Goal: Task Accomplishment & Management: Use online tool/utility

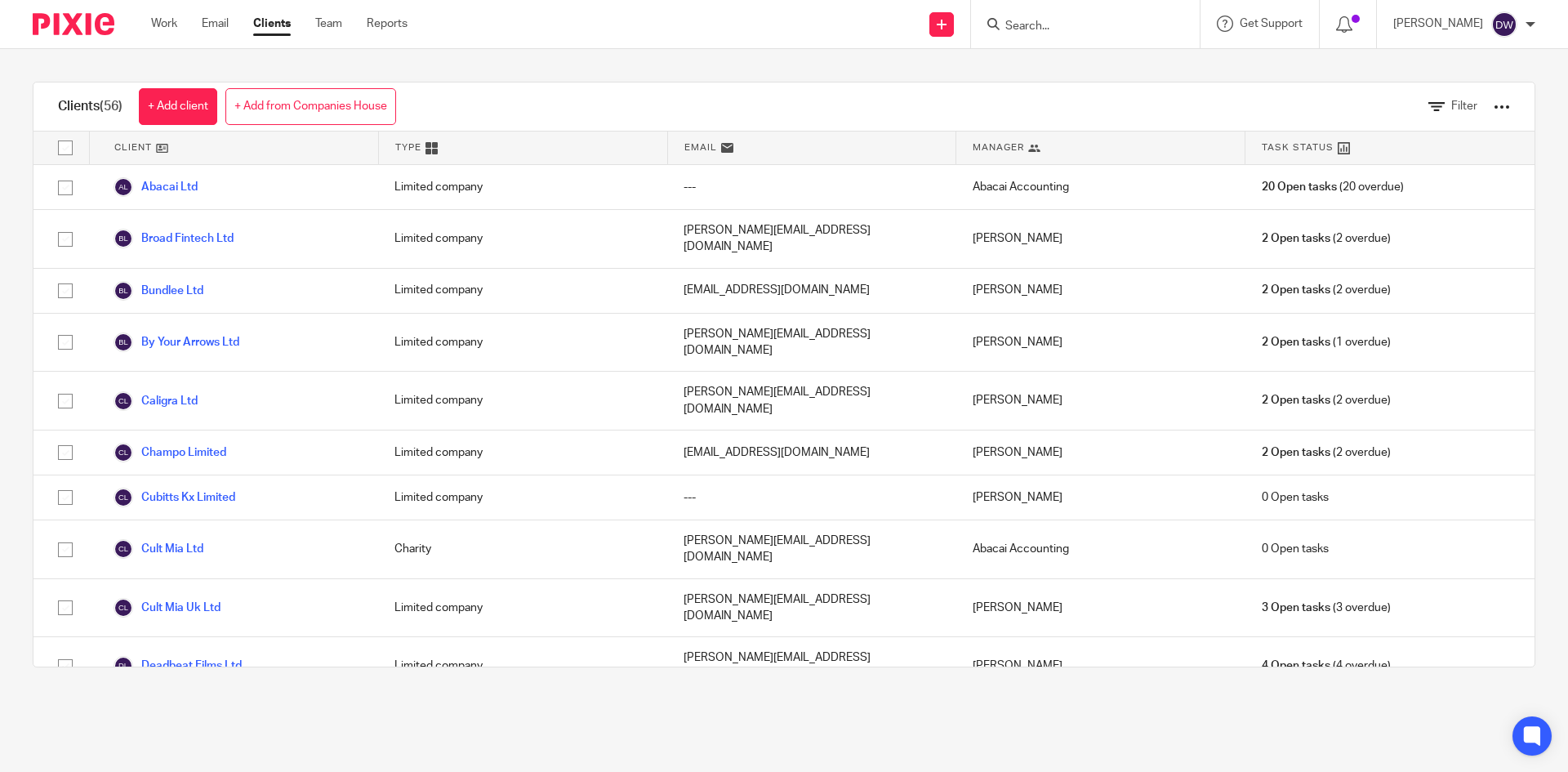
click at [1099, 29] on input "Search" at bounding box center [1077, 27] width 147 height 15
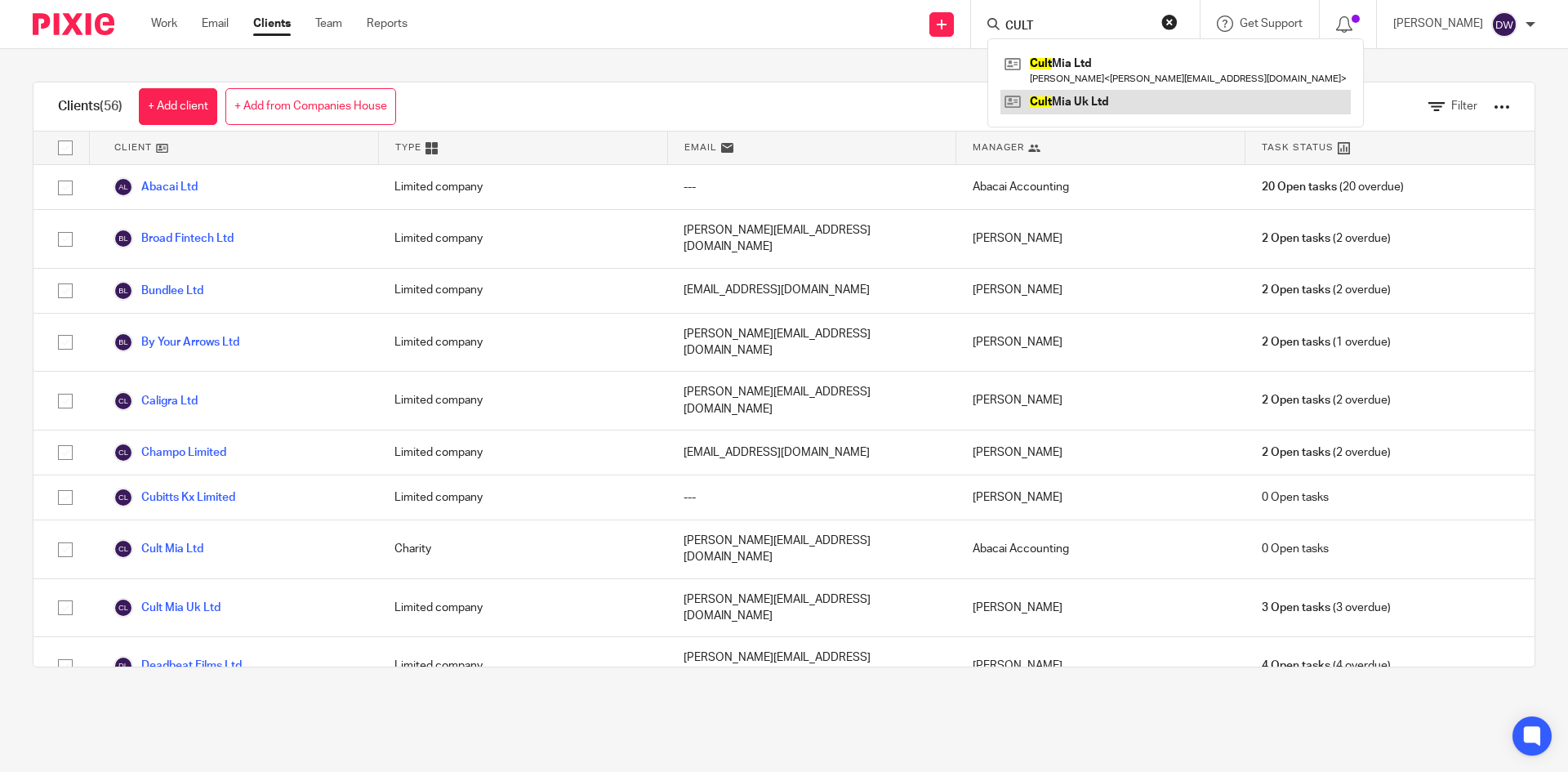
type input "CULT"
click at [1101, 100] on link at bounding box center [1176, 102] width 351 height 24
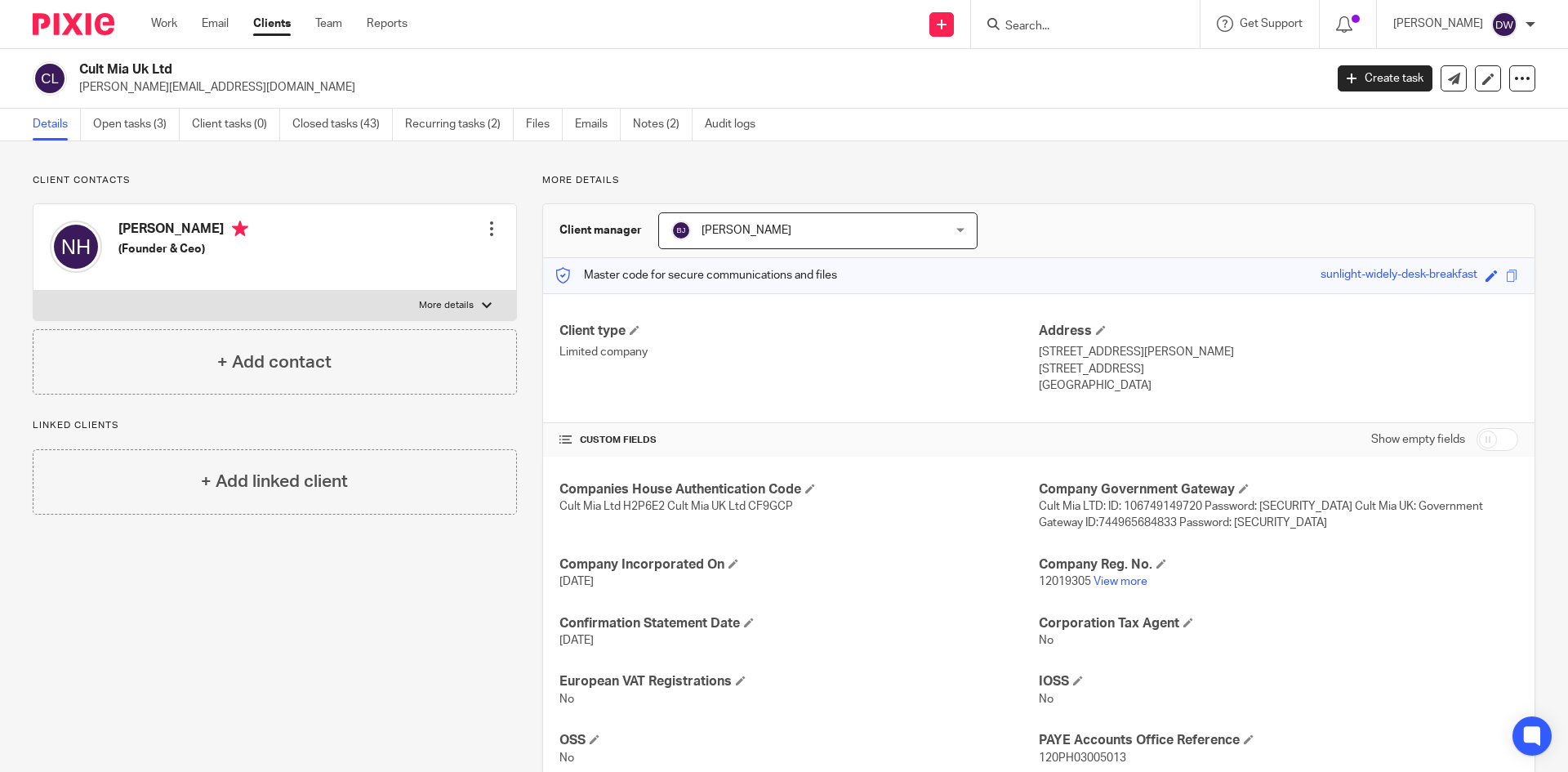
click at [1096, 18] on form at bounding box center [1090, 24] width 174 height 20
click at [1072, 28] on input "Search" at bounding box center [1077, 27] width 147 height 15
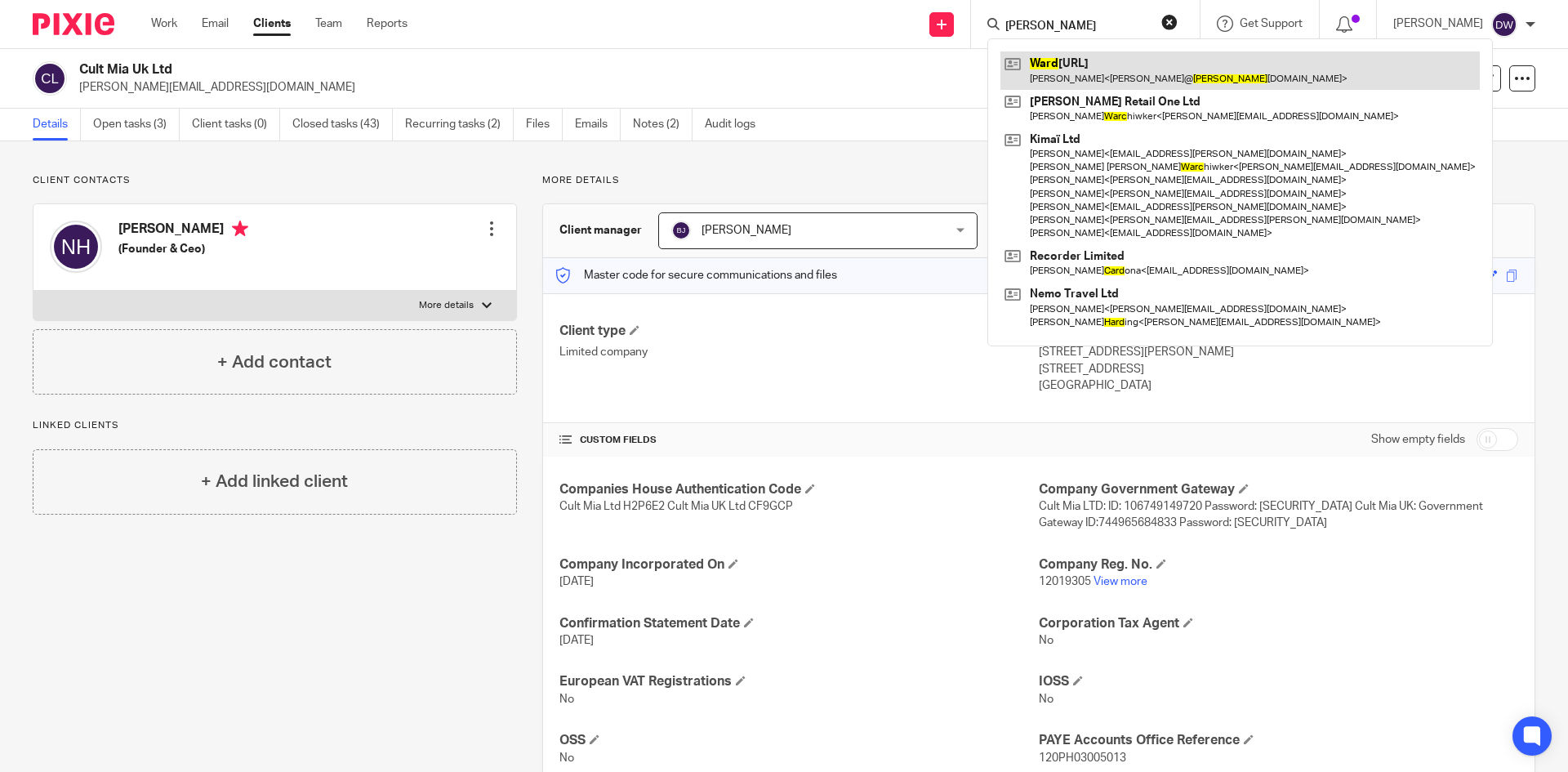
type input "ward"
click at [1176, 64] on link at bounding box center [1241, 70] width 480 height 37
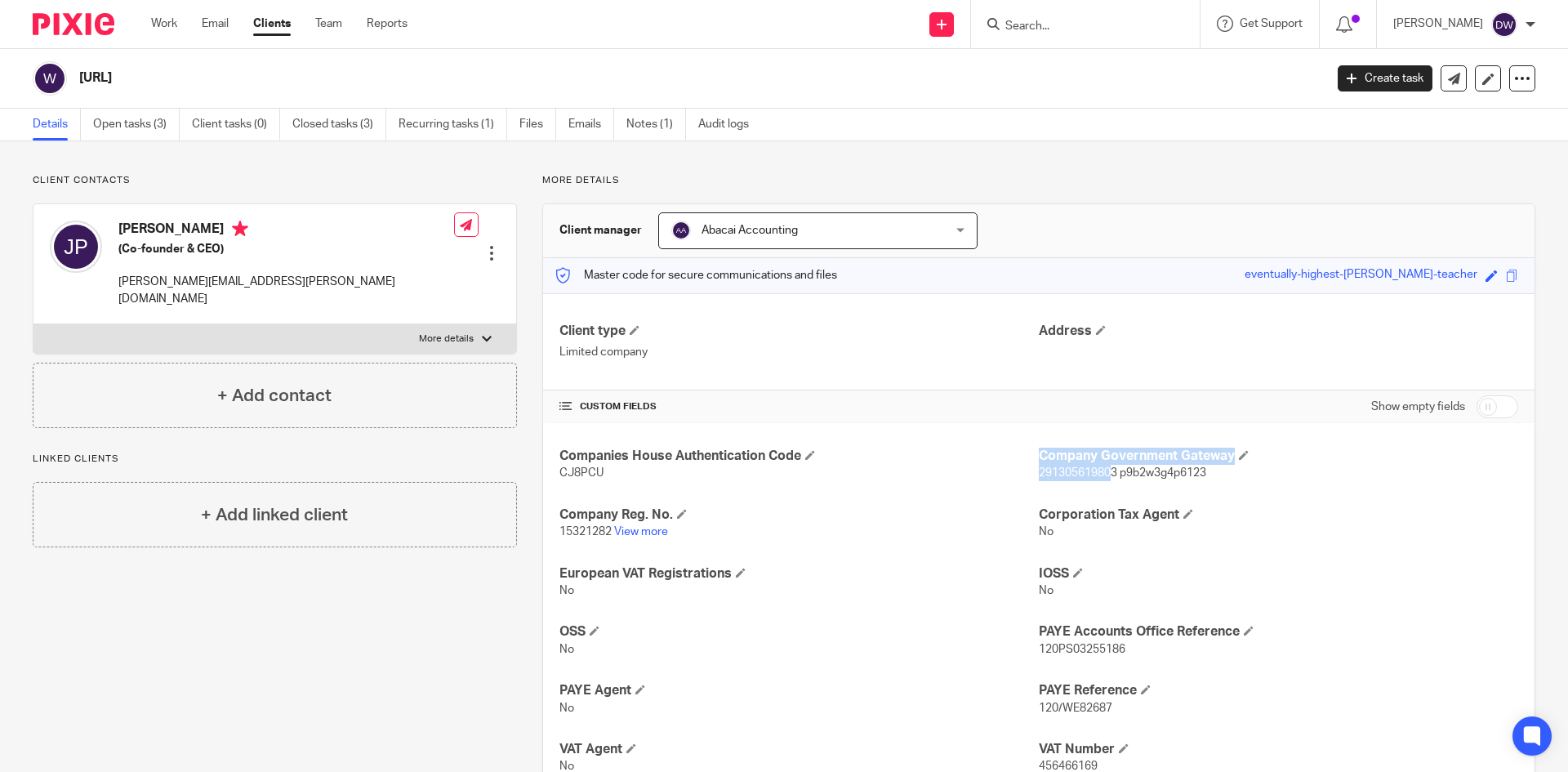
drag, startPoint x: 1028, startPoint y: 475, endPoint x: 1108, endPoint y: 477, distance: 80.0
click at [1108, 477] on div "Companies House Authentication Code CJ8PCU Company Government Gateway 291305619…" at bounding box center [1039, 611] width 991 height 377
click at [1104, 474] on span "291305619803 p9b2w3g4p6123" at bounding box center [1123, 473] width 167 height 11
drag, startPoint x: 1031, startPoint y: 473, endPoint x: 1110, endPoint y: 473, distance: 79.0
click at [1110, 473] on span "291305619803 p9b2w3g4p6123" at bounding box center [1123, 473] width 167 height 11
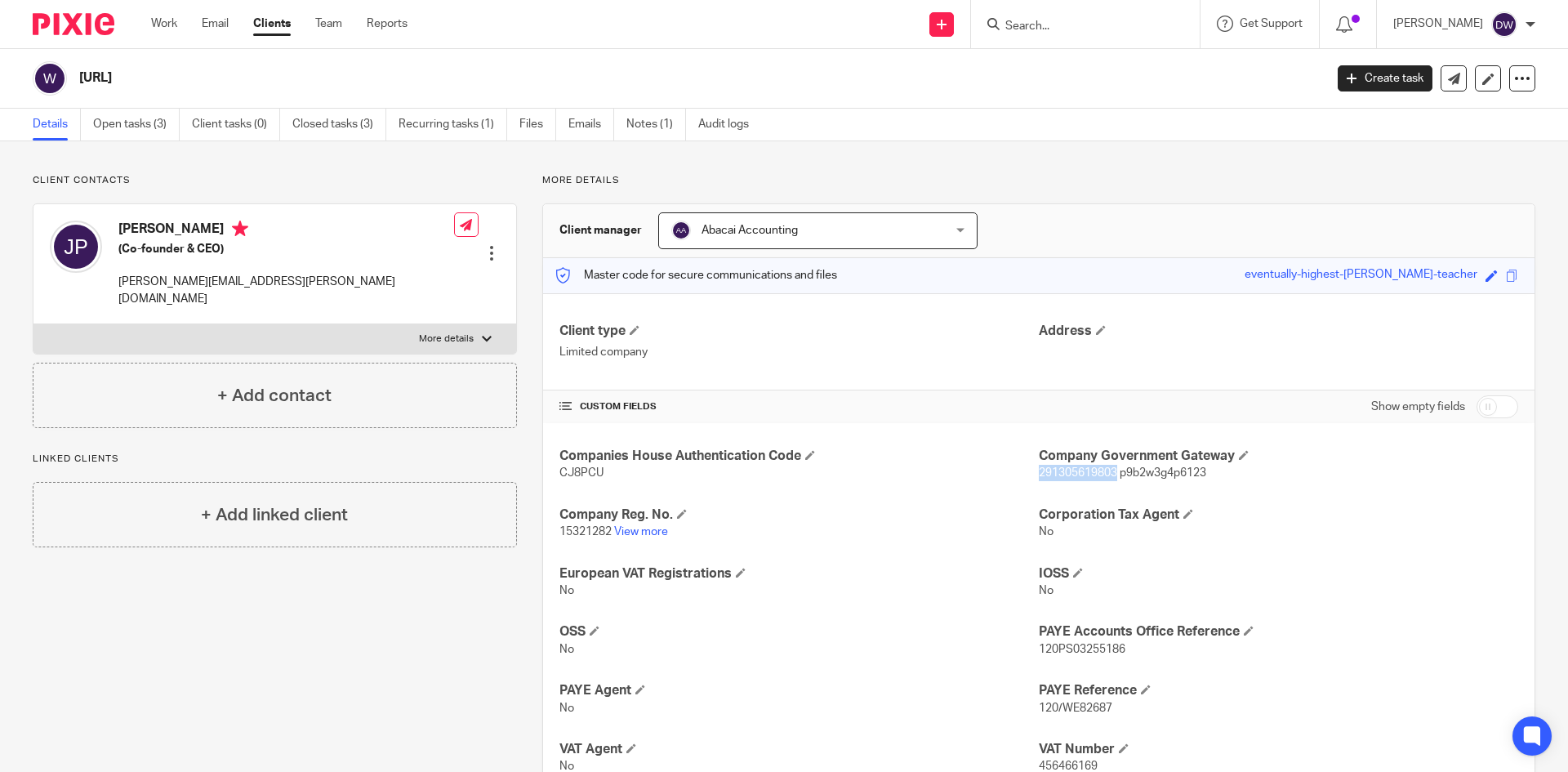
copy span "291305619803"
drag, startPoint x: 1115, startPoint y: 472, endPoint x: 1234, endPoint y: 473, distance: 119.0
click at [1234, 473] on p "291305619803 p9b2w3g4p6123" at bounding box center [1279, 473] width 480 height 17
copy span "p9b2w3g4p6123"
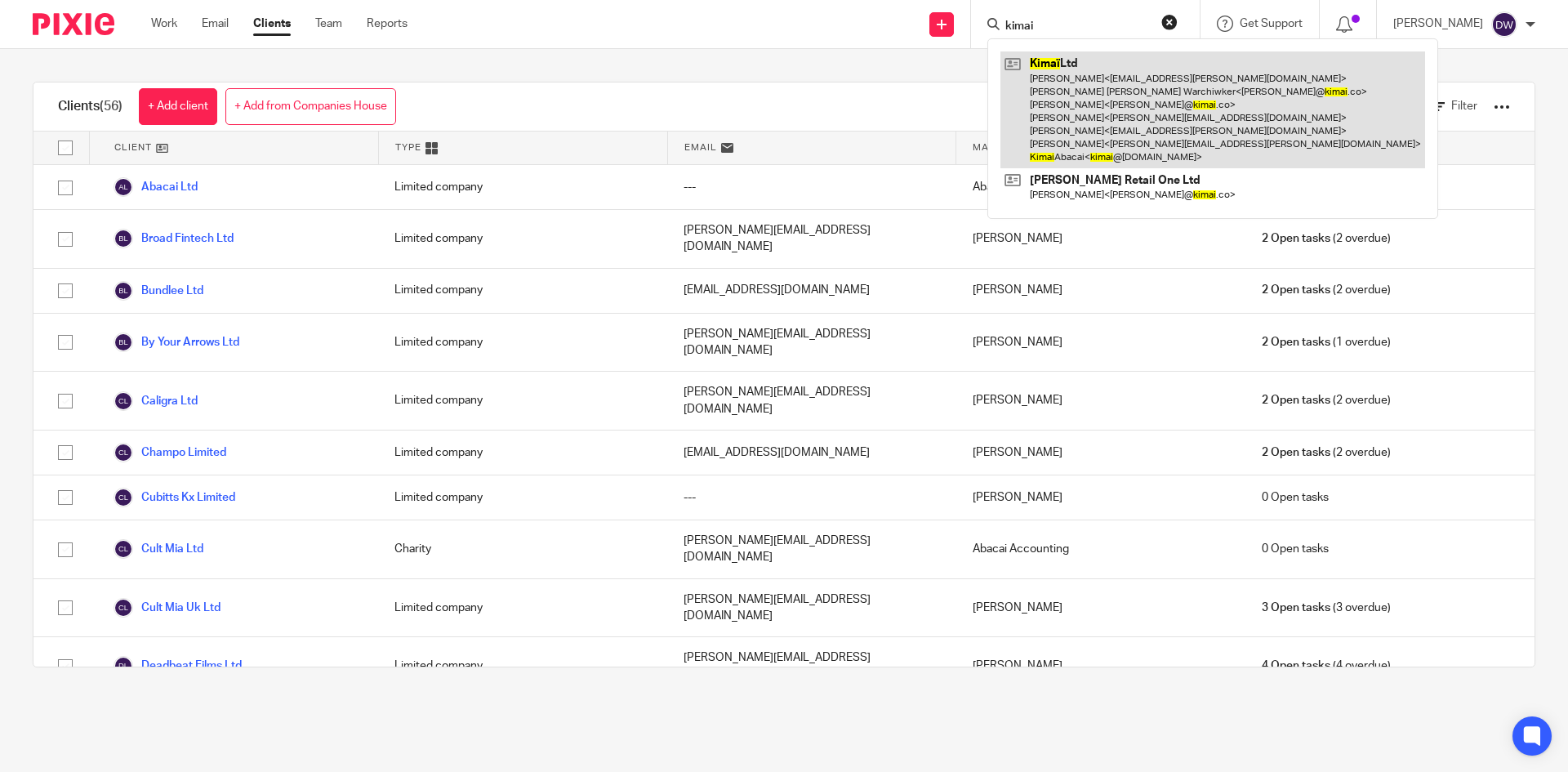
type input "kimai"
click at [1143, 100] on link at bounding box center [1213, 110] width 425 height 117
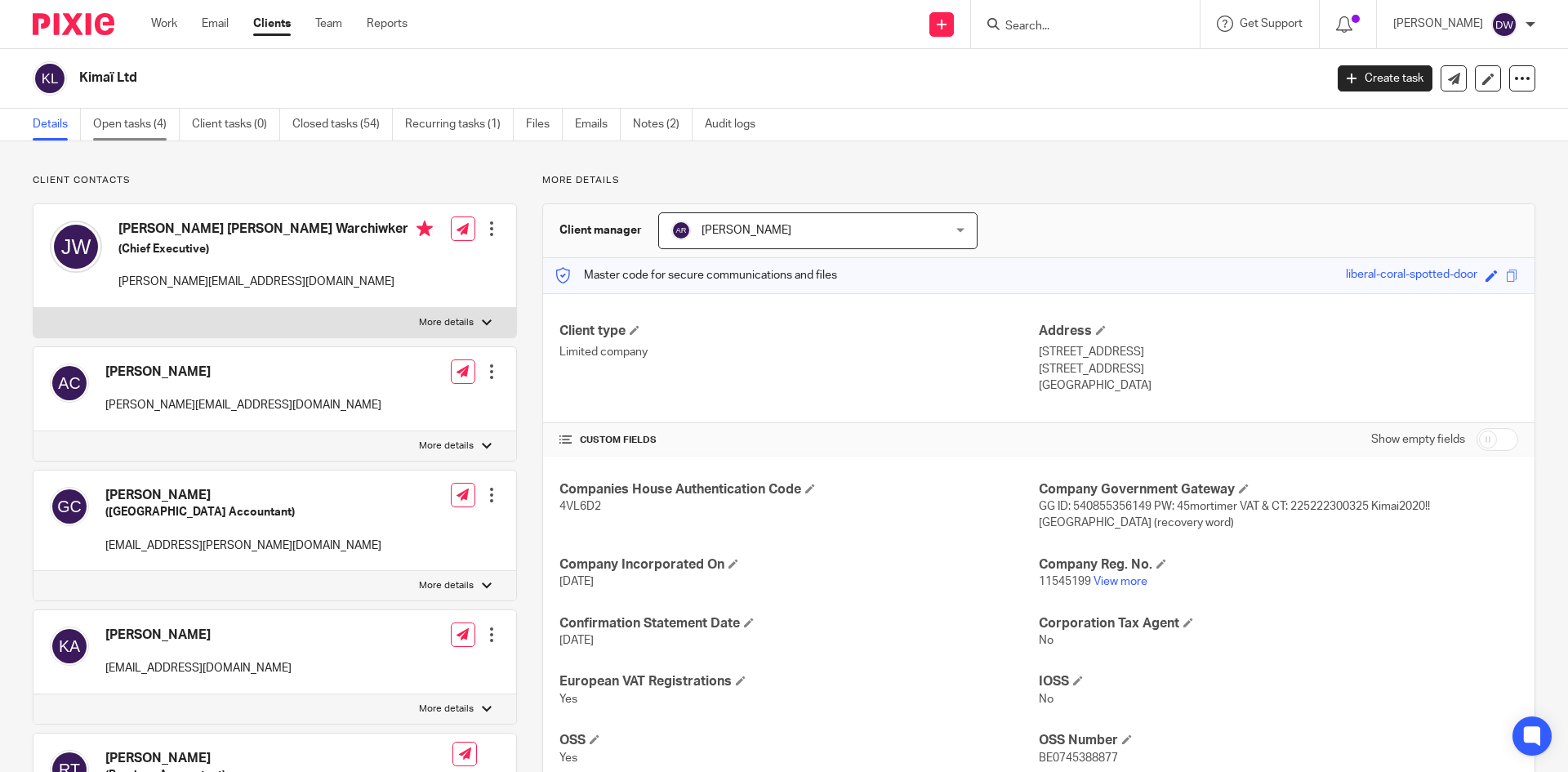
click at [126, 124] on link "Open tasks (4)" at bounding box center [136, 125] width 86 height 32
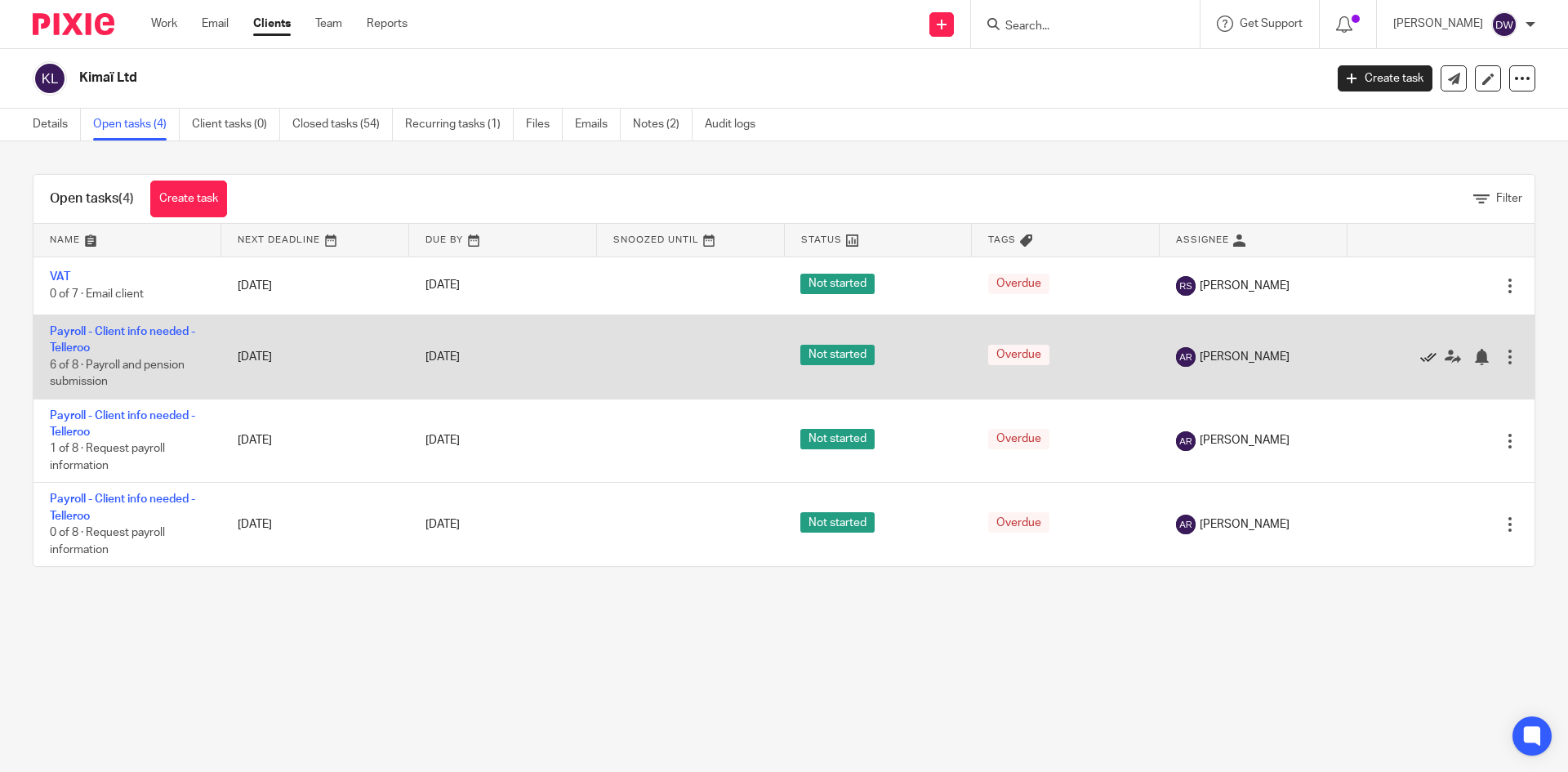
click at [1420, 357] on icon at bounding box center [1428, 357] width 17 height 17
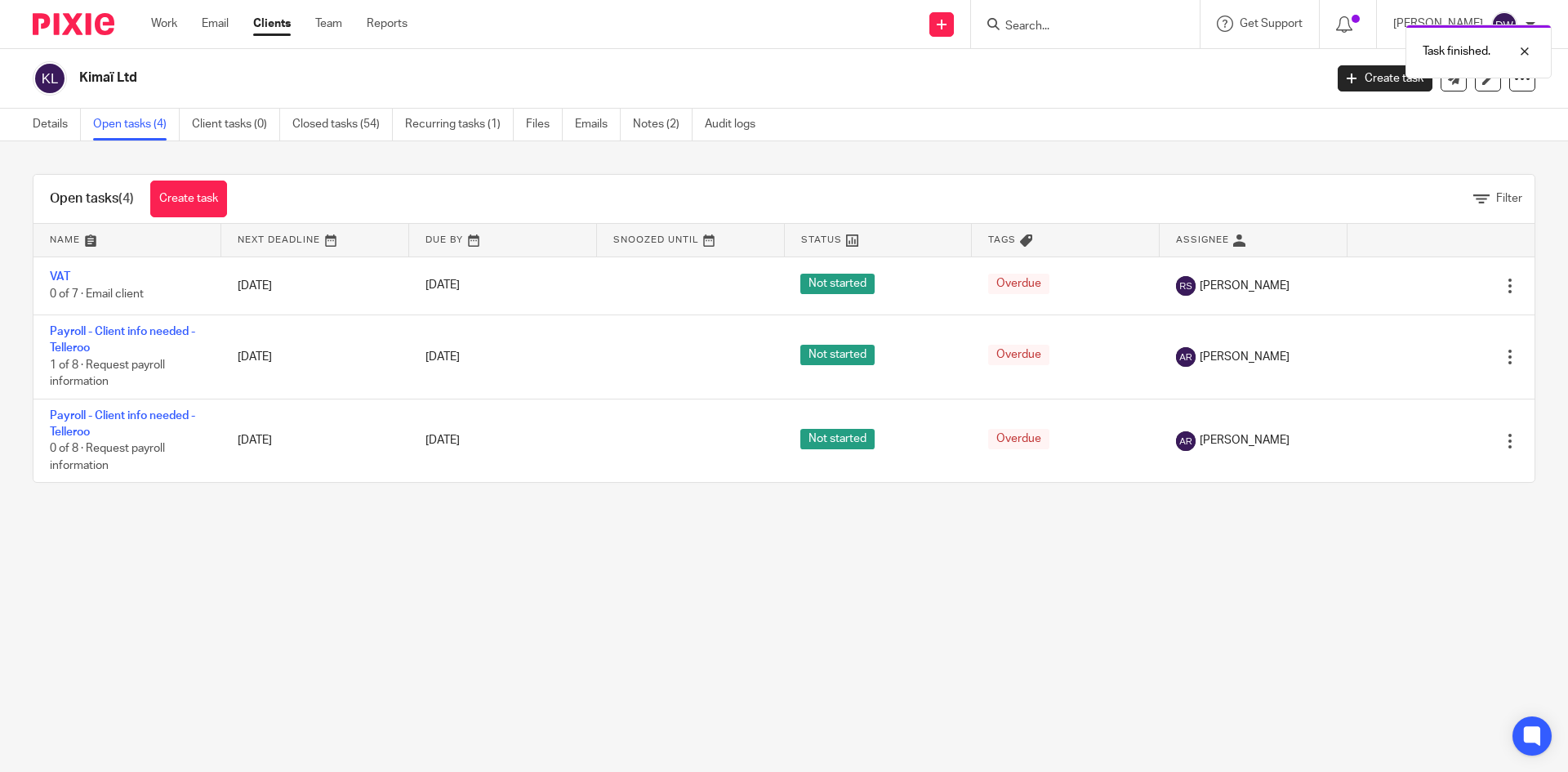
click at [1420, 357] on icon at bounding box center [1428, 357] width 17 height 17
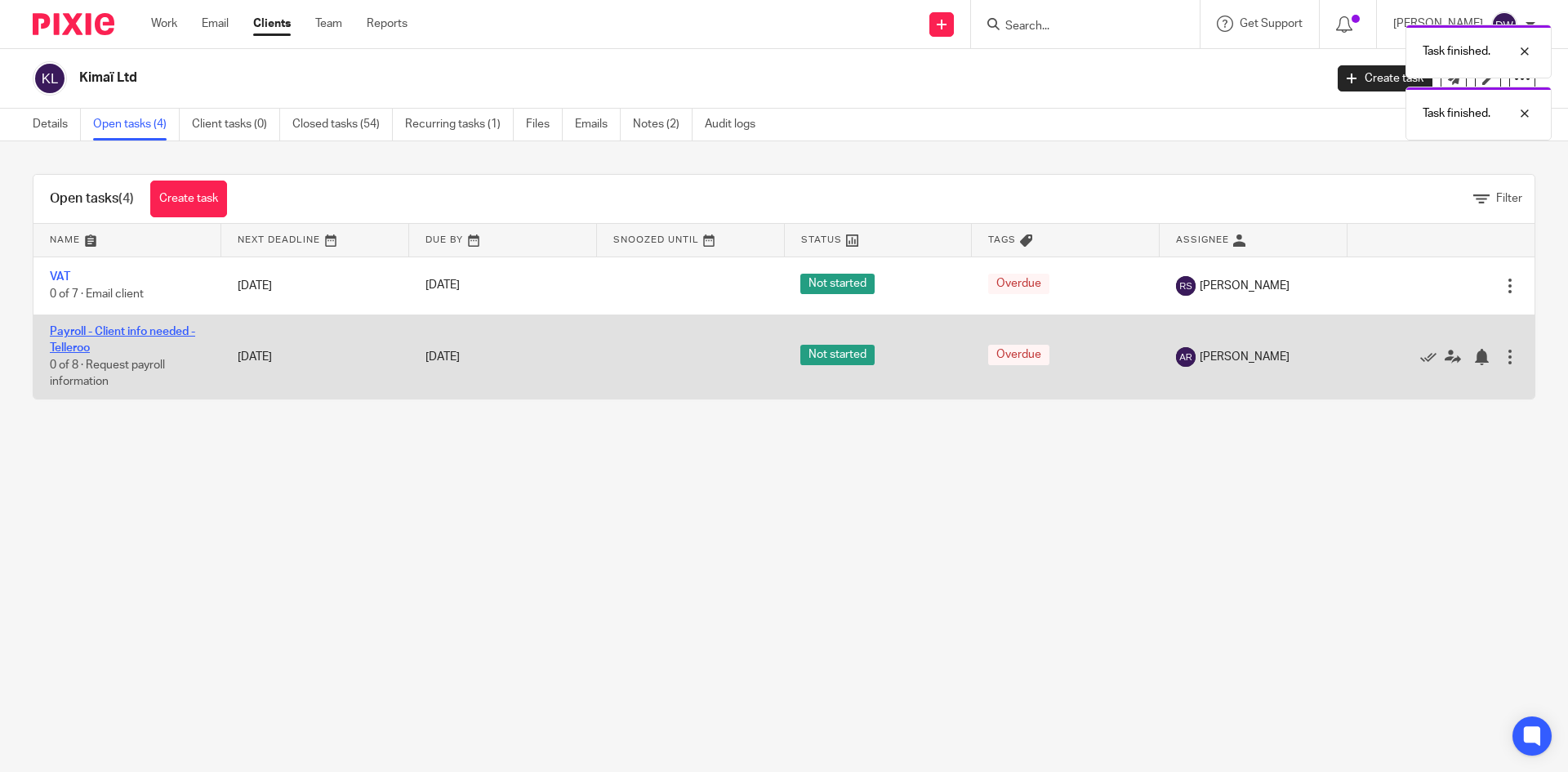
click at [110, 332] on link "Payroll - Client info needed - Telleroo" at bounding box center [123, 339] width 145 height 28
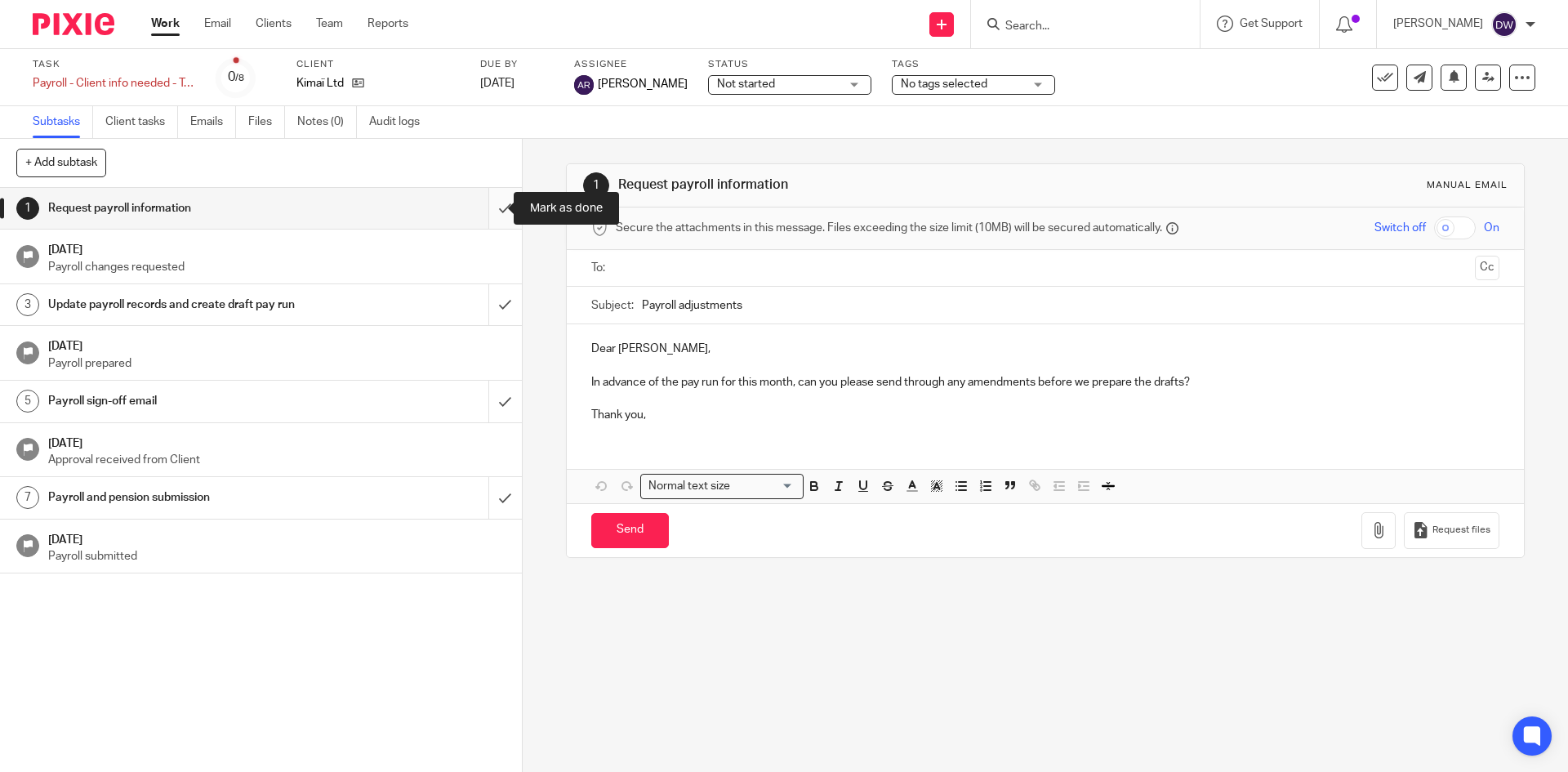
click at [494, 210] on input "submit" at bounding box center [260, 208] width 522 height 41
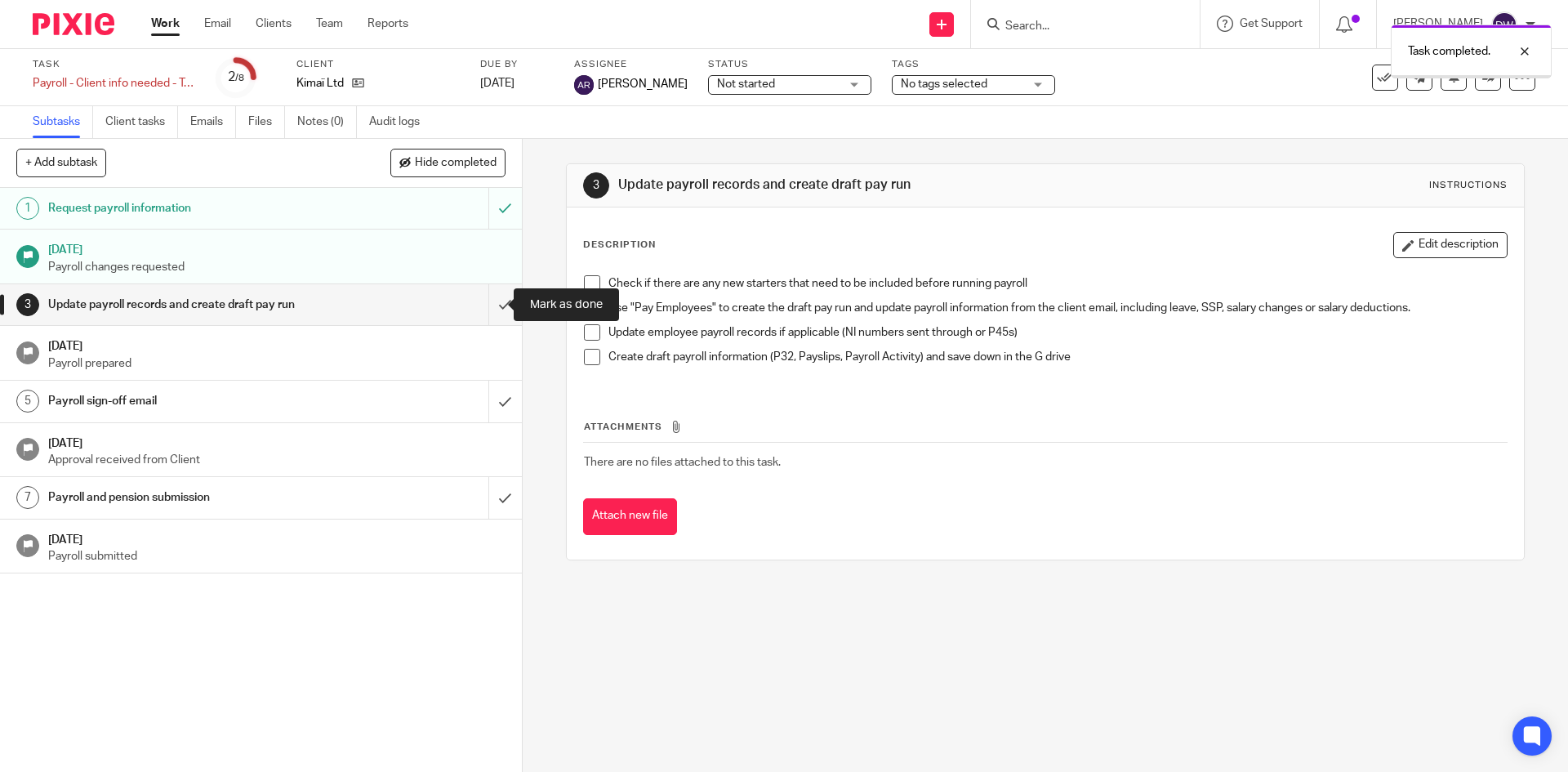
click at [492, 301] on input "submit" at bounding box center [260, 305] width 522 height 41
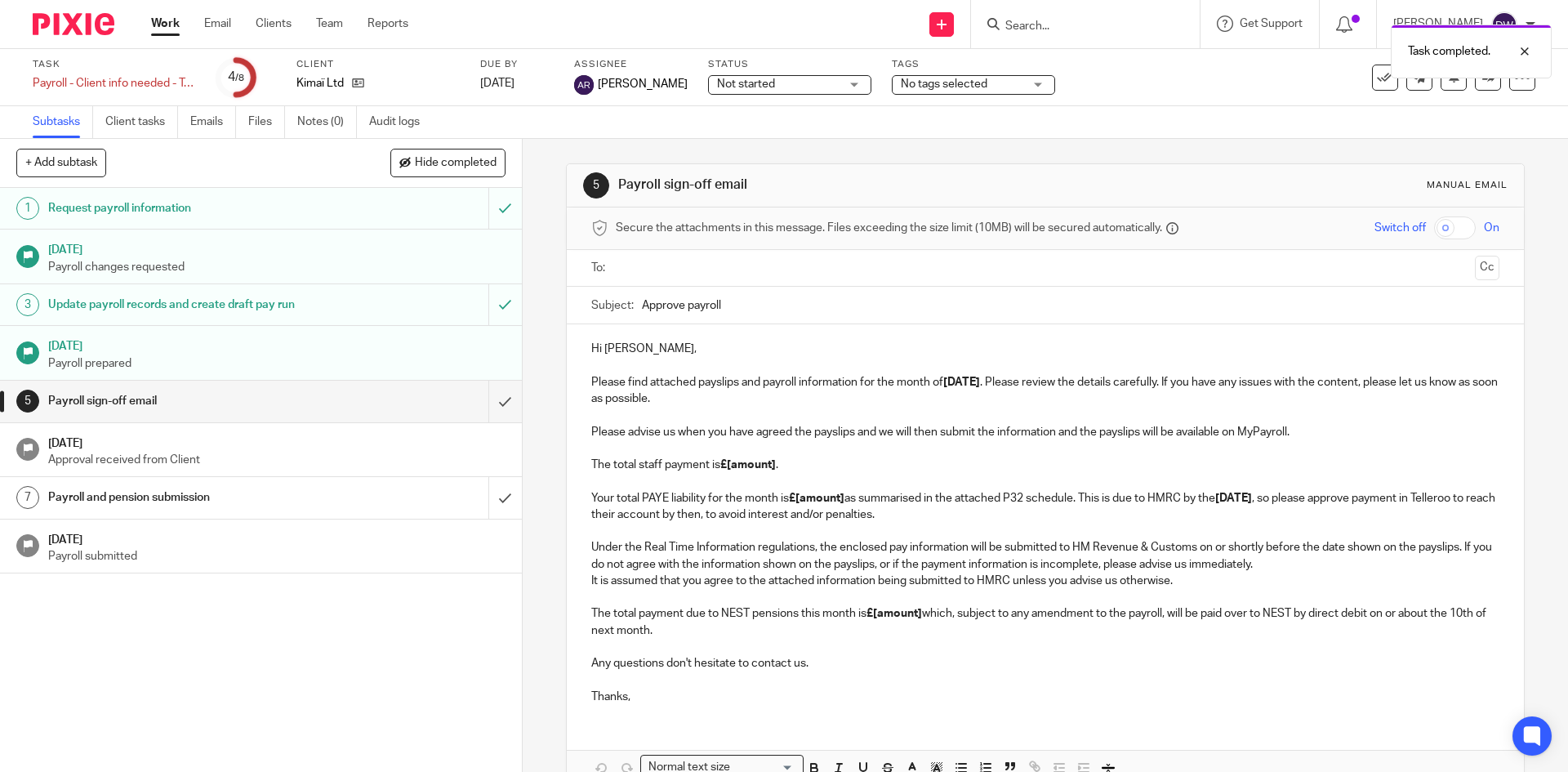
click at [650, 299] on input "Approve payroll" at bounding box center [1070, 305] width 857 height 37
paste input "Payroll ([PERSON_NAME]) - [DATE]"
click at [737, 297] on input "Approve Payroll ([PERSON_NAME]) - [DATE]" at bounding box center [1070, 305] width 857 height 37
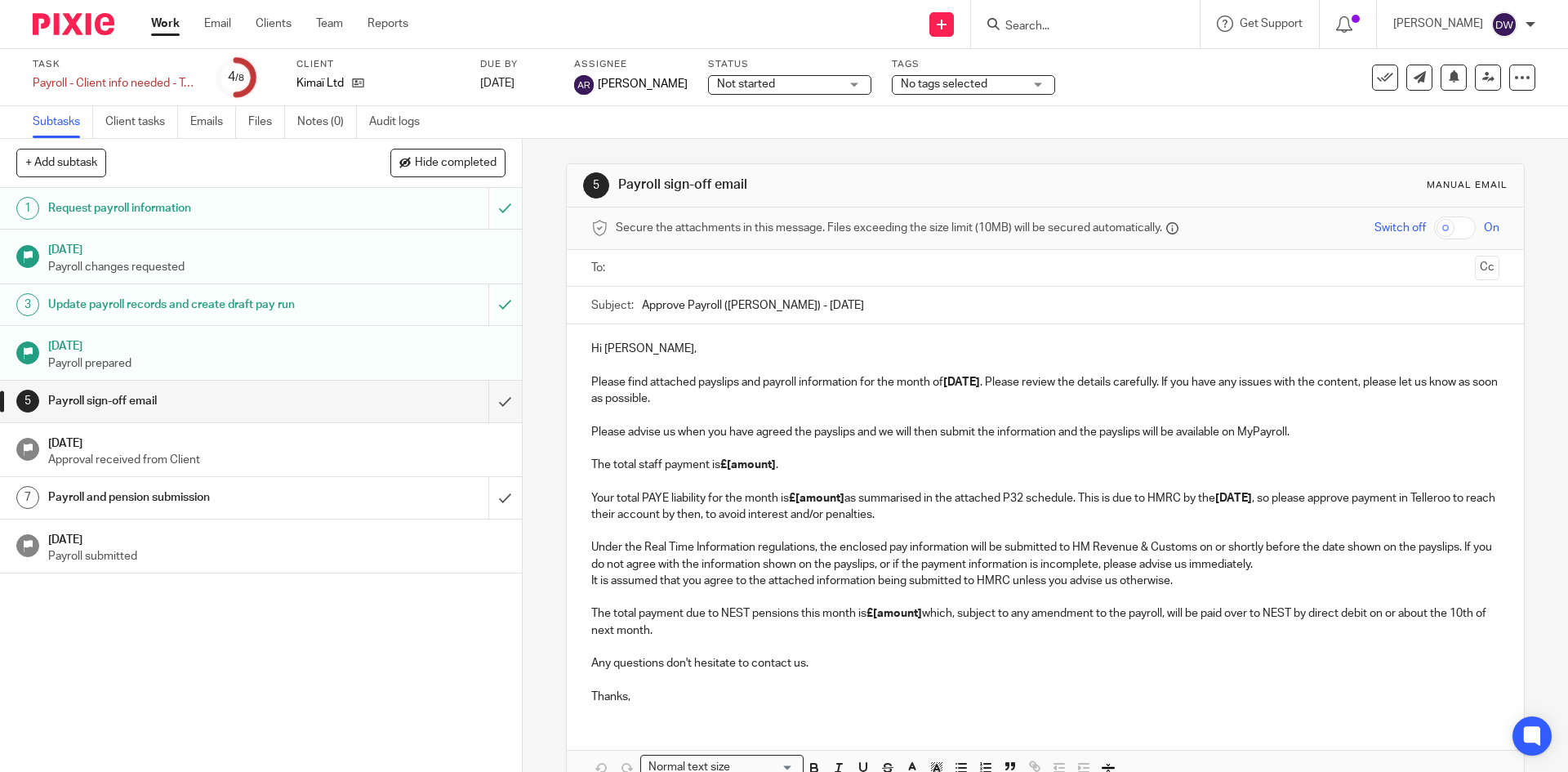
click at [737, 297] on input "Approve Payroll ([PERSON_NAME]) - [DATE]" at bounding box center [1070, 305] width 857 height 37
click at [788, 299] on input "Approve Payroll (Kimai) - August 2025" at bounding box center [1070, 305] width 857 height 37
type input "Approve Payroll (Kimai) - September 2025"
click at [654, 274] on input "text" at bounding box center [1044, 268] width 846 height 19
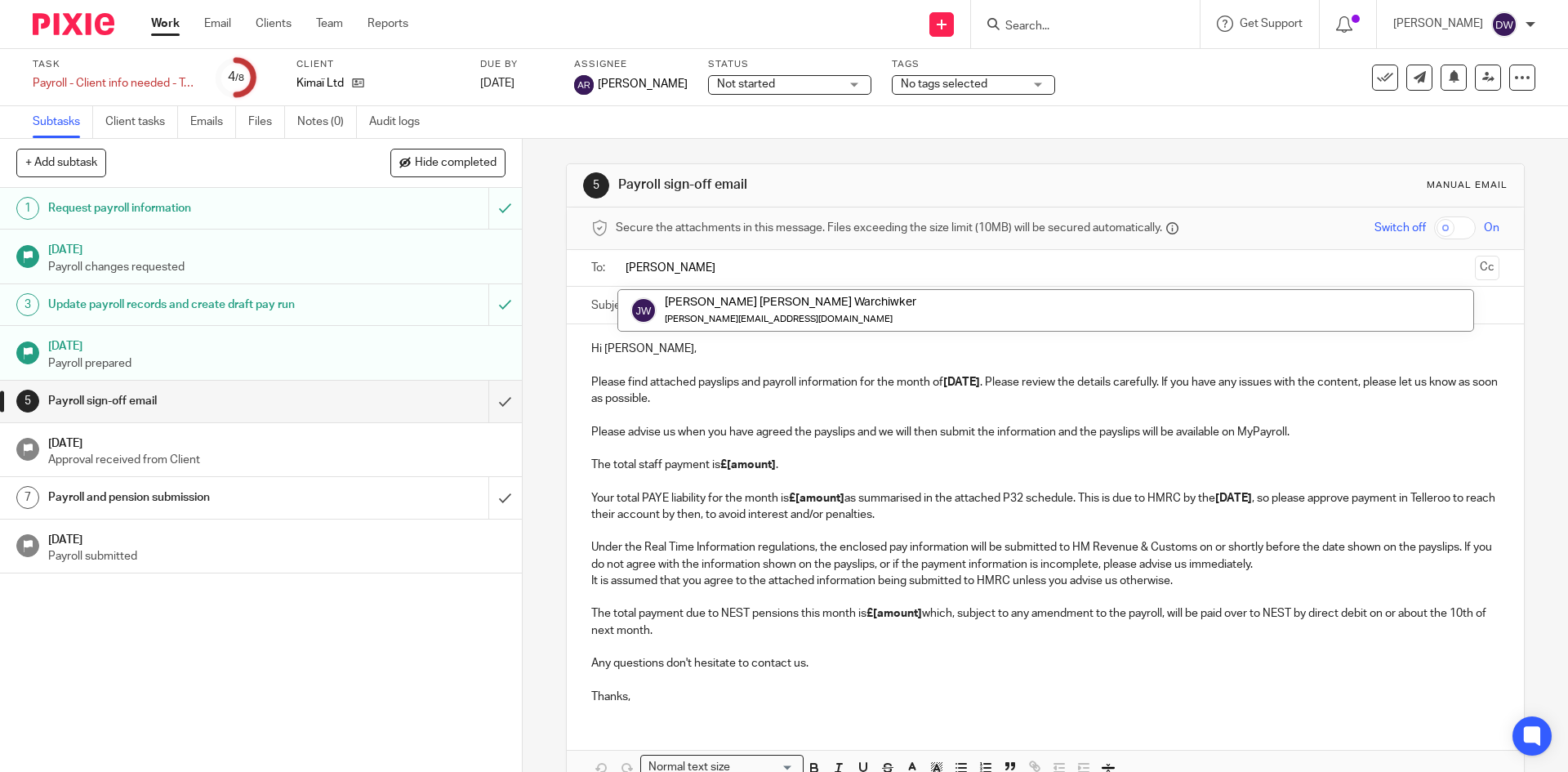
type input "jess"
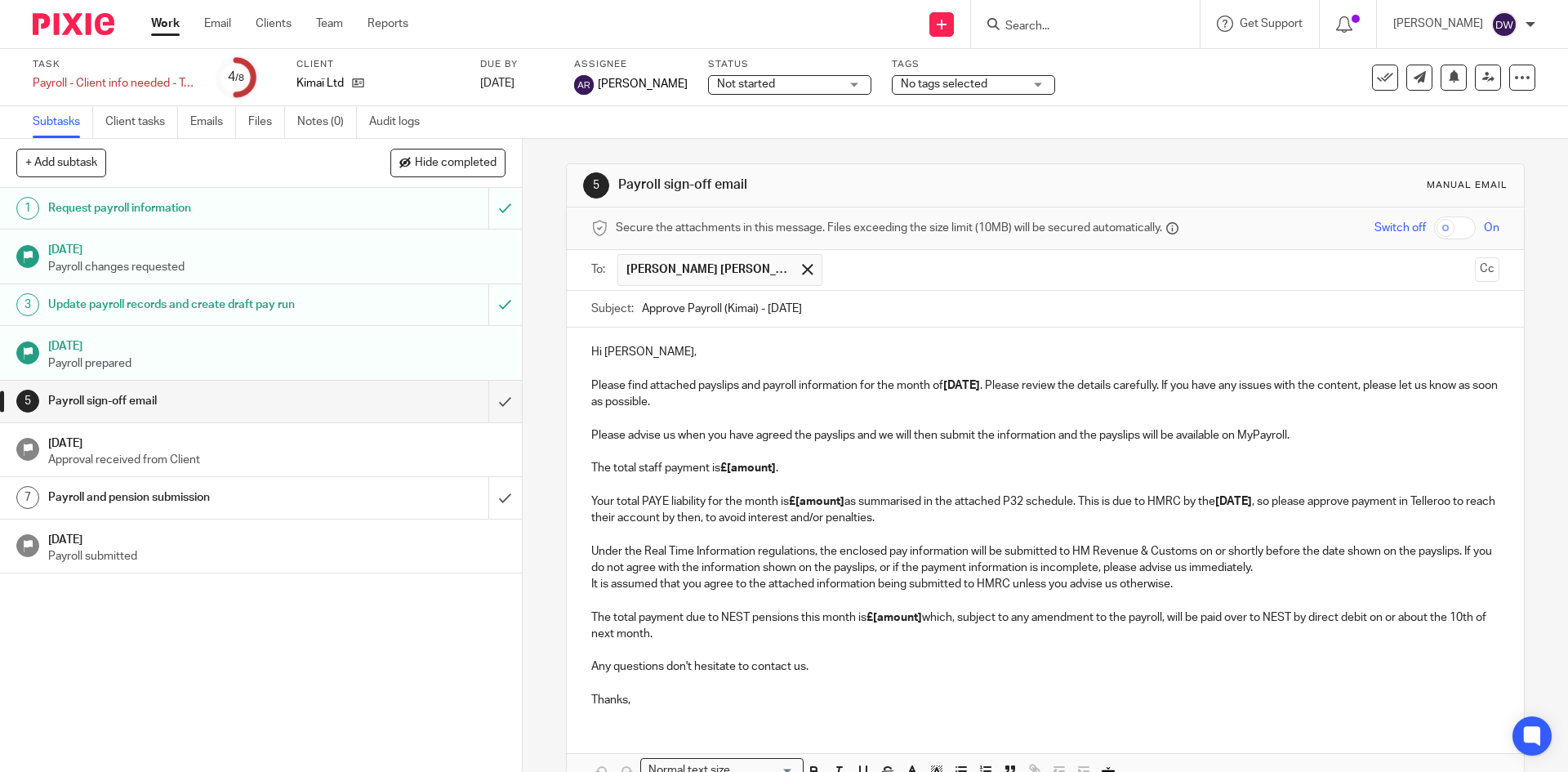
click at [1434, 232] on input "checkbox" at bounding box center [1455, 228] width 42 height 23
checkbox input "true"
click at [1475, 265] on button "Cc" at bounding box center [1487, 270] width 24 height 24
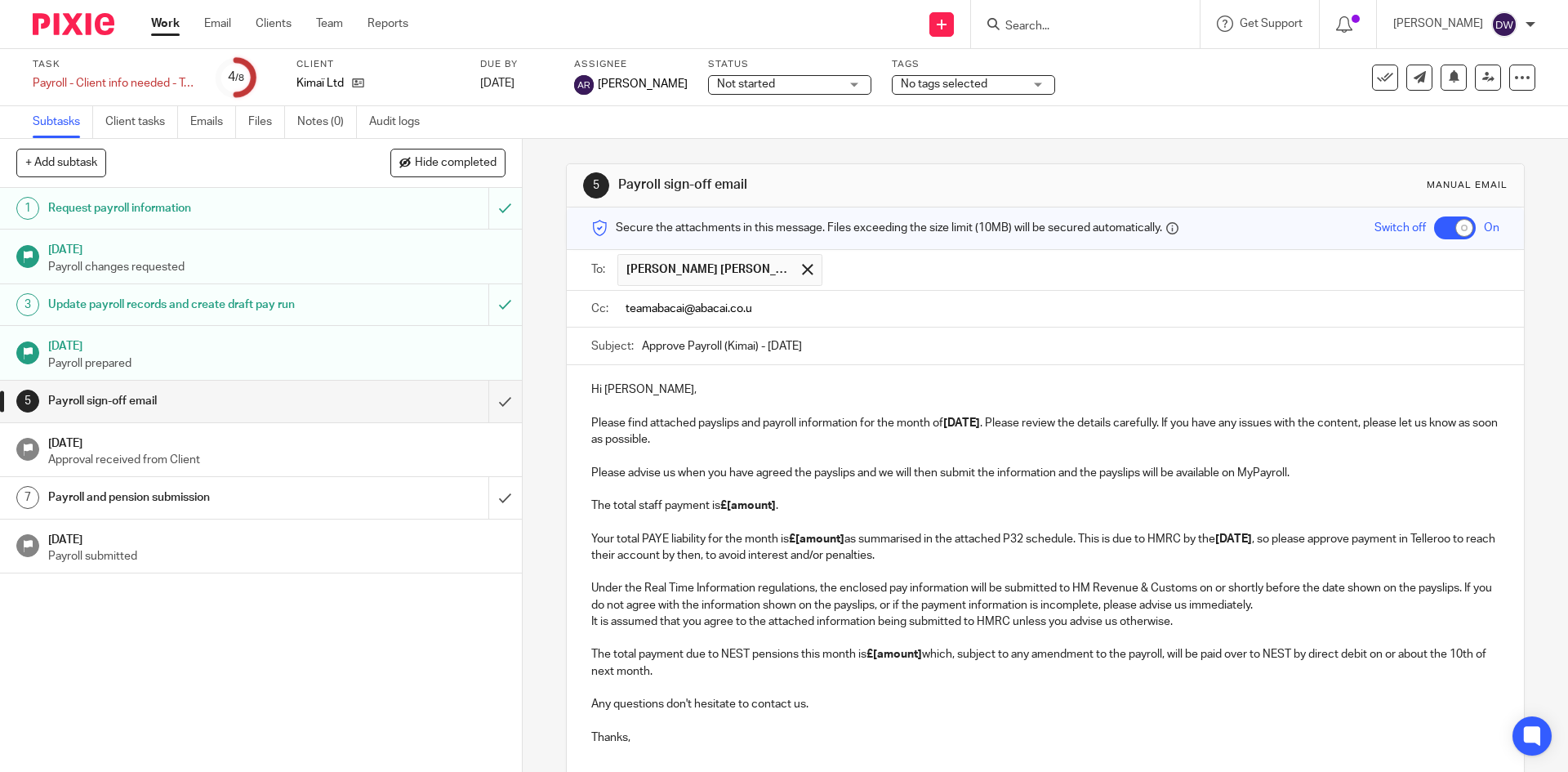
type input "teamabacai@abacai.co.uk"
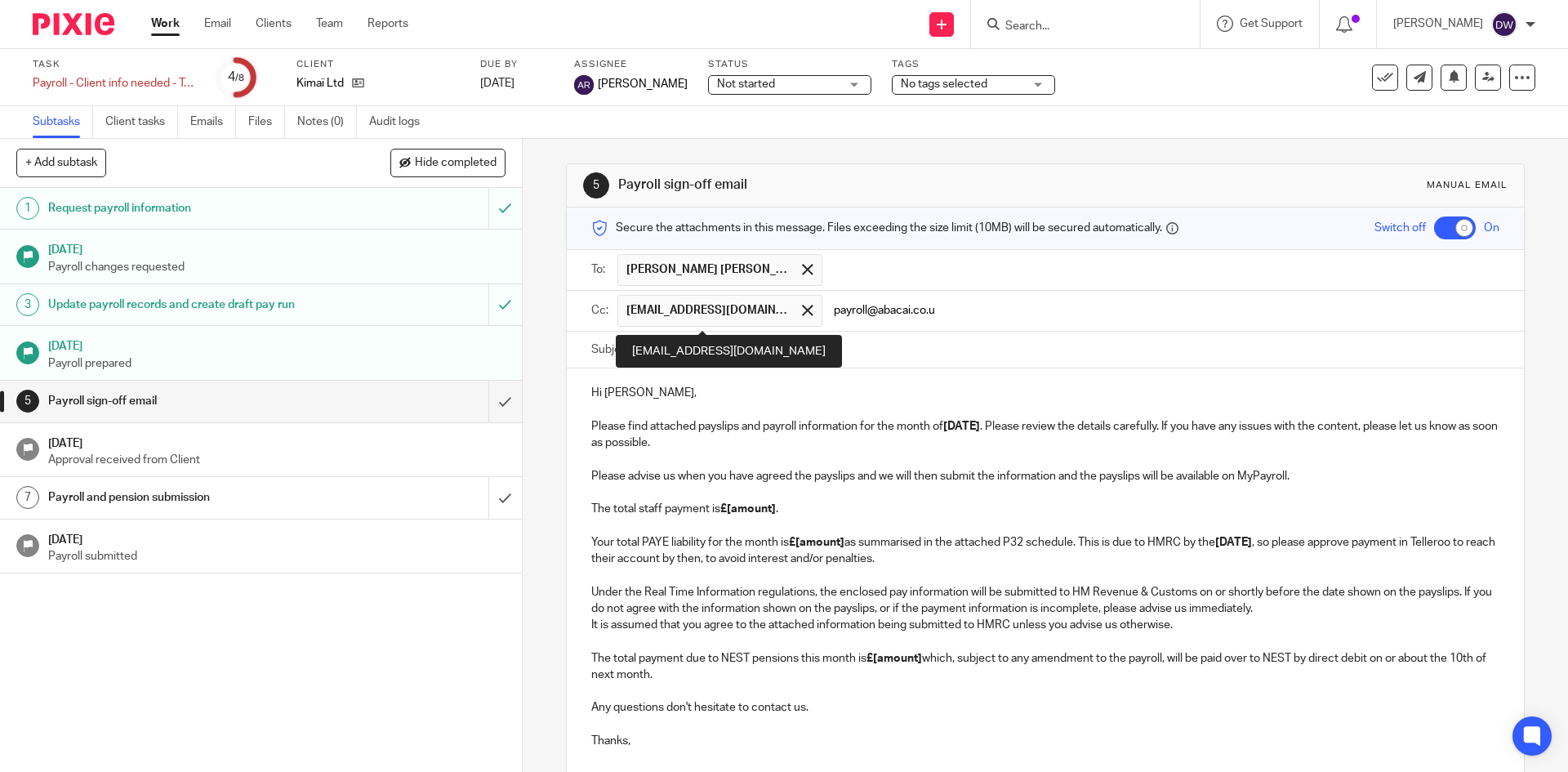
type input "payroll@abacai.co.uk"
click at [921, 406] on p "Hi Jessica, Please find attached payslips and payroll information for the month…" at bounding box center [1045, 418] width 908 height 66
click at [641, 393] on p "Hi Jessica, Please find attached payslips and payroll information for the month…" at bounding box center [1045, 418] width 908 height 66
click at [741, 489] on p "Please advise us when you have agreed the payslips and we will then submit the …" at bounding box center [1045, 517] width 908 height 100
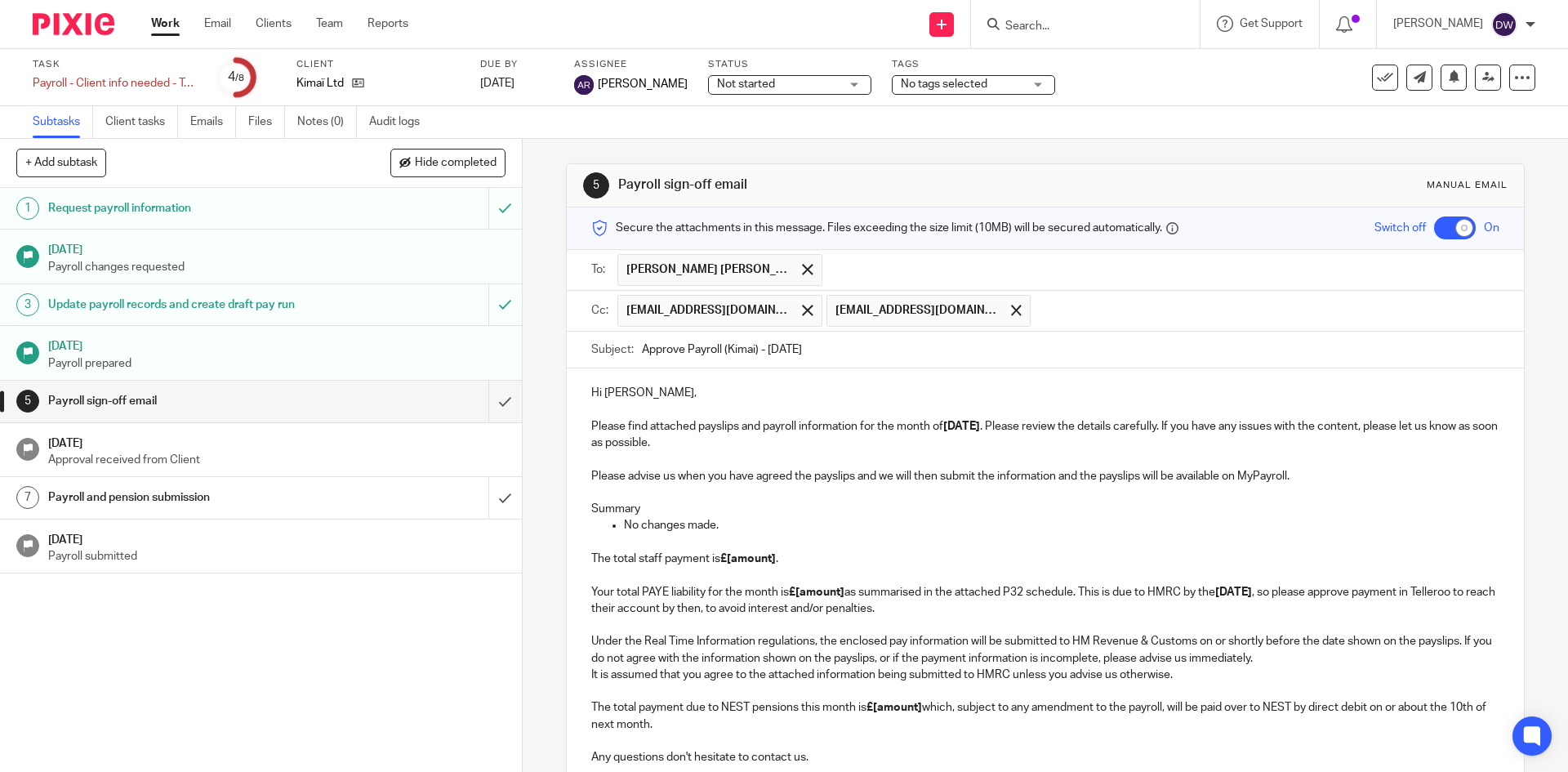
click at [618, 510] on p "Summary" at bounding box center [1045, 509] width 908 height 17
click at [817, 518] on p "No changes made." at bounding box center [1061, 526] width 875 height 17
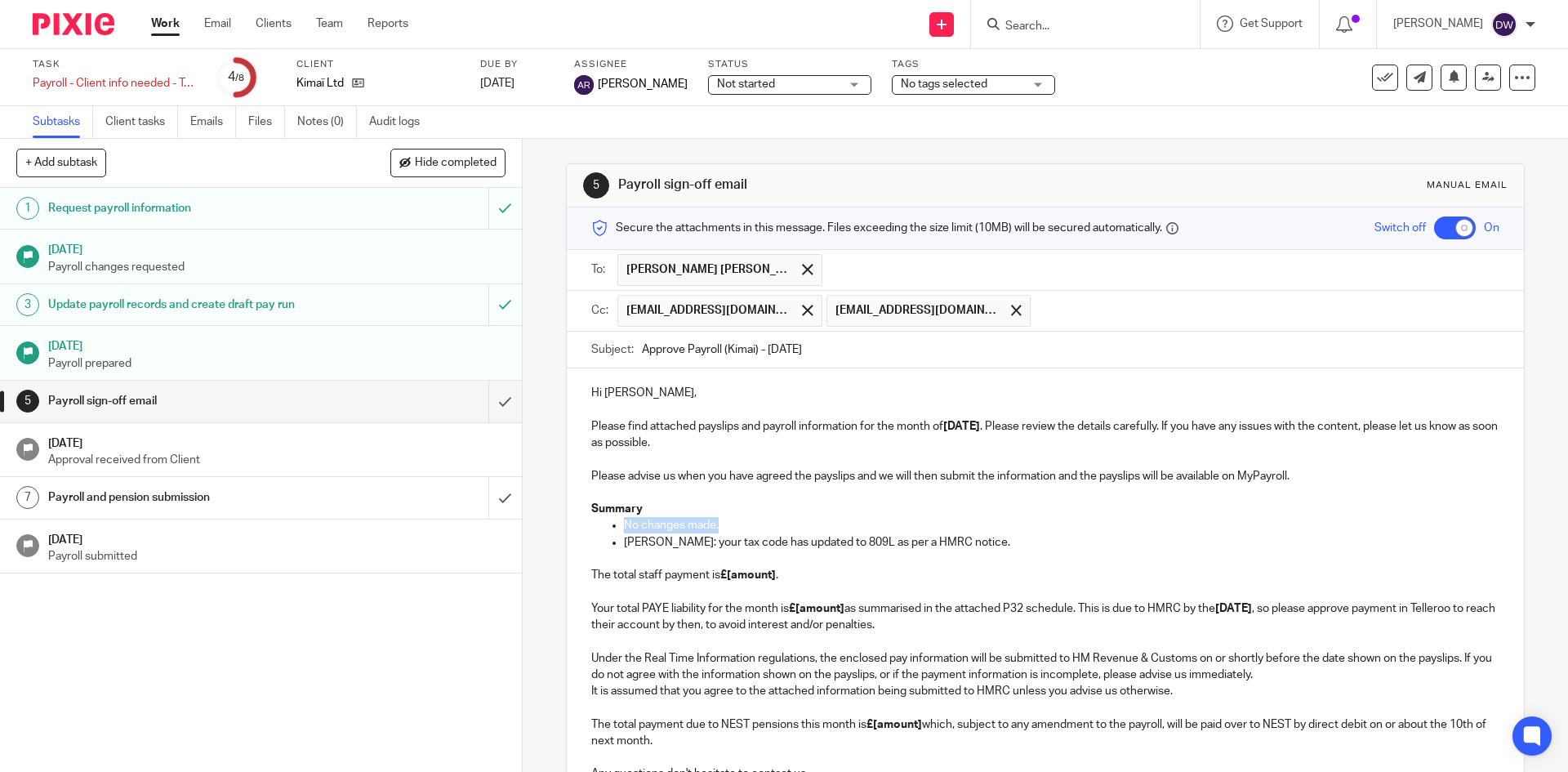
drag, startPoint x: 730, startPoint y: 527, endPoint x: 593, endPoint y: 524, distance: 137.0
click at [593, 524] on ul "No changes made. Jess: your tax code has updated to 809L as per a HMRC notice." at bounding box center [1045, 534] width 908 height 33
copy p "No changes made."
click at [1030, 536] on p "Jess: your tax code has updated to 809L as per a HMRC notice." at bounding box center [1061, 542] width 875 height 17
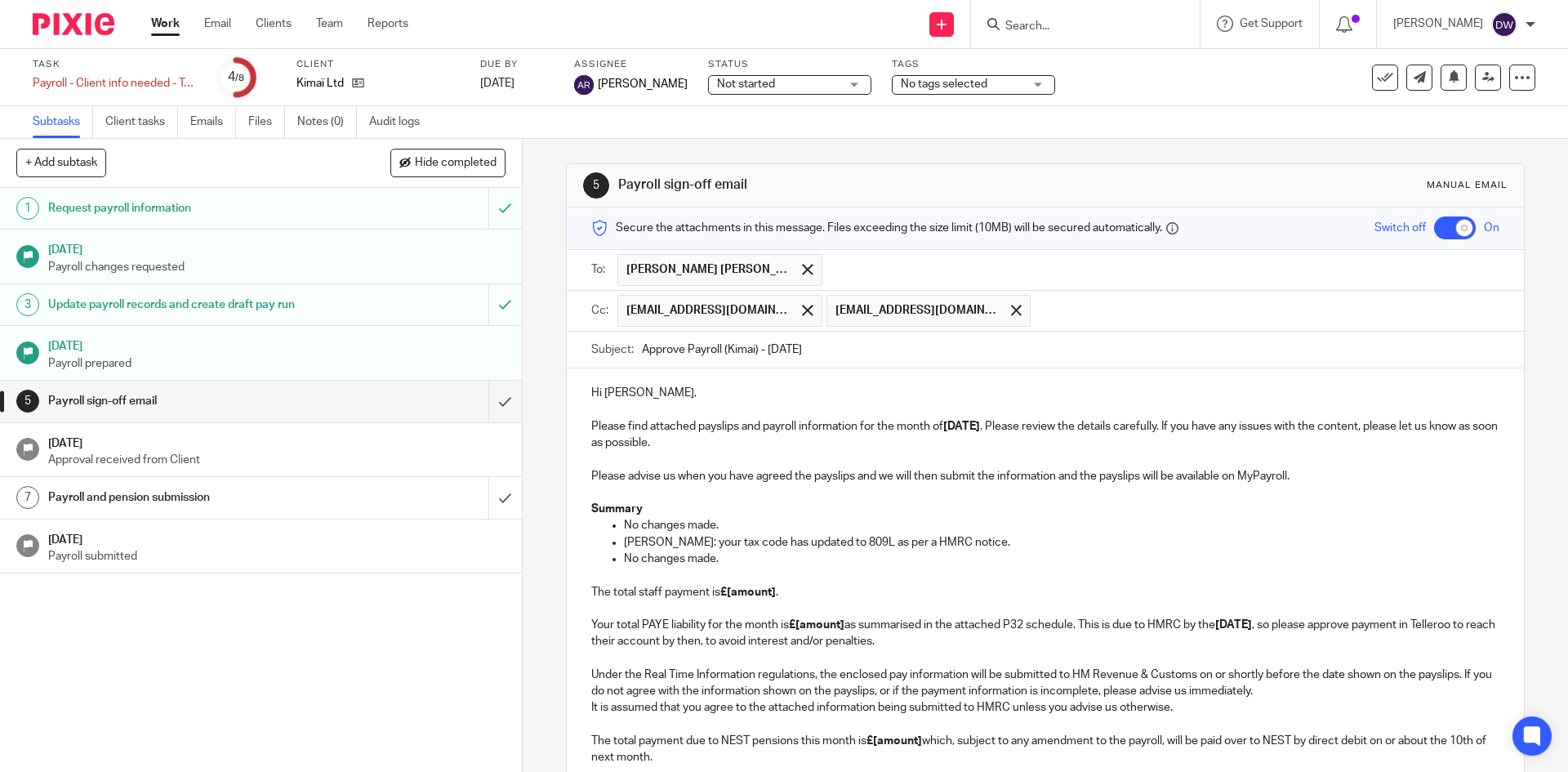
click at [636, 559] on p "No changes made." at bounding box center [1061, 559] width 875 height 17
drag, startPoint x: 617, startPoint y: 541, endPoint x: 613, endPoint y: 524, distance: 17.5
click at [613, 524] on ul "No changes made. Jess: your tax code has updated to 809L as per a HMRC notice. …" at bounding box center [1045, 542] width 908 height 50
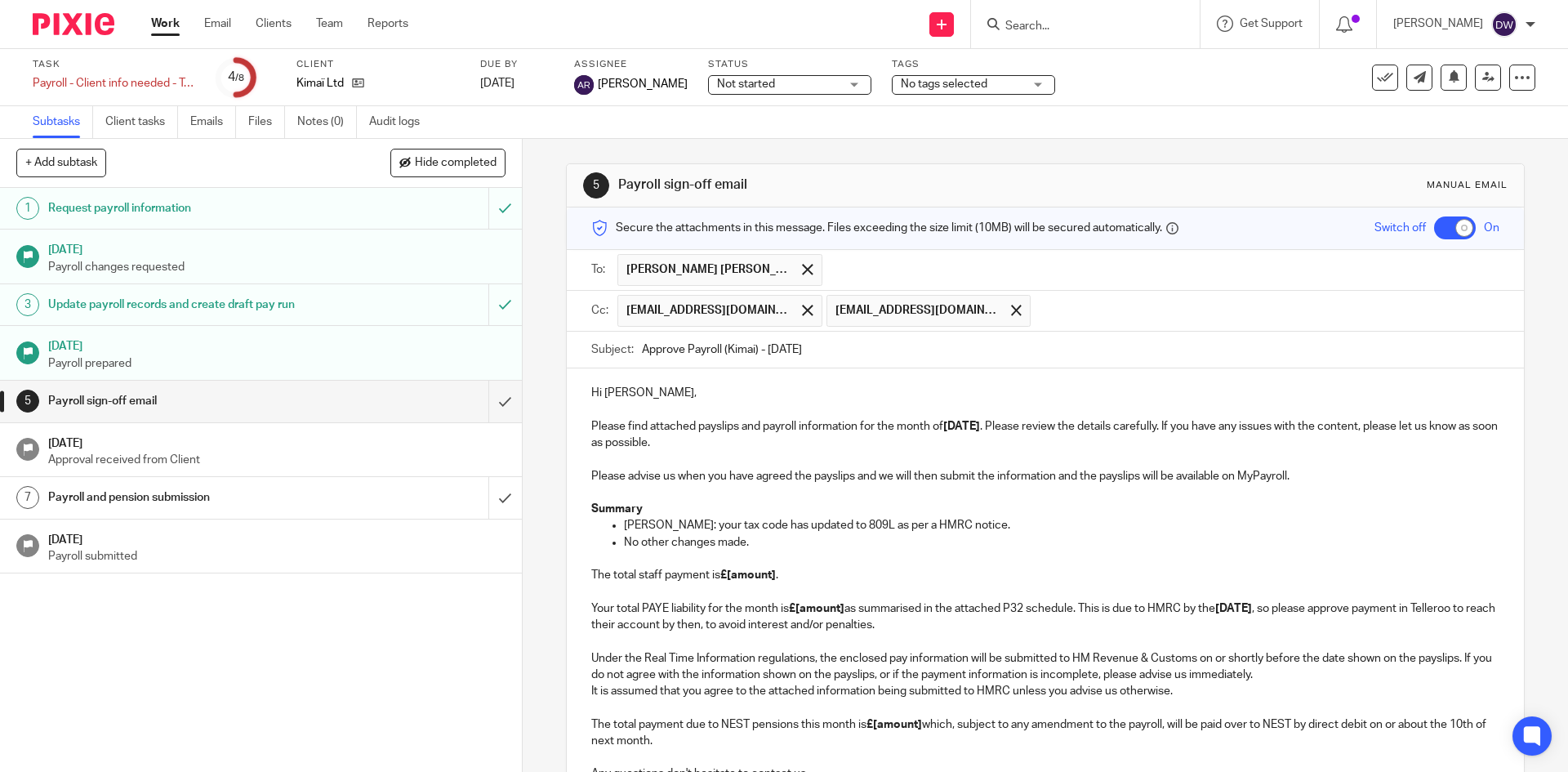
click at [995, 515] on p "Summary" at bounding box center [1045, 509] width 908 height 17
click at [986, 526] on p "Jess: your tax code has updated to 809L as per a HMRC notice." at bounding box center [1061, 526] width 875 height 17
click at [738, 573] on strong "£[amount]" at bounding box center [749, 575] width 56 height 11
click at [738, 572] on strong "£[amount]" at bounding box center [749, 575] width 56 height 11
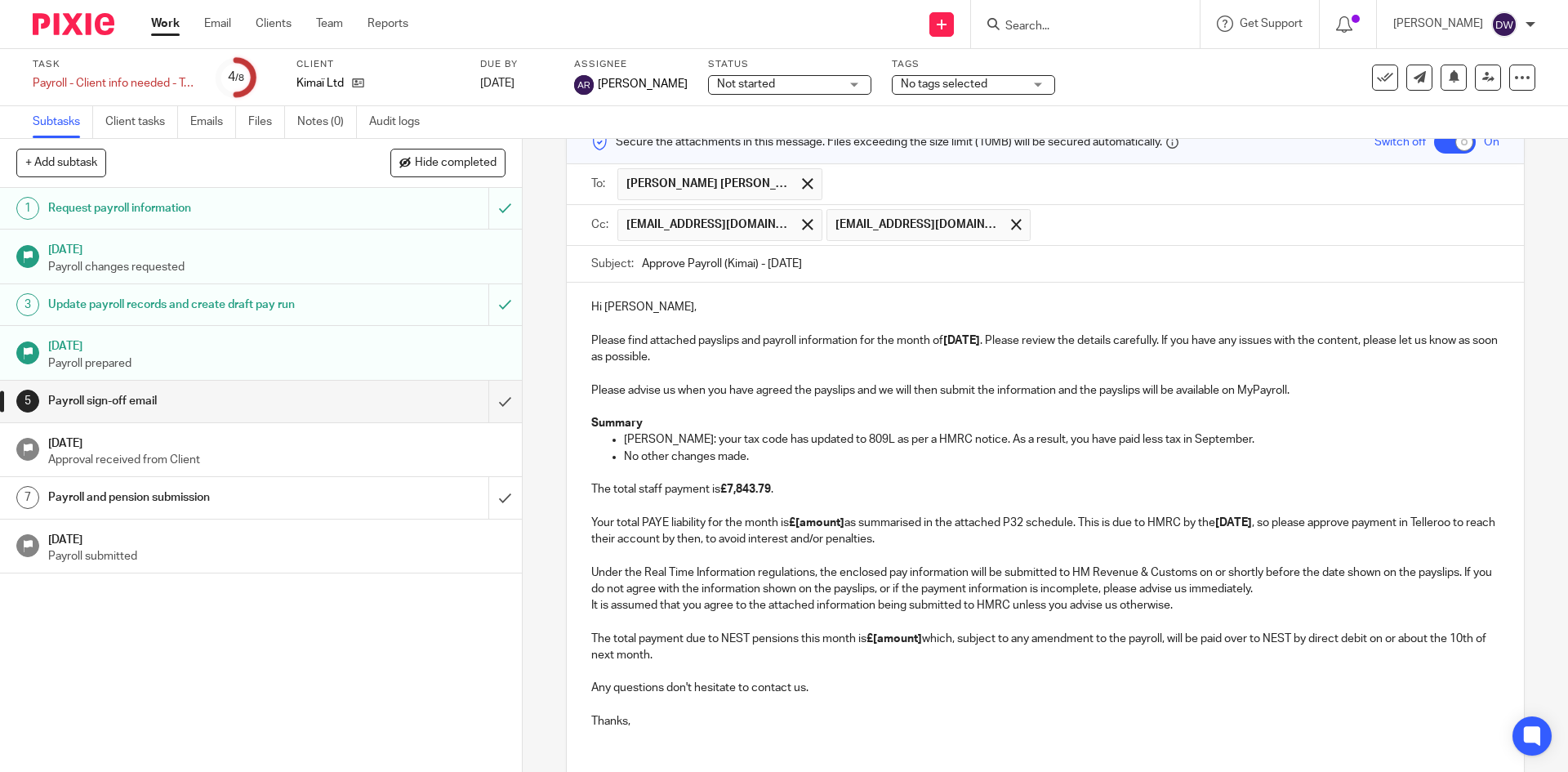
scroll to position [164, 0]
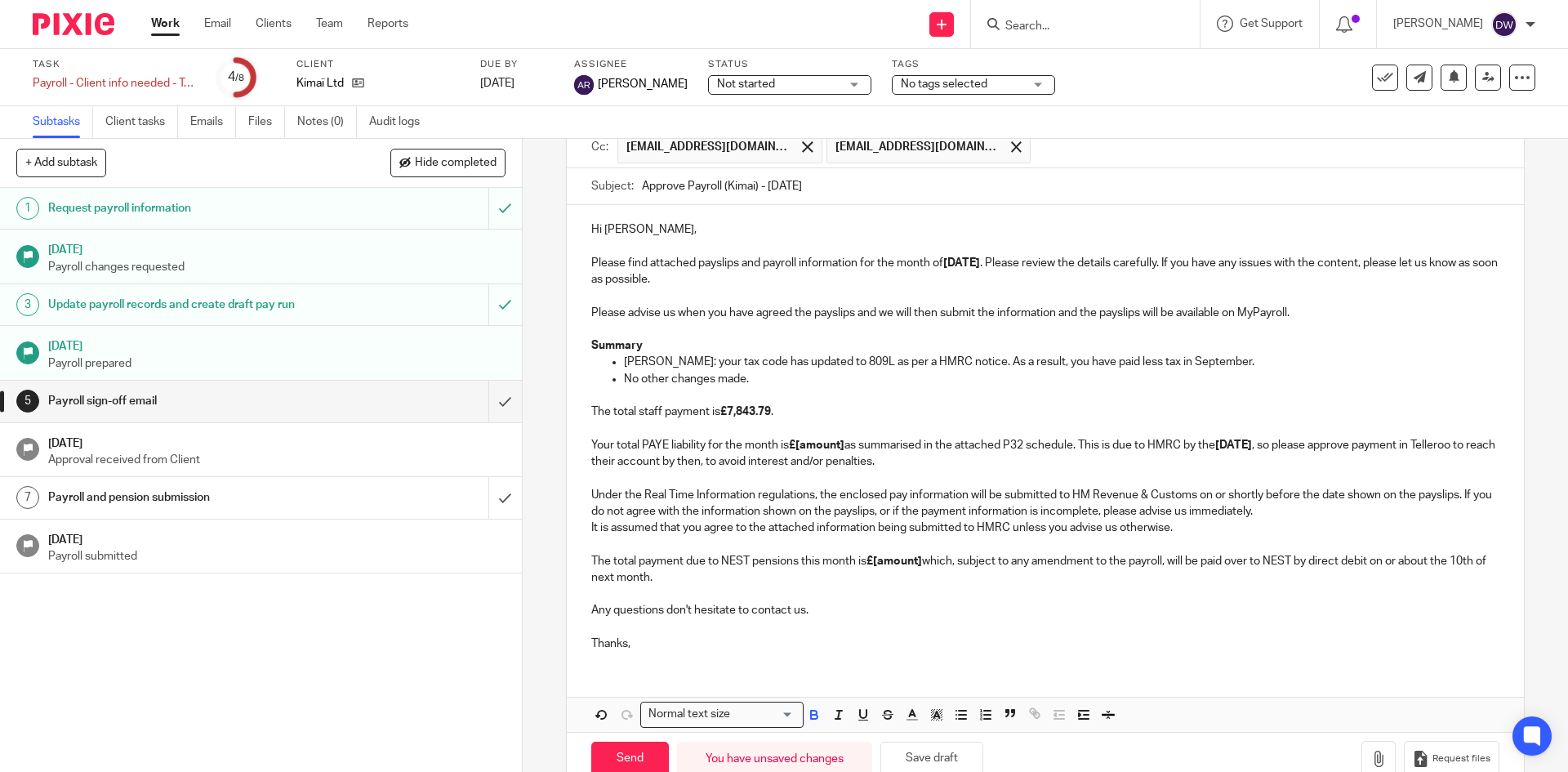
click at [709, 587] on p "Any questions don't hesitate to contact us." at bounding box center [1045, 603] width 908 height 33
drag, startPoint x: 717, startPoint y: 579, endPoint x: 588, endPoint y: 562, distance: 130.1
click at [591, 562] on p "It is assumed that you agree to the attached information being submitted to HMR…" at bounding box center [1045, 552] width 908 height 66
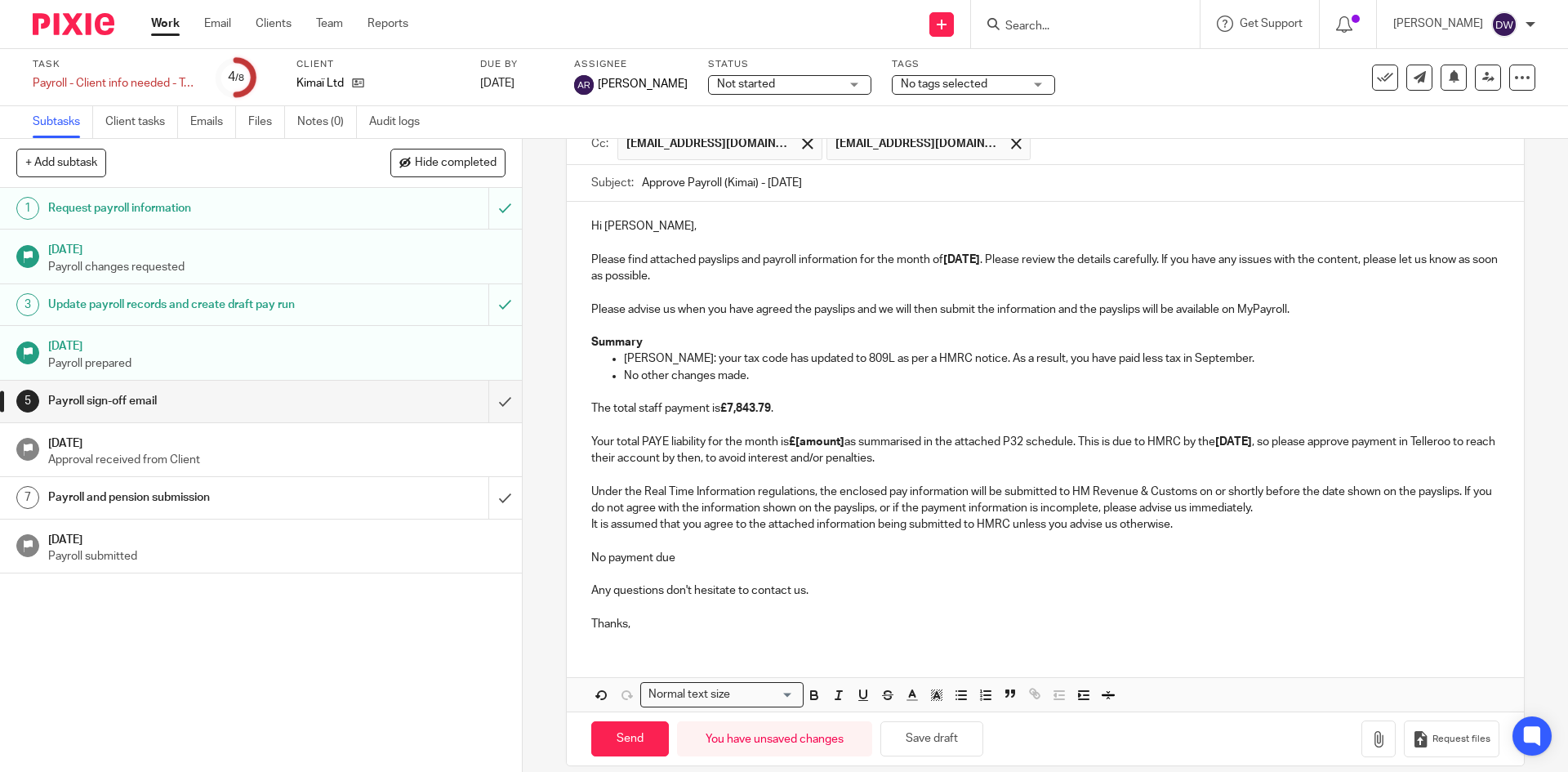
scroll to position [185, 0]
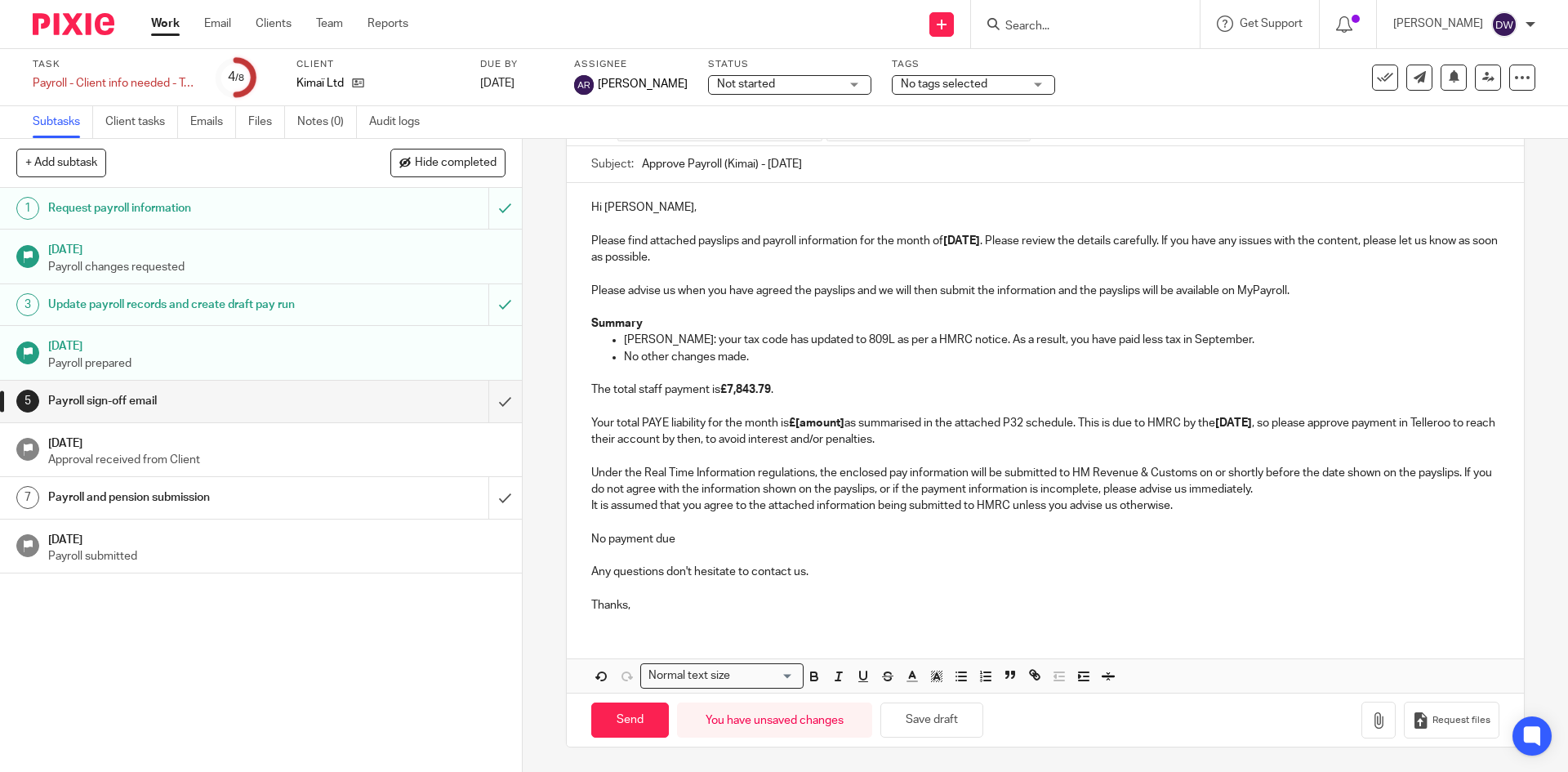
drag, startPoint x: 703, startPoint y: 545, endPoint x: 577, endPoint y: 537, distance: 126.3
click at [577, 537] on div "Hi Jess, Please find attached payslips and payroll information for the month of…" at bounding box center [1044, 405] width 956 height 443
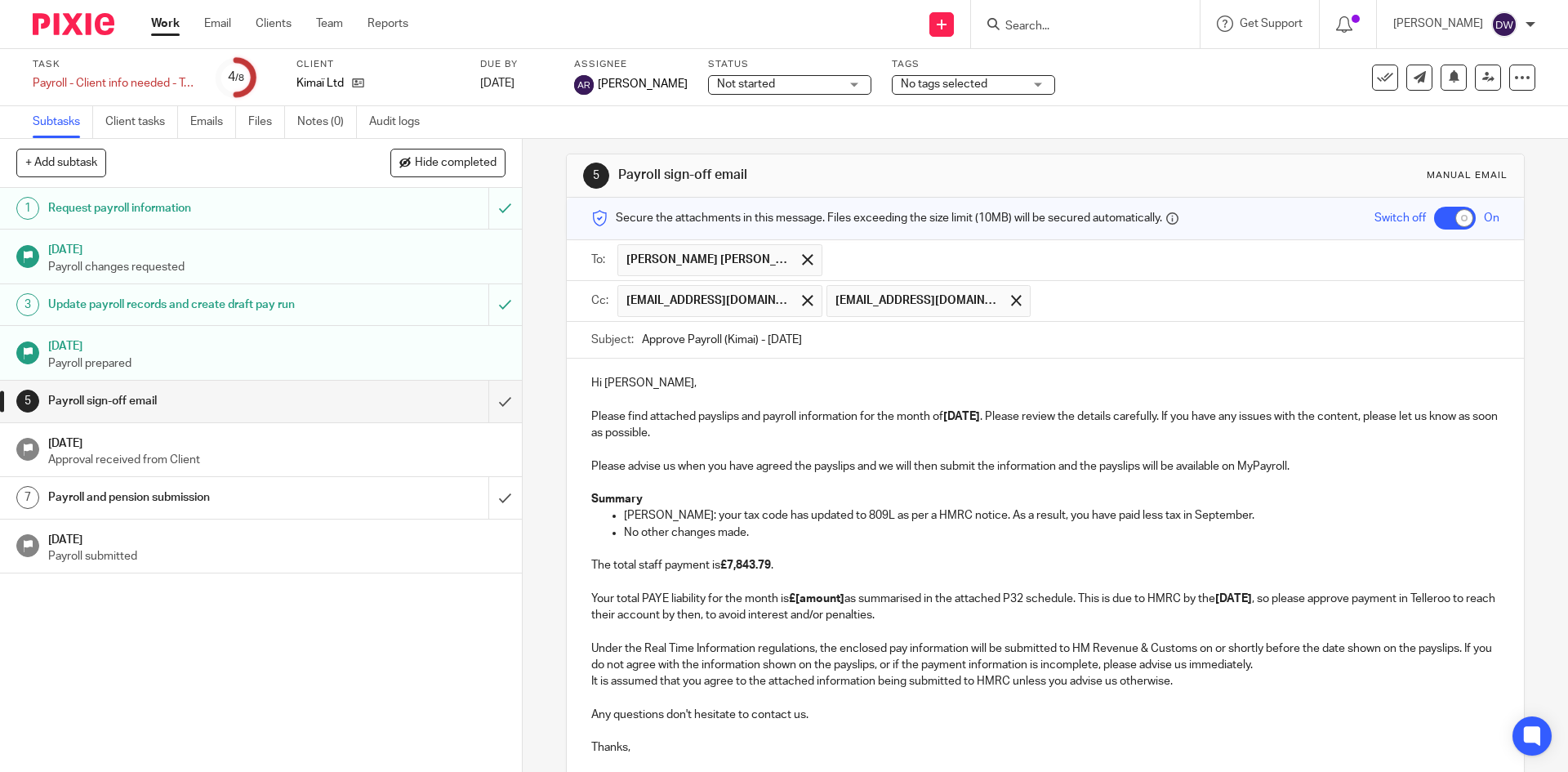
scroll to position [91, 0]
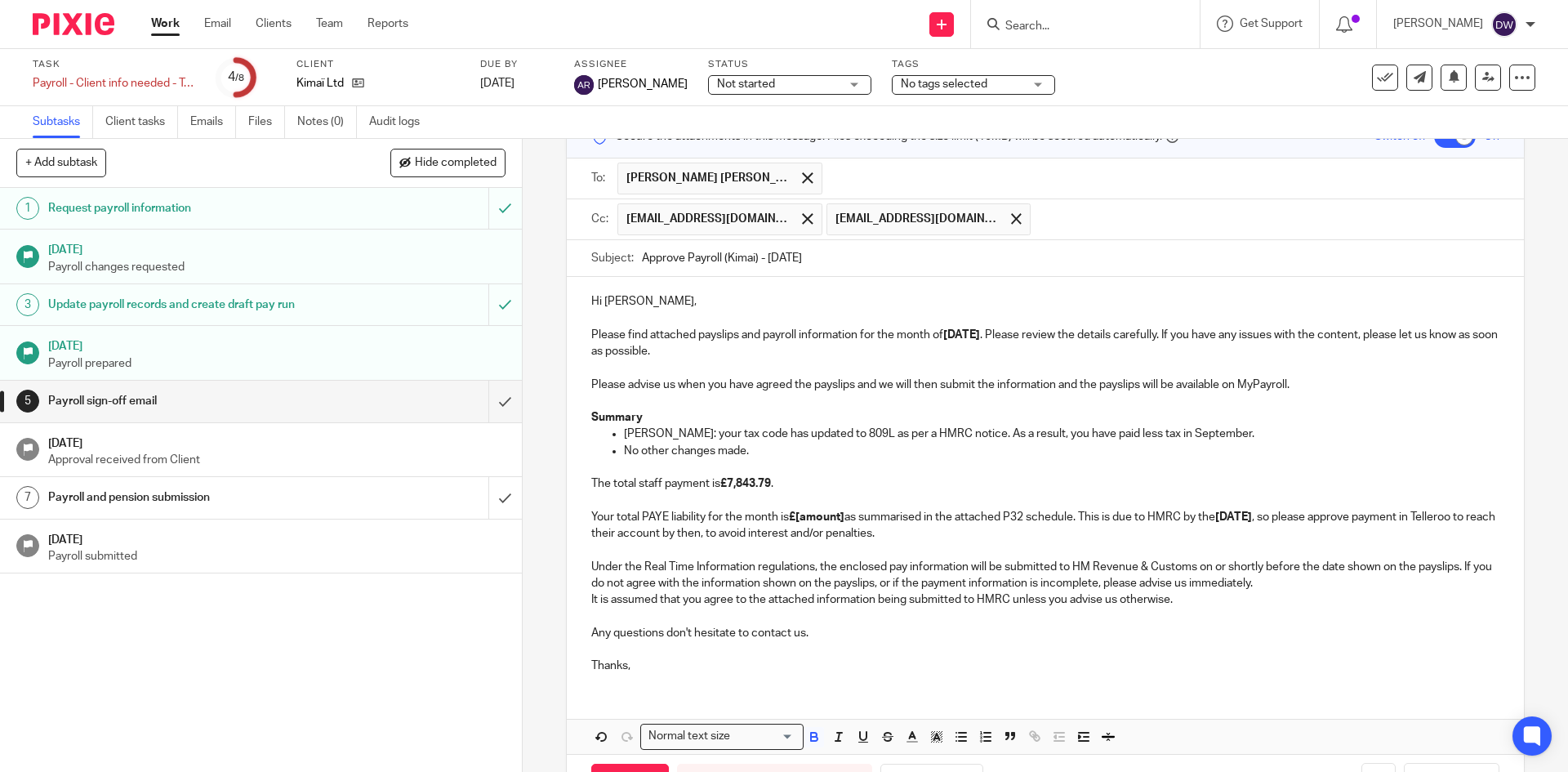
click at [824, 519] on strong "£[amount]" at bounding box center [817, 517] width 56 height 11
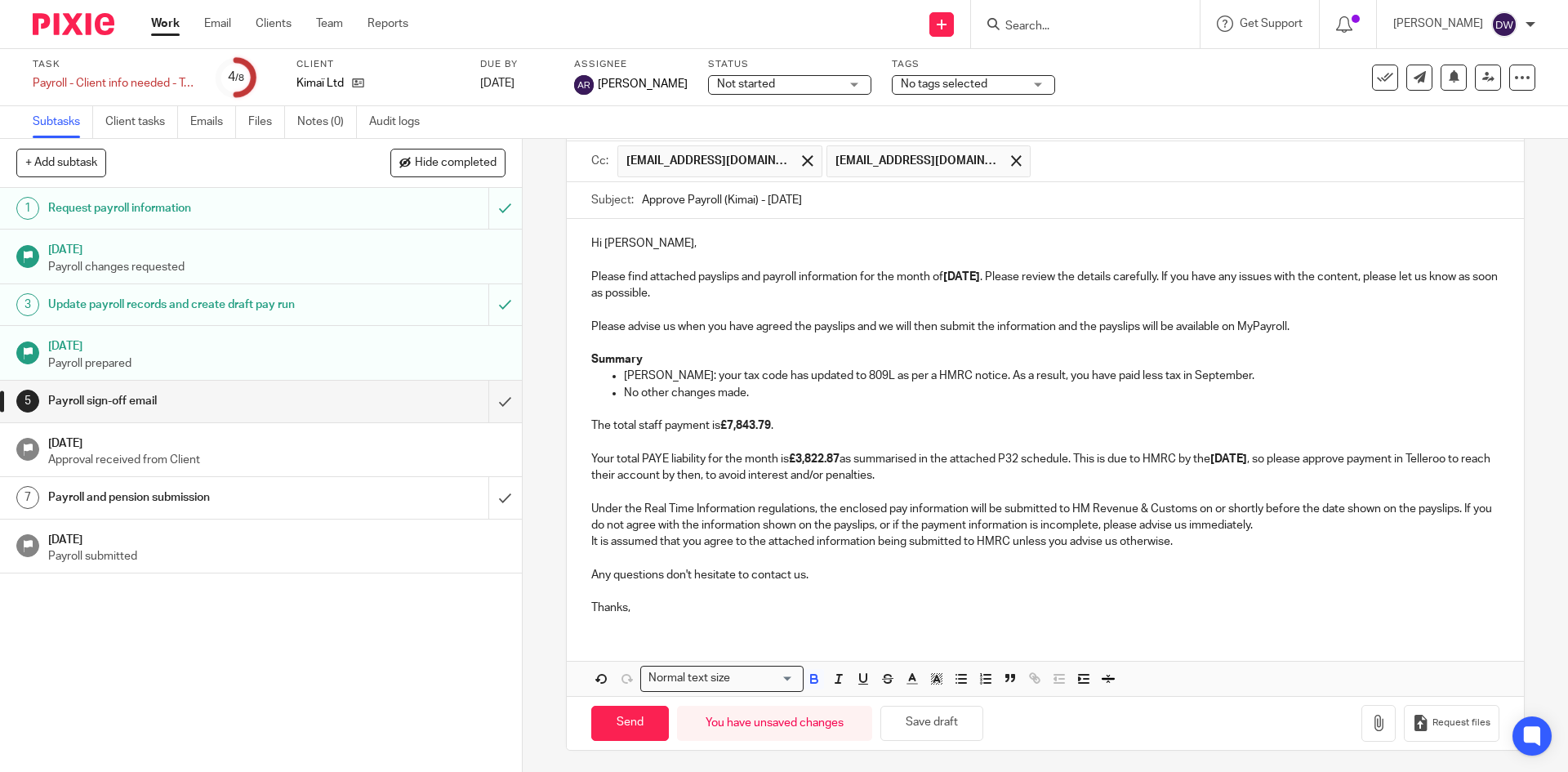
scroll to position [153, 0]
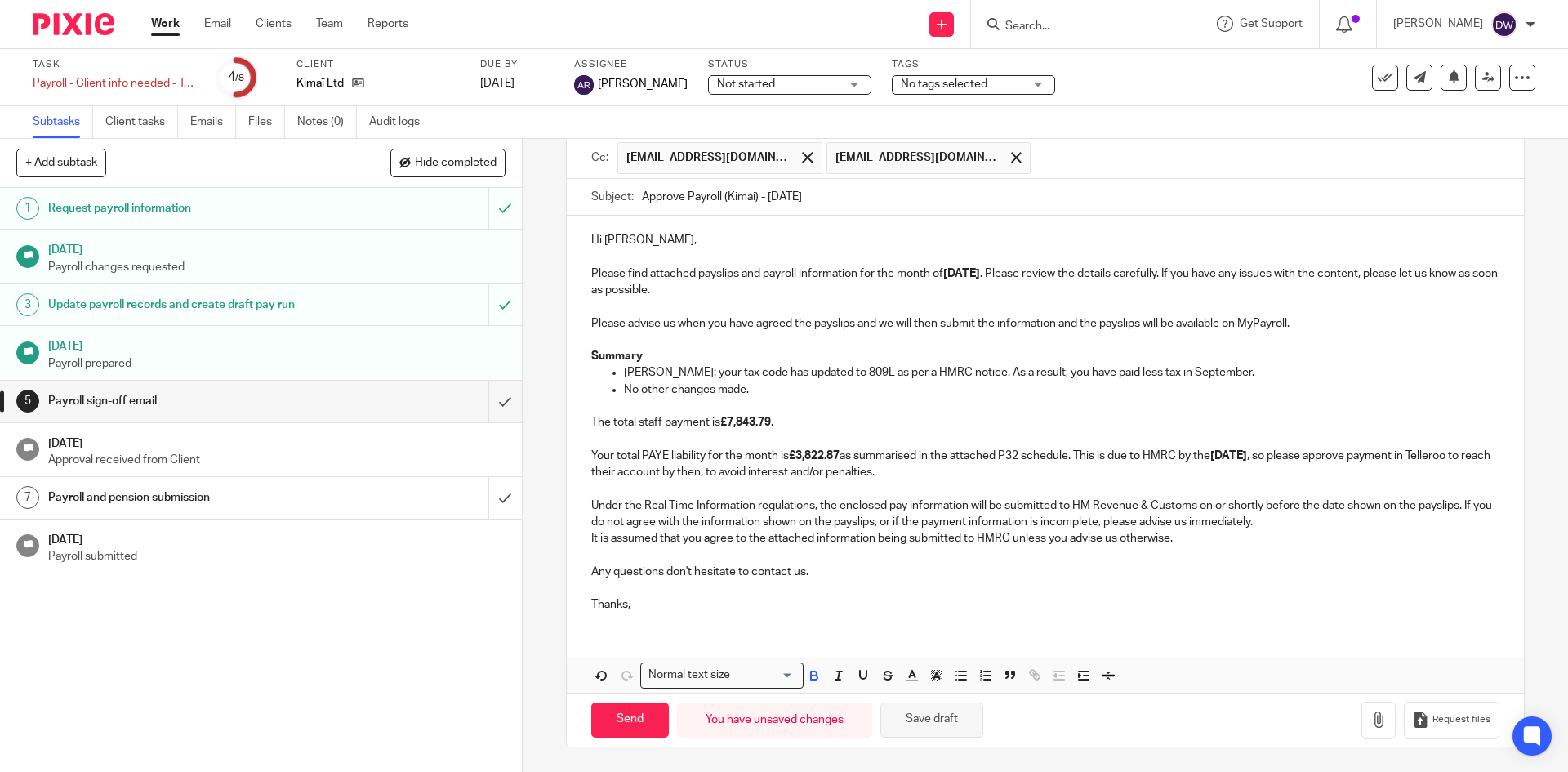
click at [919, 707] on button "Save draft" at bounding box center [932, 720] width 103 height 35
click at [1362, 716] on button "button" at bounding box center [1378, 720] width 34 height 37
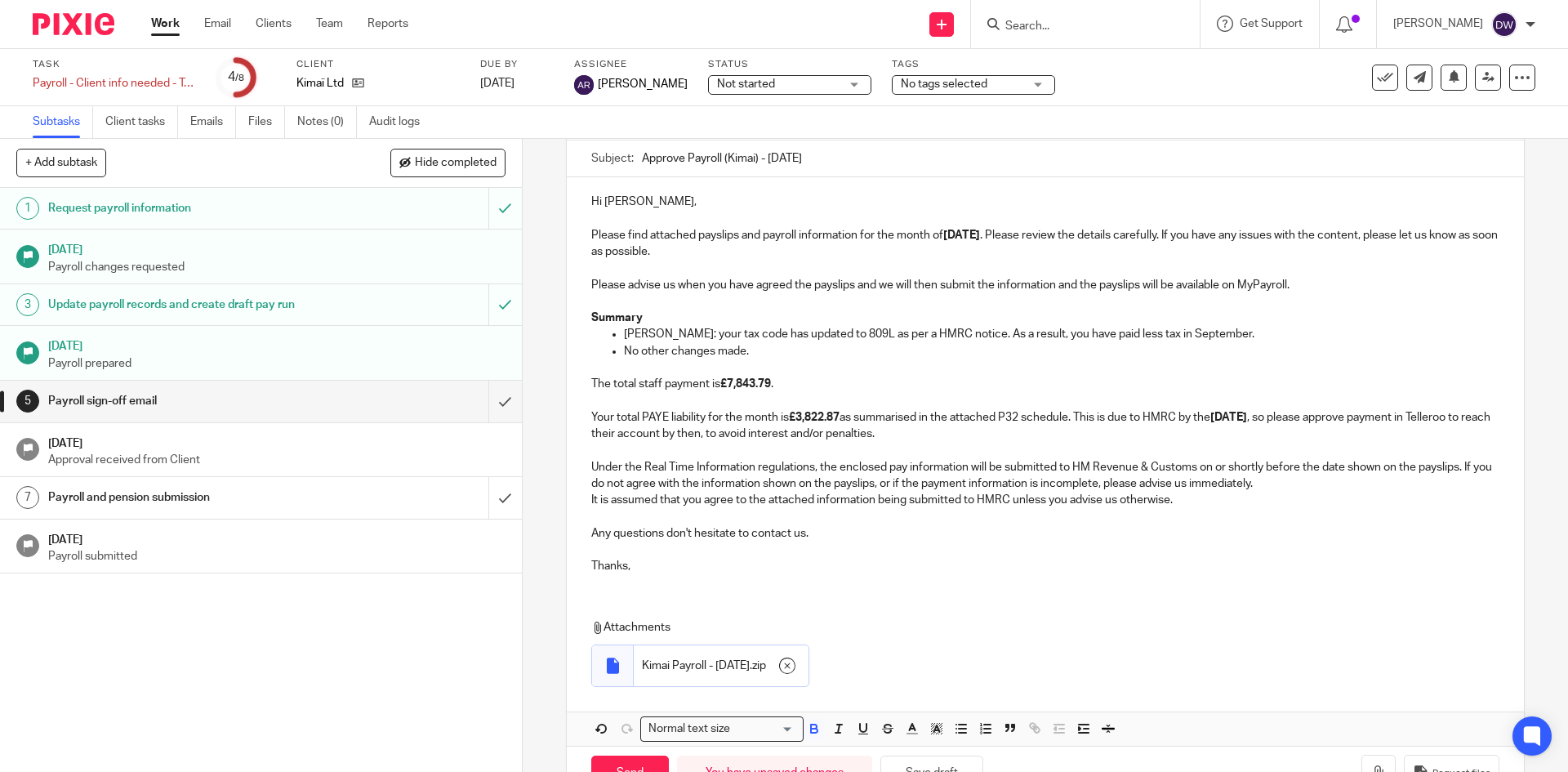
scroll to position [245, 0]
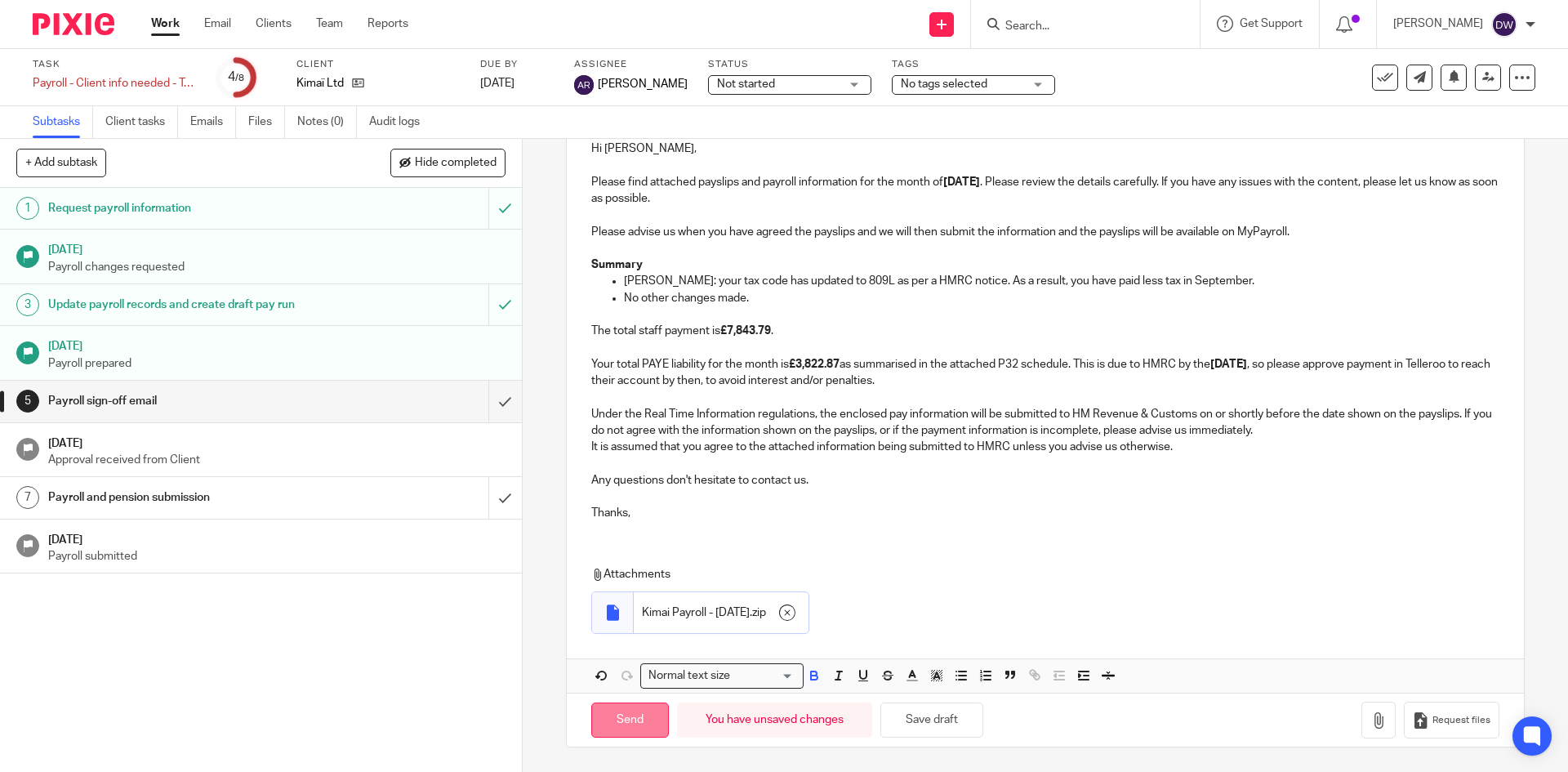
click at [630, 720] on input "Send" at bounding box center [630, 720] width 77 height 35
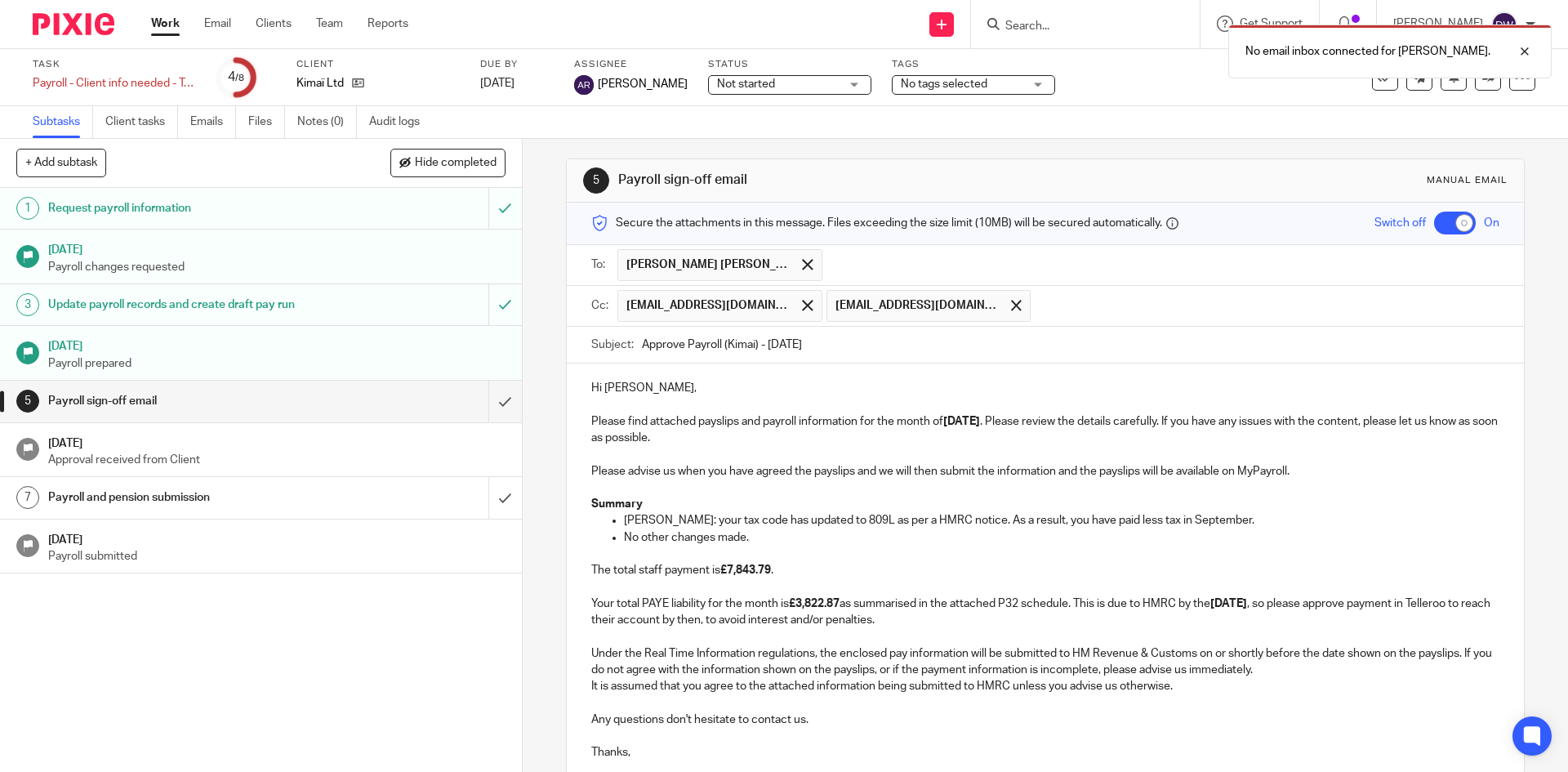
scroll to position [0, 0]
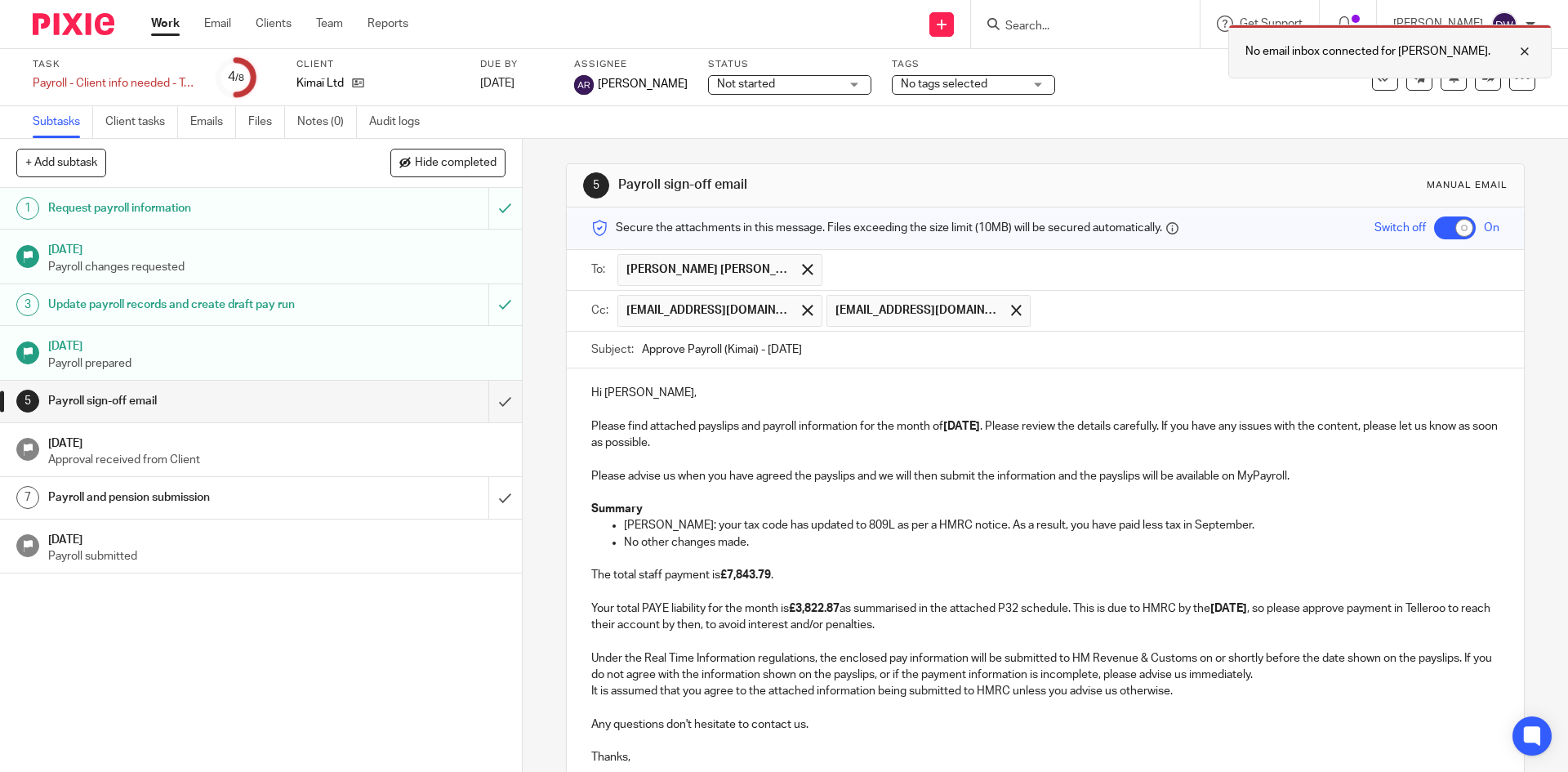
click at [1529, 50] on div at bounding box center [1512, 51] width 44 height 20
click at [1521, 26] on div "[PERSON_NAME]" at bounding box center [1464, 24] width 142 height 26
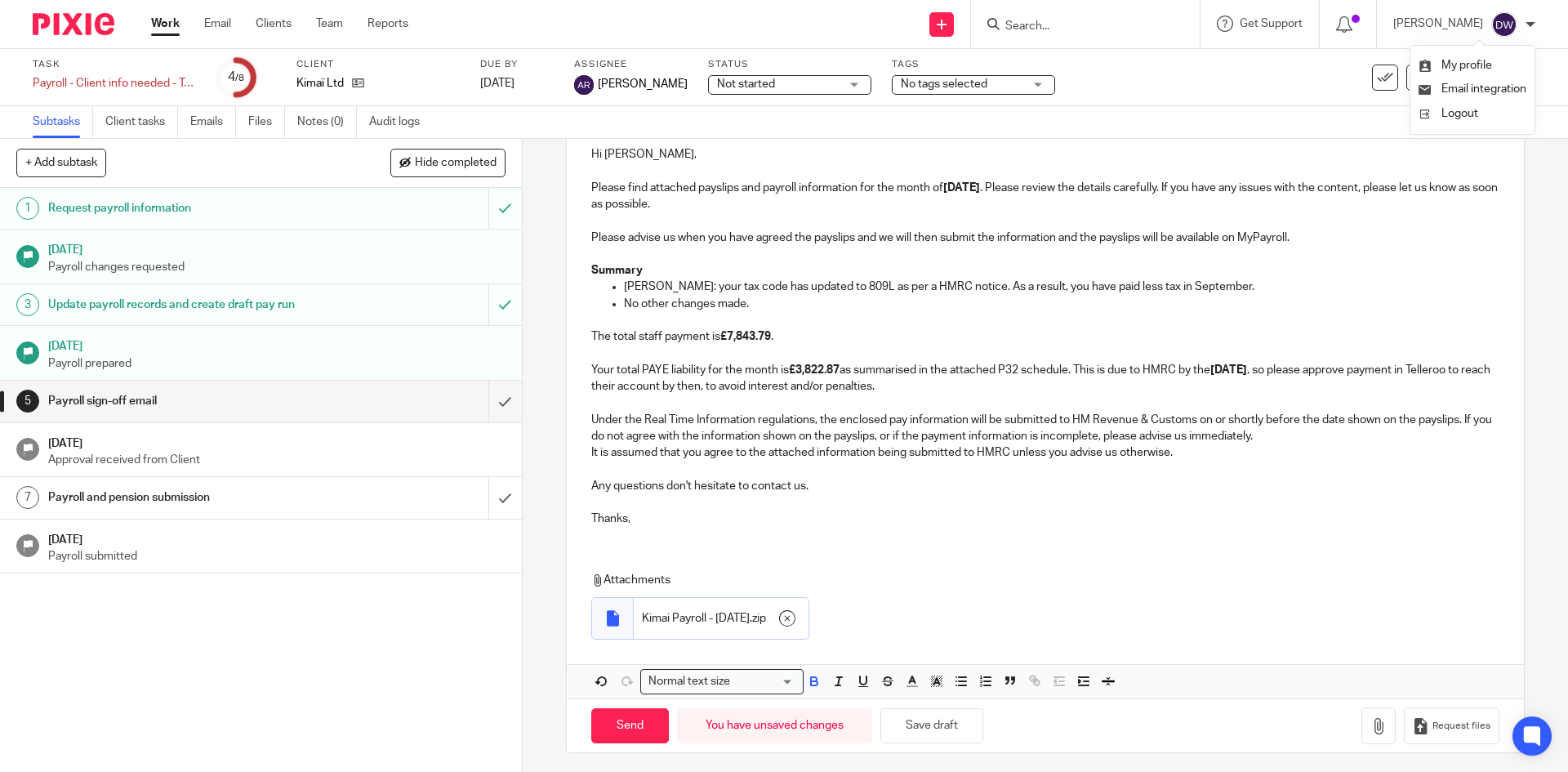
scroll to position [245, 0]
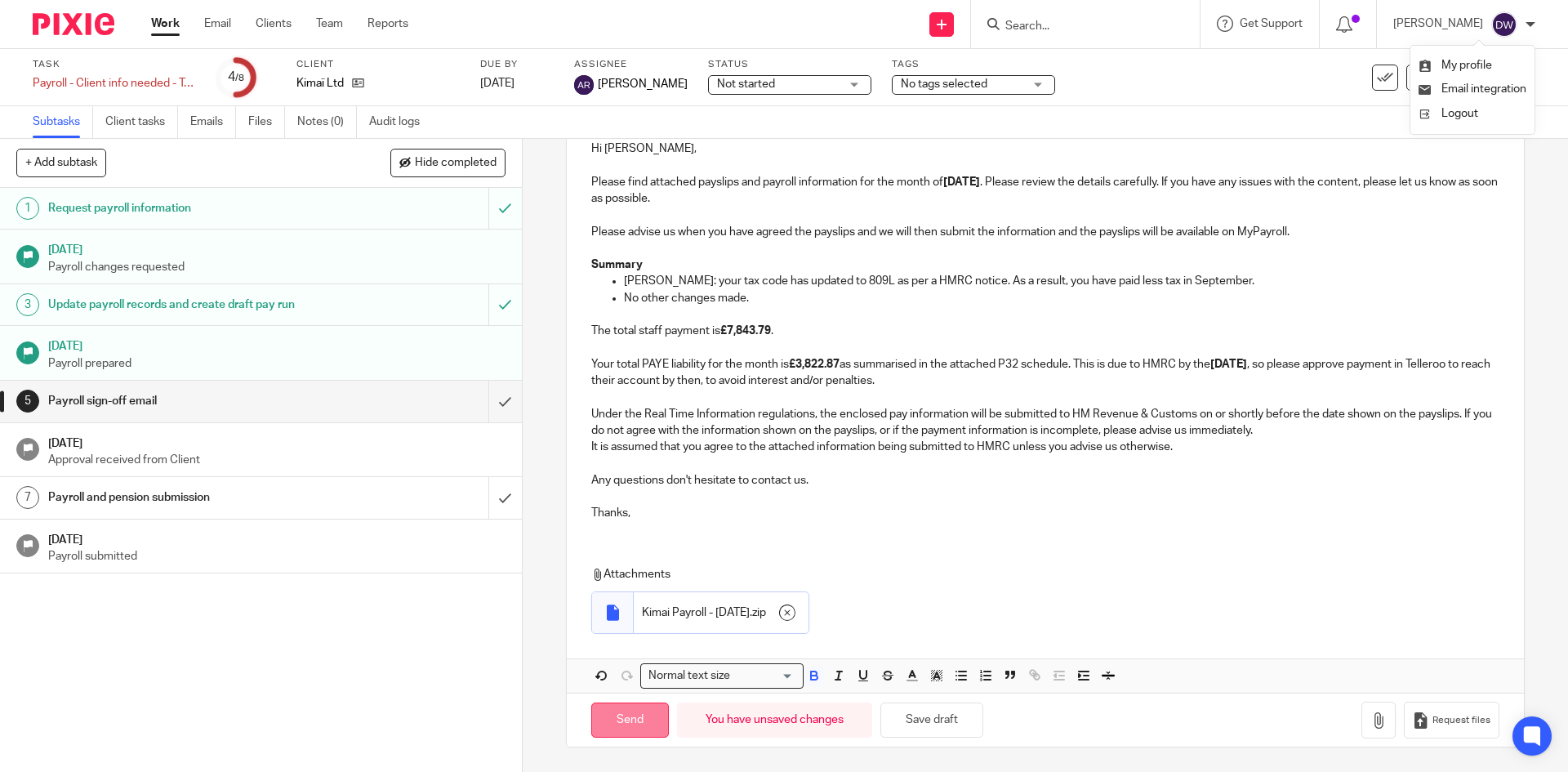
click at [644, 726] on input "Send" at bounding box center [630, 720] width 77 height 35
checkbox input "false"
type input "Sent"
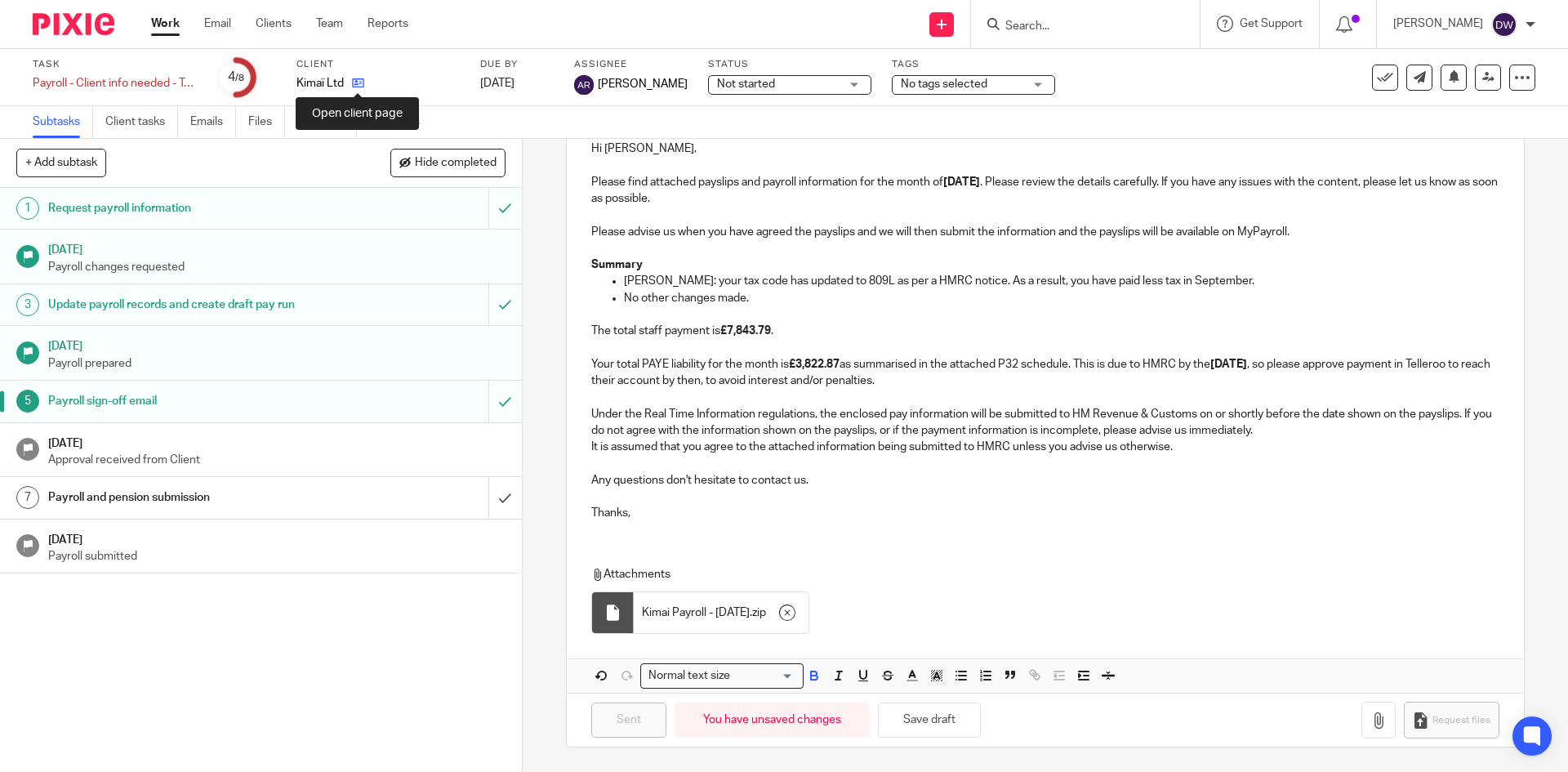
click at [363, 82] on icon at bounding box center [358, 83] width 12 height 12
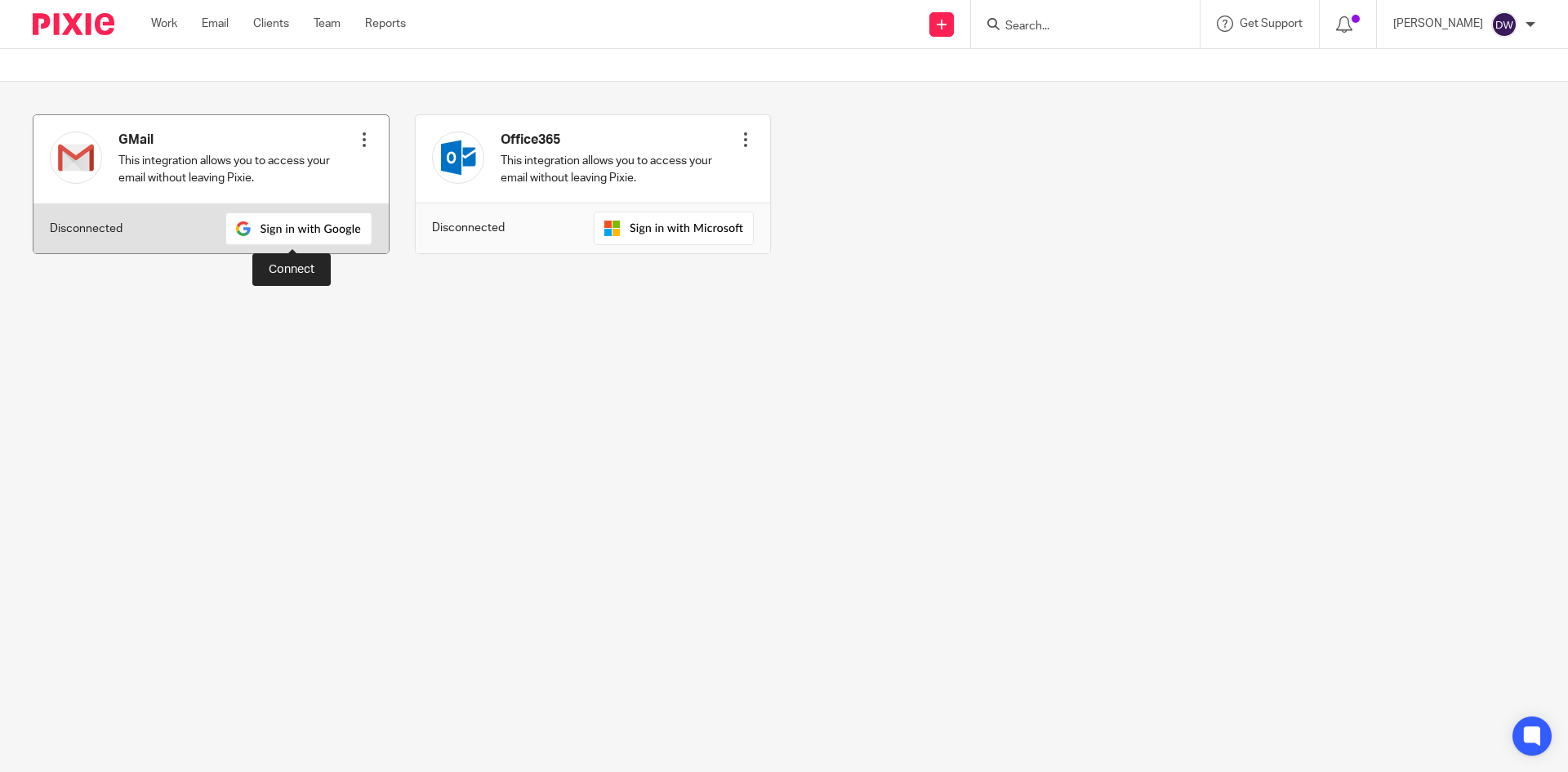
click at [265, 227] on img at bounding box center [299, 228] width 147 height 33
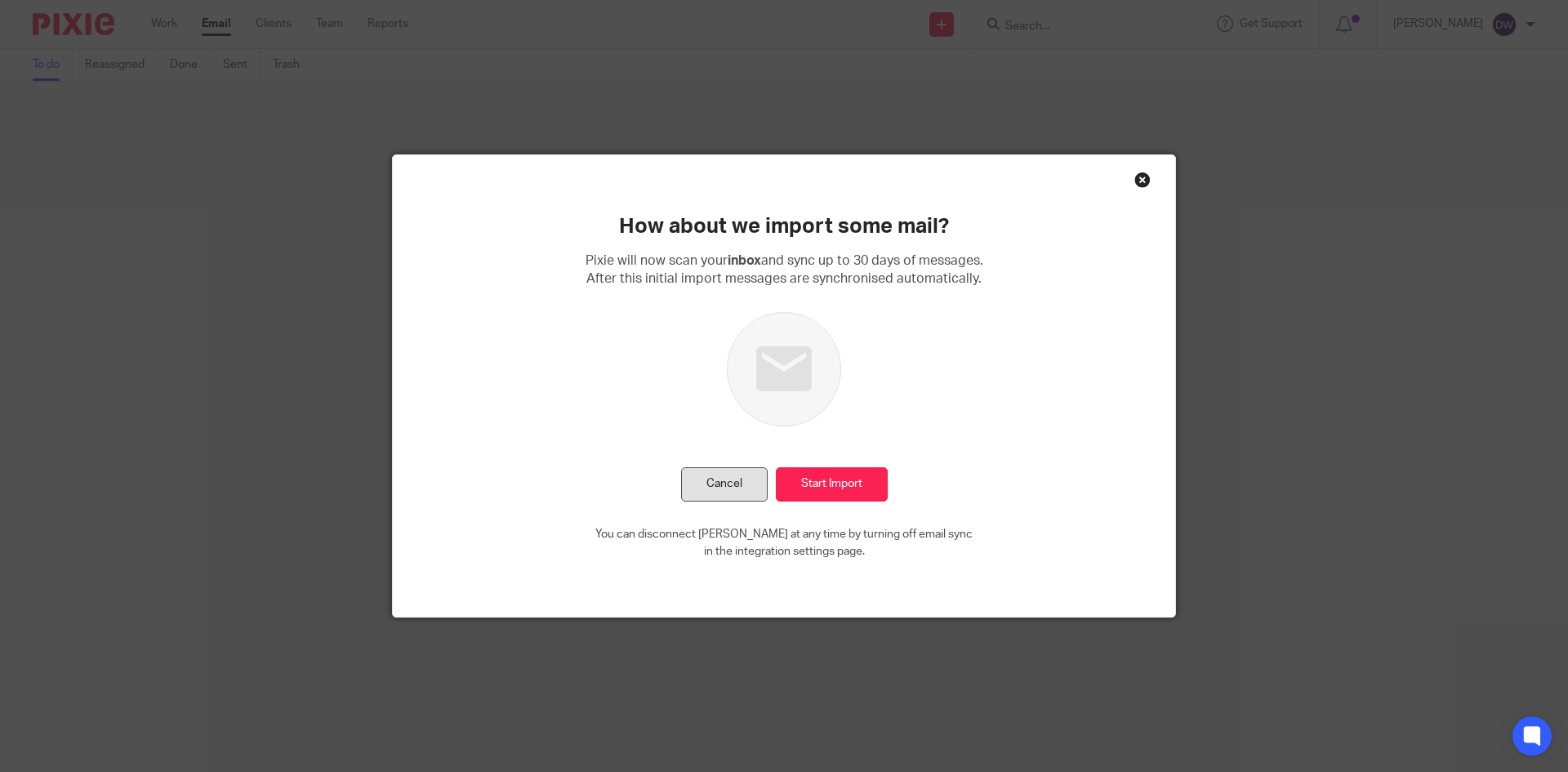
click at [741, 473] on button "Cancel" at bounding box center [724, 485] width 86 height 35
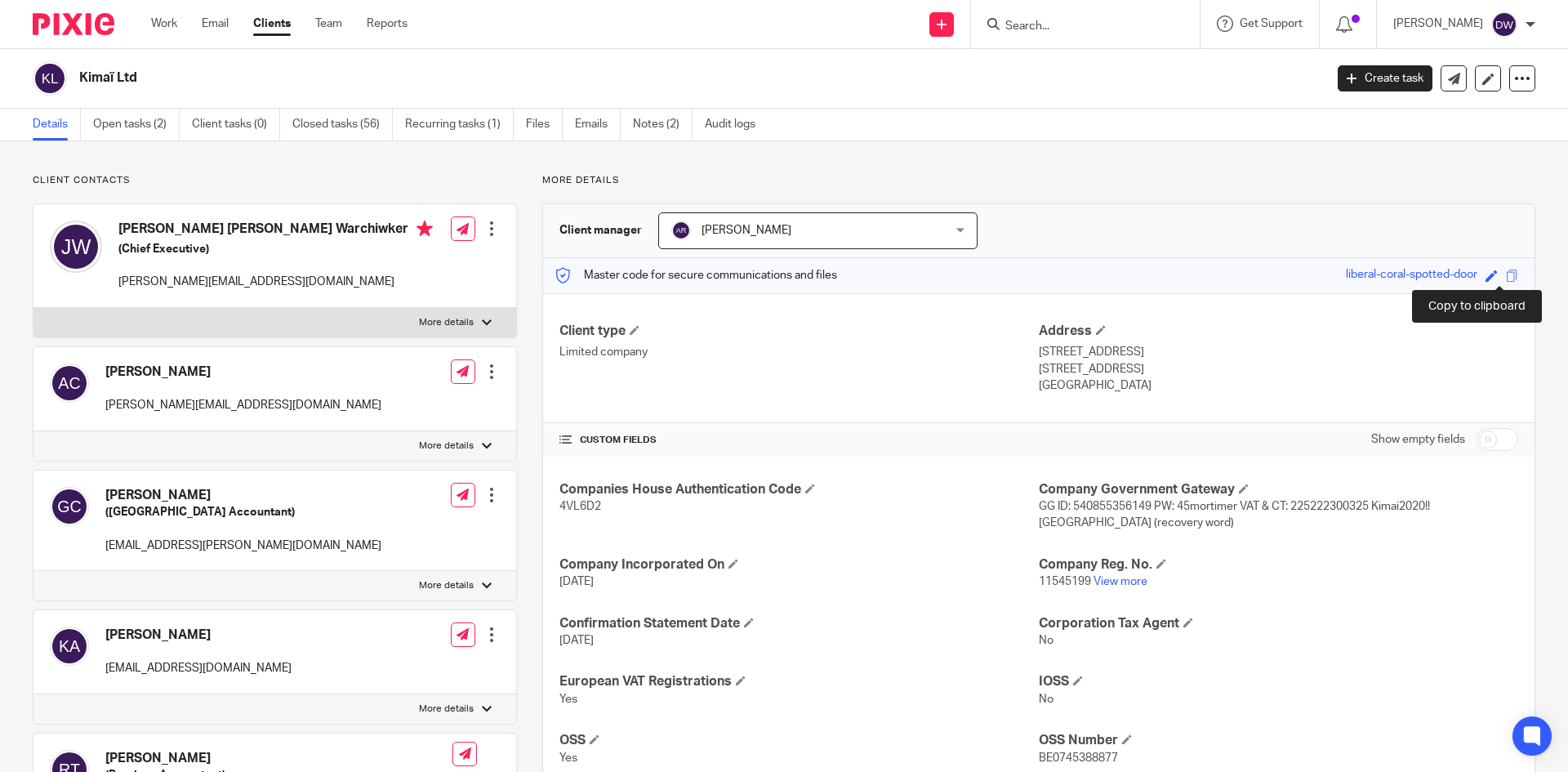
click at [1506, 275] on span at bounding box center [1511, 275] width 12 height 12
click at [155, 128] on link "Open tasks (2)" at bounding box center [136, 125] width 86 height 32
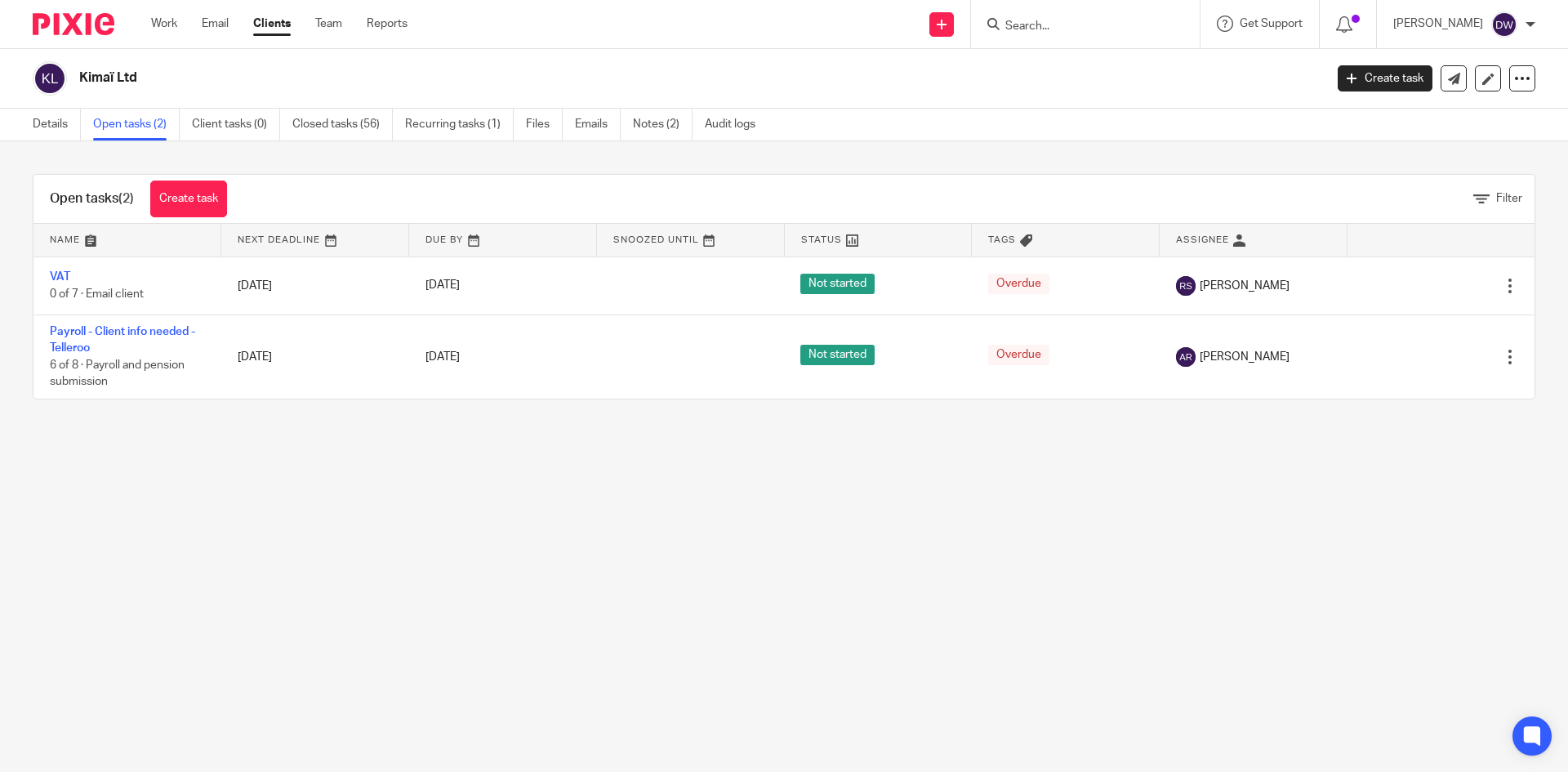
click at [1070, 23] on input "Search" at bounding box center [1077, 27] width 147 height 15
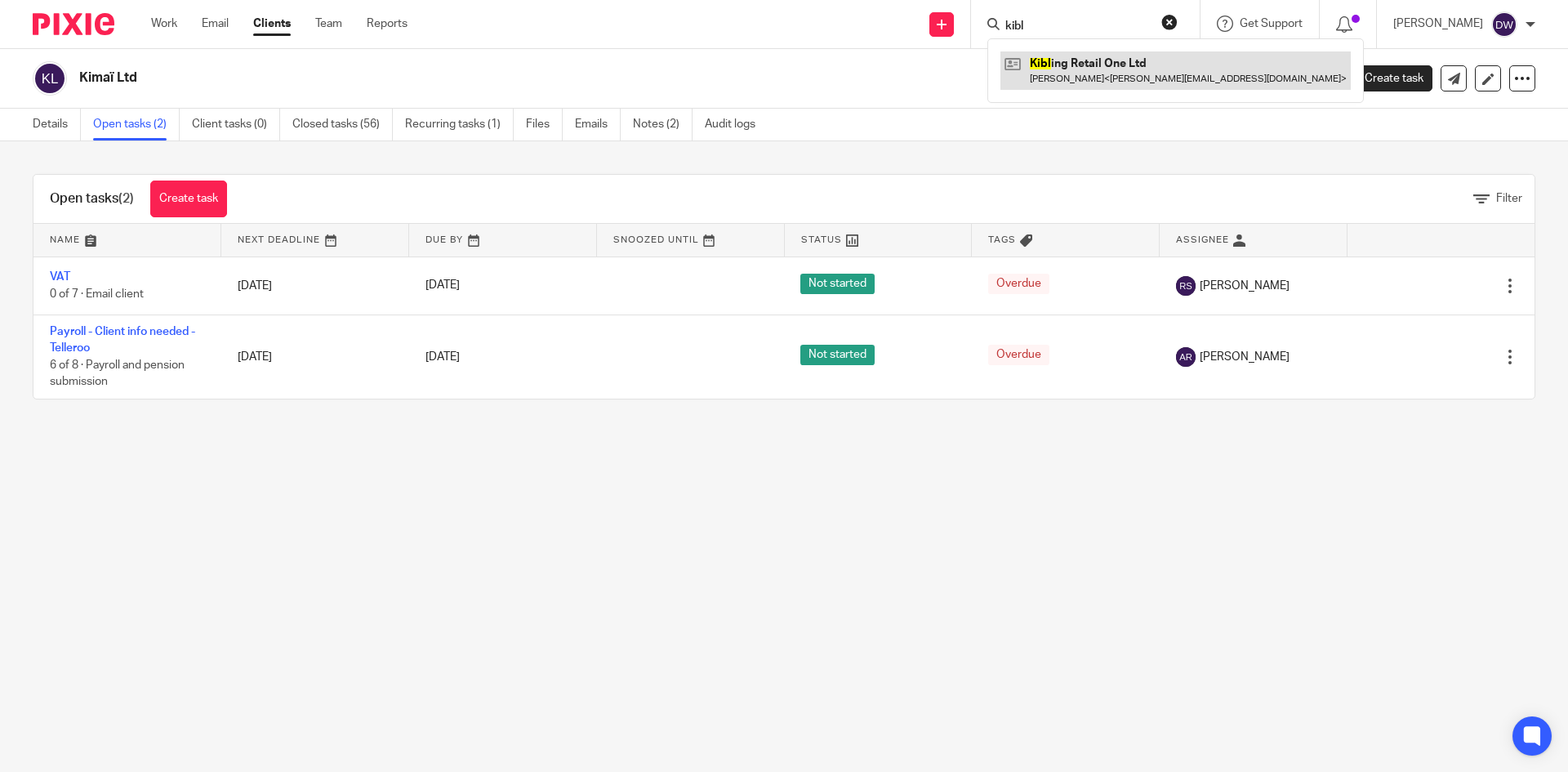
type input "kibl"
click at [1128, 76] on link at bounding box center [1176, 70] width 351 height 37
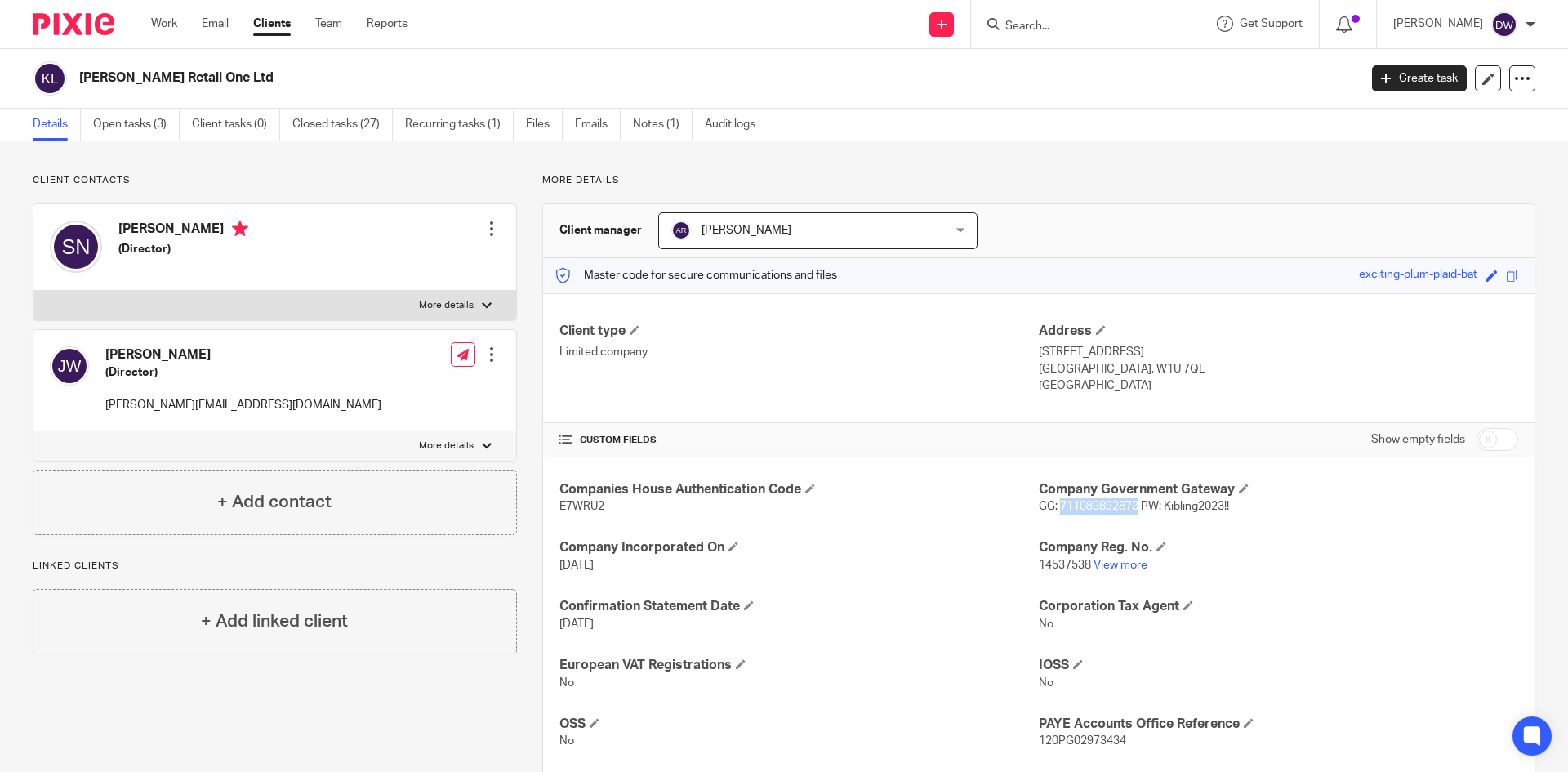
drag, startPoint x: 1054, startPoint y: 505, endPoint x: 1131, endPoint y: 509, distance: 77.1
click at [1131, 509] on span "GG: 711089892873 PW: Kibling2023!!" at bounding box center [1134, 506] width 191 height 11
copy span "711089892873"
drag, startPoint x: 1158, startPoint y: 509, endPoint x: 1276, endPoint y: 512, distance: 118.0
click at [1276, 512] on p "GG: 711089892873 PW: Kibling2023!!" at bounding box center [1279, 507] width 480 height 17
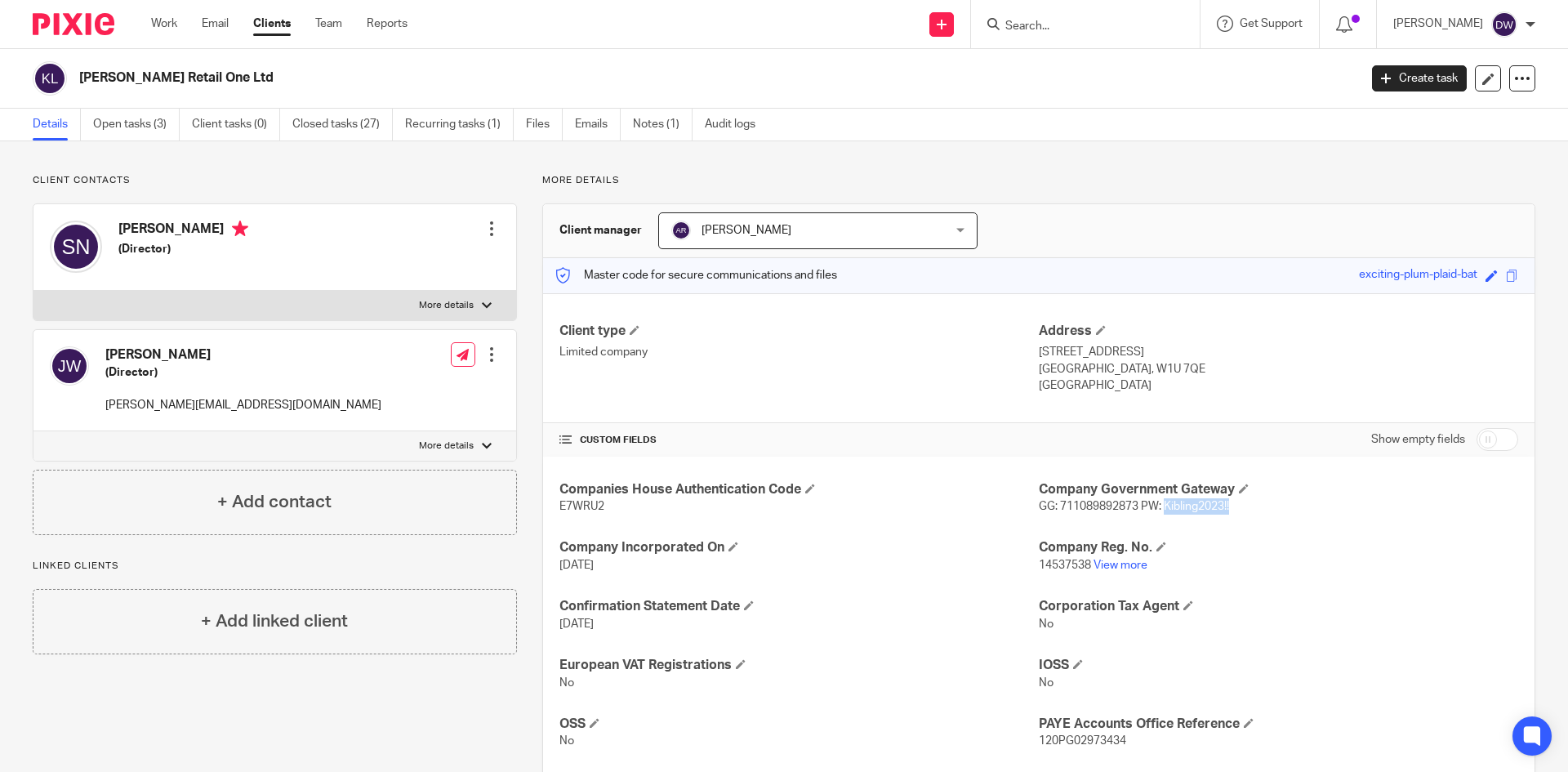
copy span "Kibling2023!!"
click at [131, 121] on link "Open tasks (3)" at bounding box center [136, 125] width 86 height 32
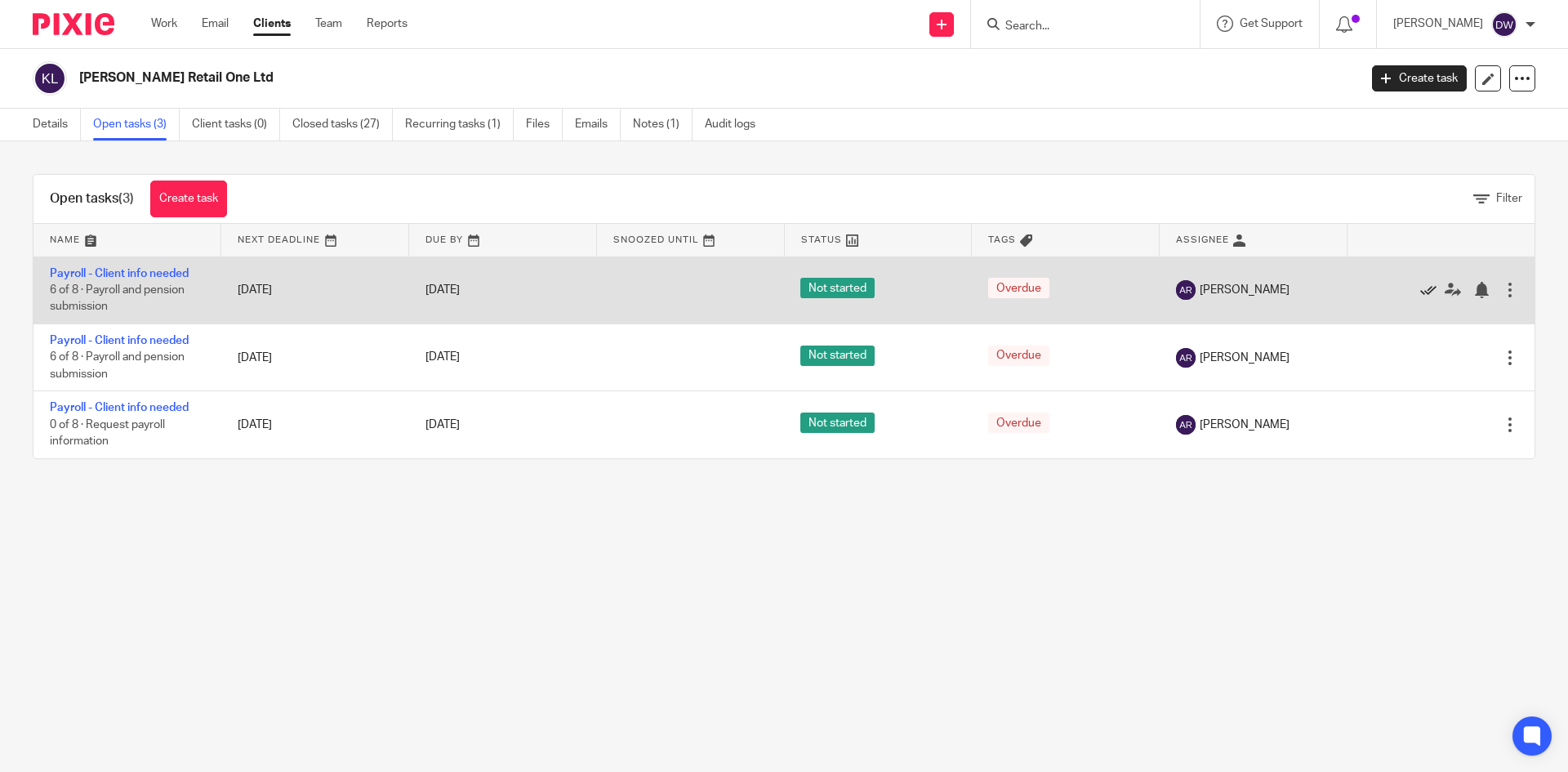
click at [1420, 295] on icon at bounding box center [1428, 290] width 17 height 17
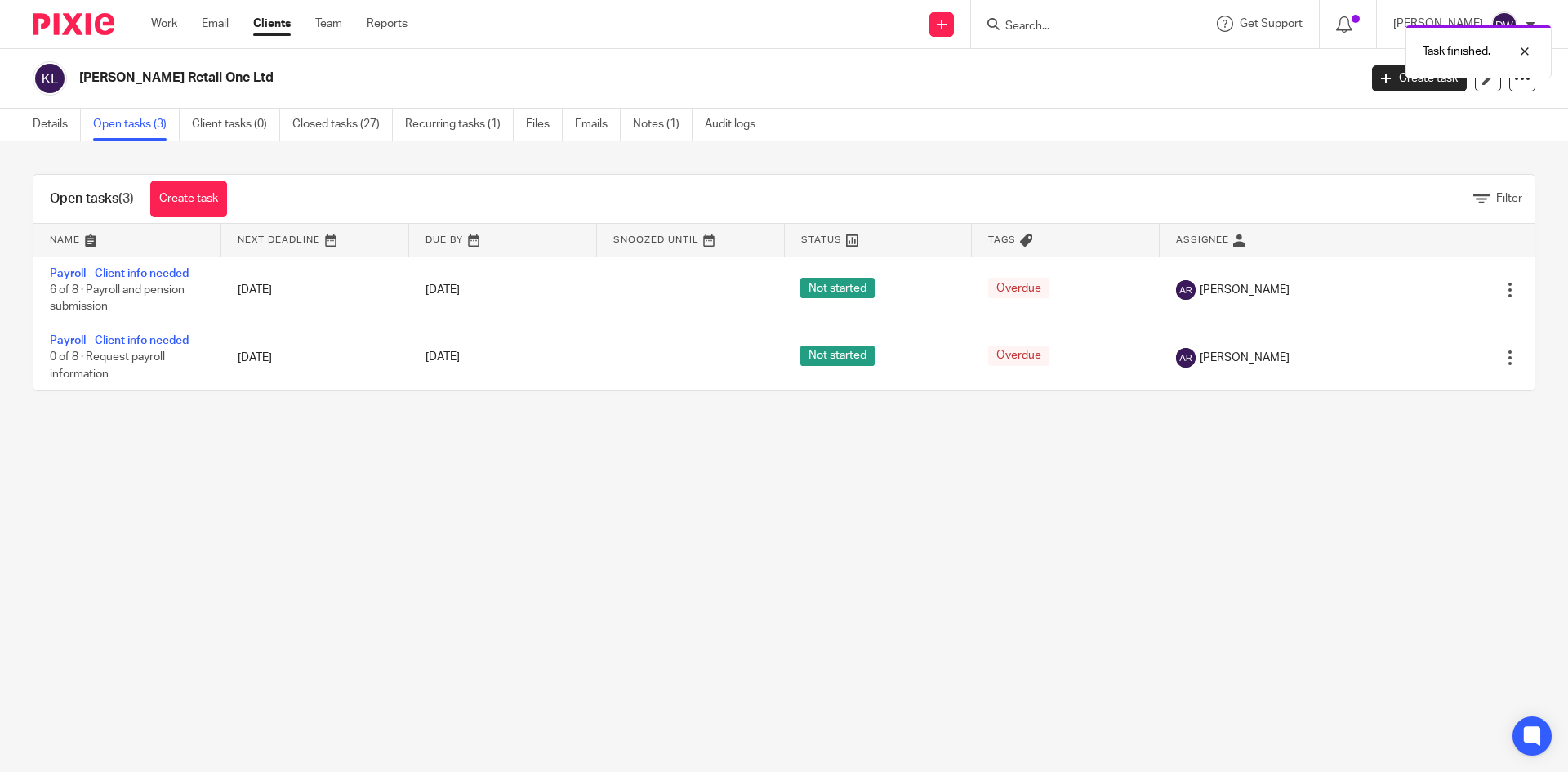
click at [1420, 295] on icon at bounding box center [1428, 290] width 17 height 17
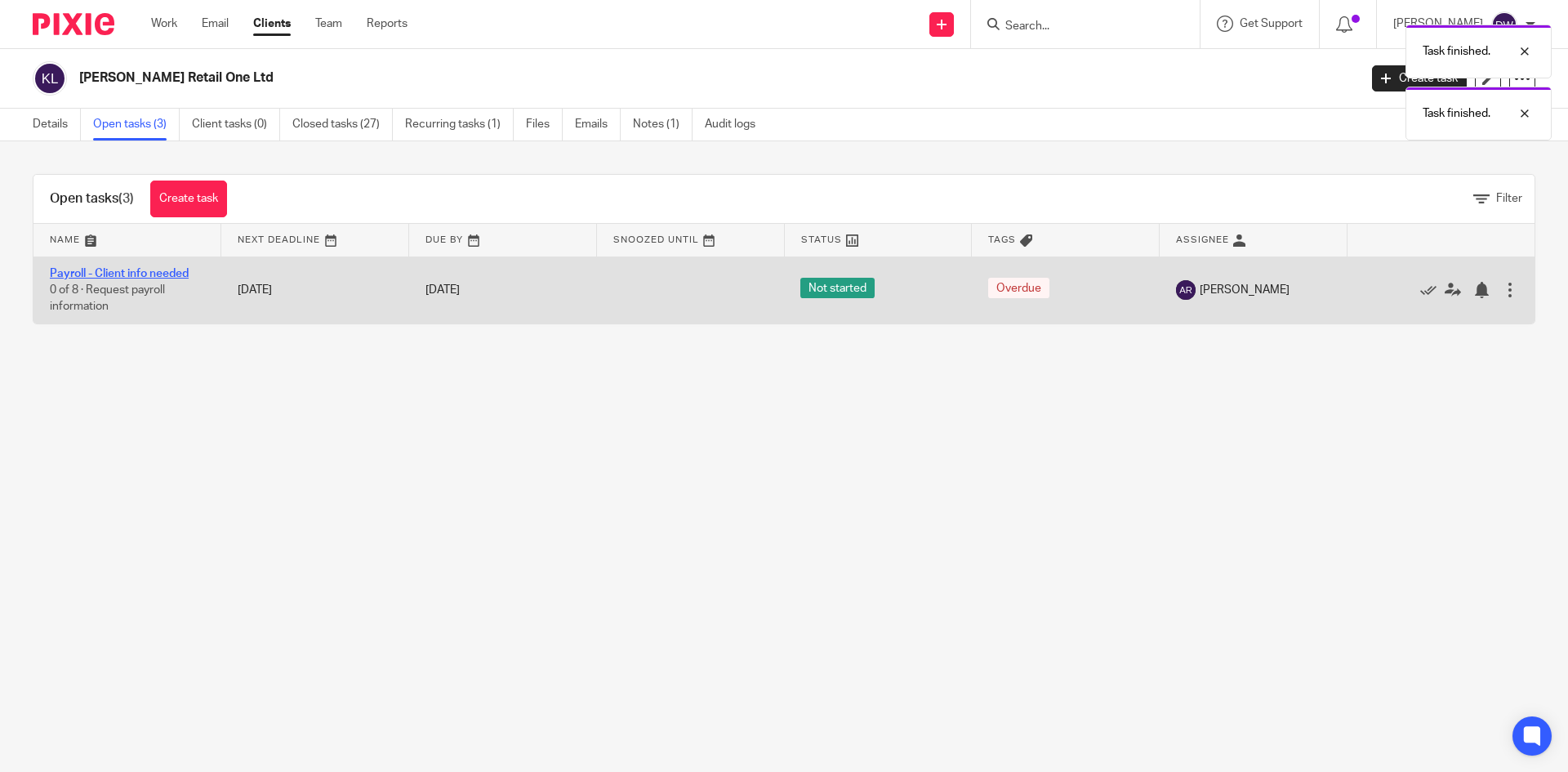
click at [157, 277] on link "Payroll - Client info needed" at bounding box center [119, 273] width 139 height 11
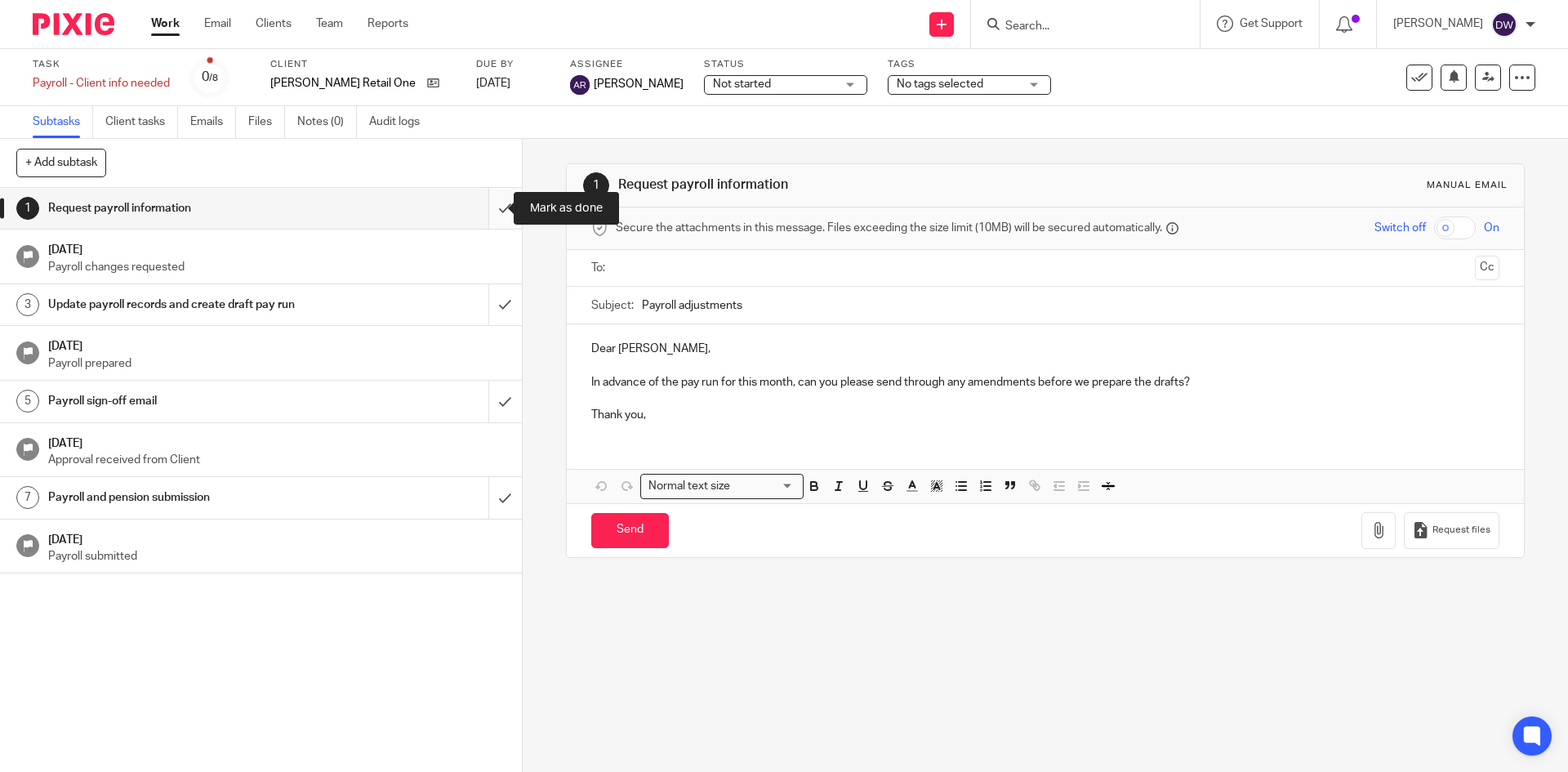
click at [501, 205] on input "submit" at bounding box center [260, 208] width 522 height 41
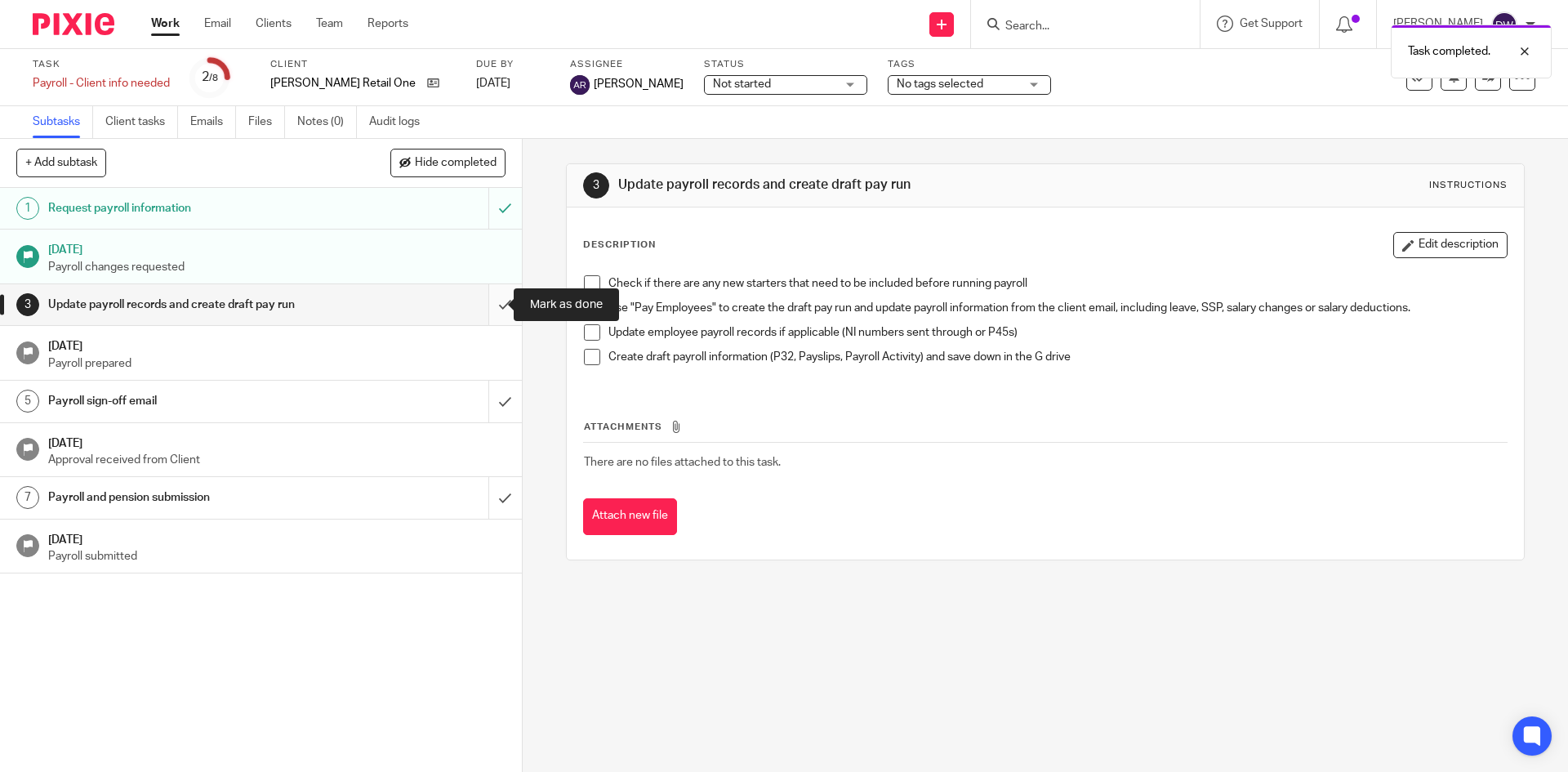
click at [504, 313] on input "submit" at bounding box center [260, 305] width 522 height 41
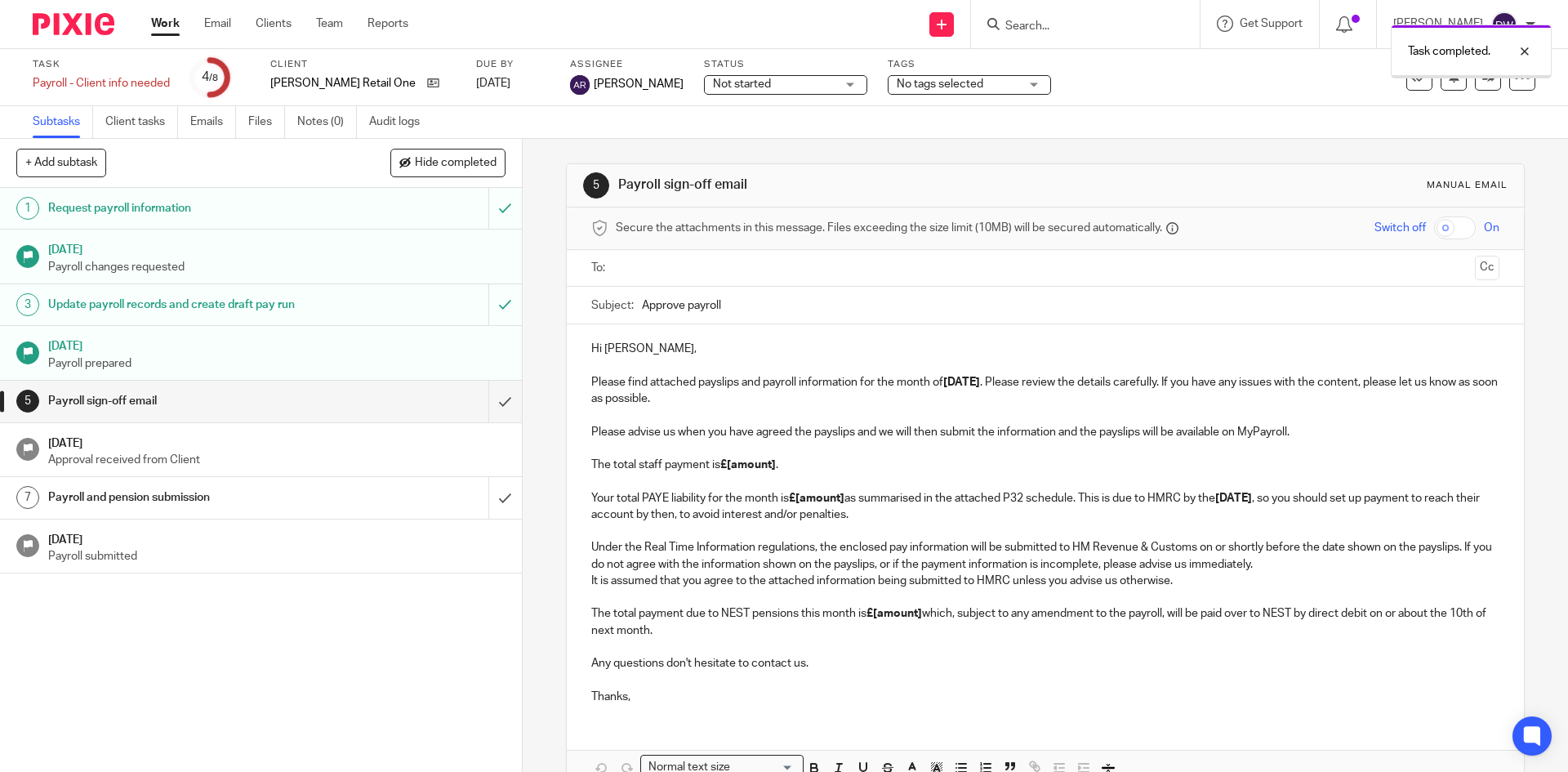
click at [1440, 230] on input "checkbox" at bounding box center [1455, 228] width 42 height 23
checkbox input "true"
click at [1475, 262] on button "Cc" at bounding box center [1487, 268] width 24 height 24
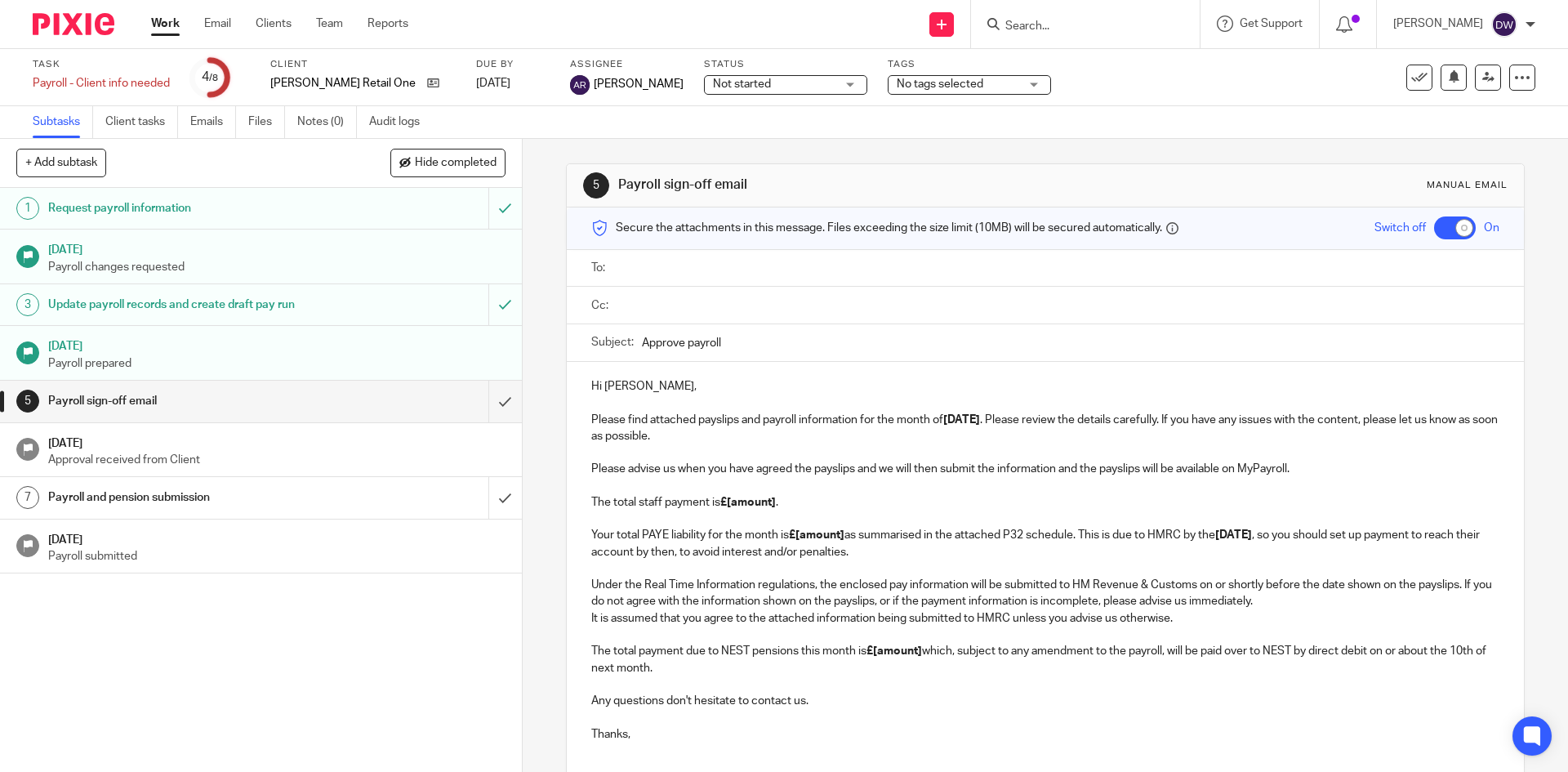
click at [666, 339] on input "Approve payroll" at bounding box center [1070, 343] width 857 height 37
paste input "Payroll (Kibling) - August 2025"
click at [788, 342] on input "Approve Payroll (Kibling) - August 2025" at bounding box center [1070, 343] width 857 height 37
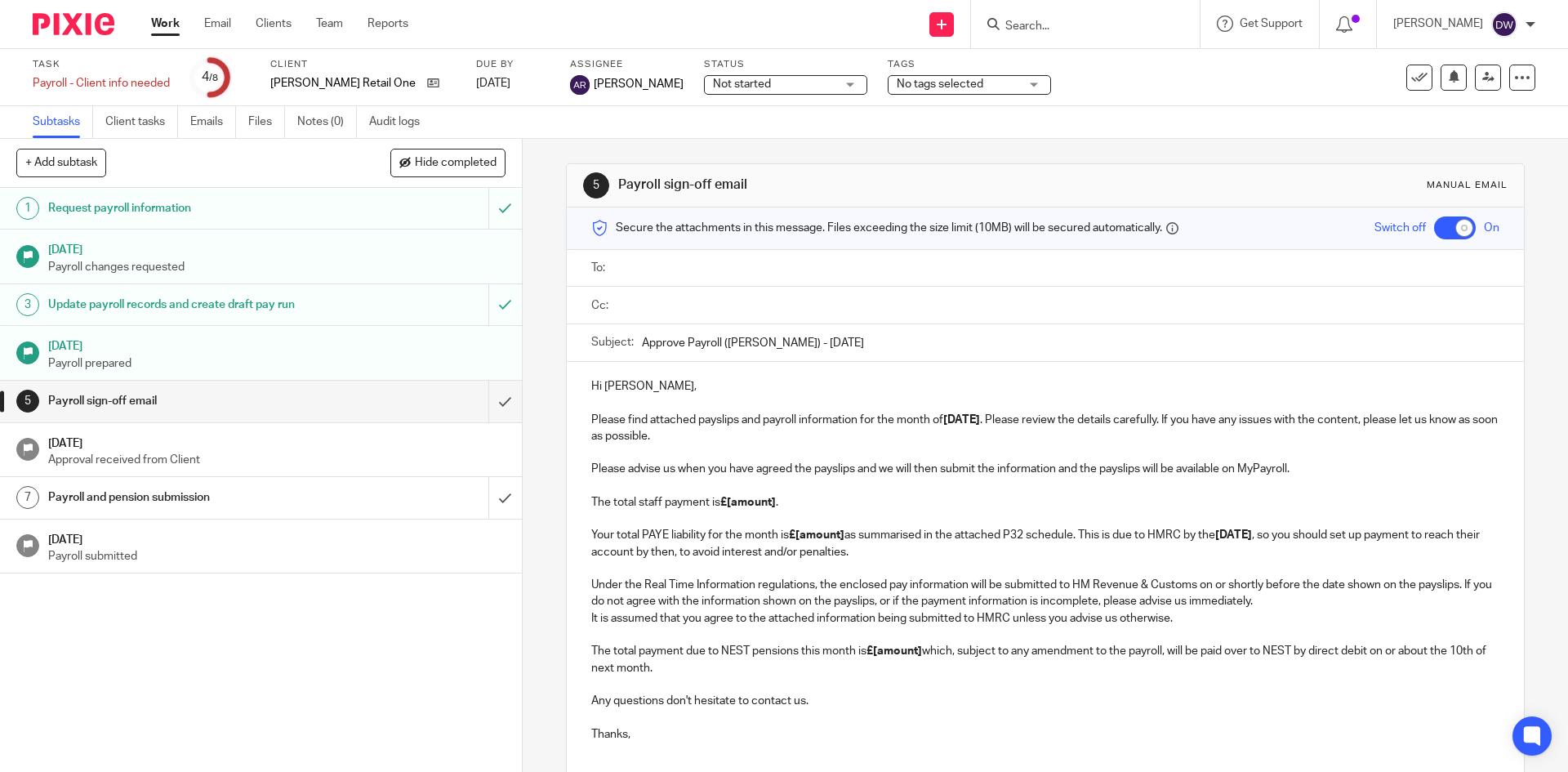
click at [788, 342] on input "Approve Payroll (Kibling) - August 2025" at bounding box center [1070, 343] width 857 height 37
type input "Approve Payroll (Kibling) - September 2025"
click at [741, 269] on input "text" at bounding box center [1056, 268] width 870 height 19
type input "jess"
click at [730, 315] on input "text" at bounding box center [1056, 309] width 870 height 19
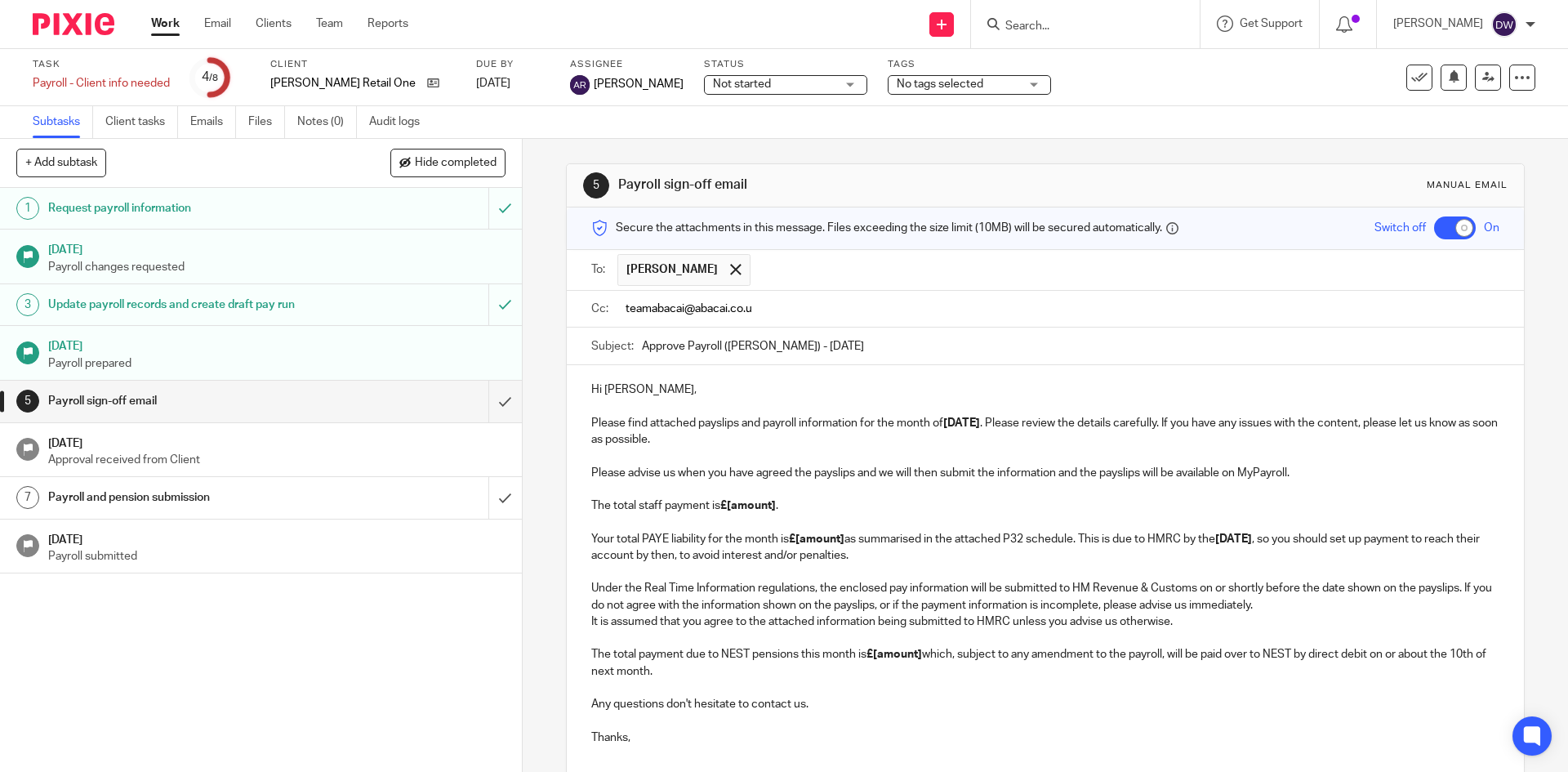
type input "teamabacai@abacai.co.uk"
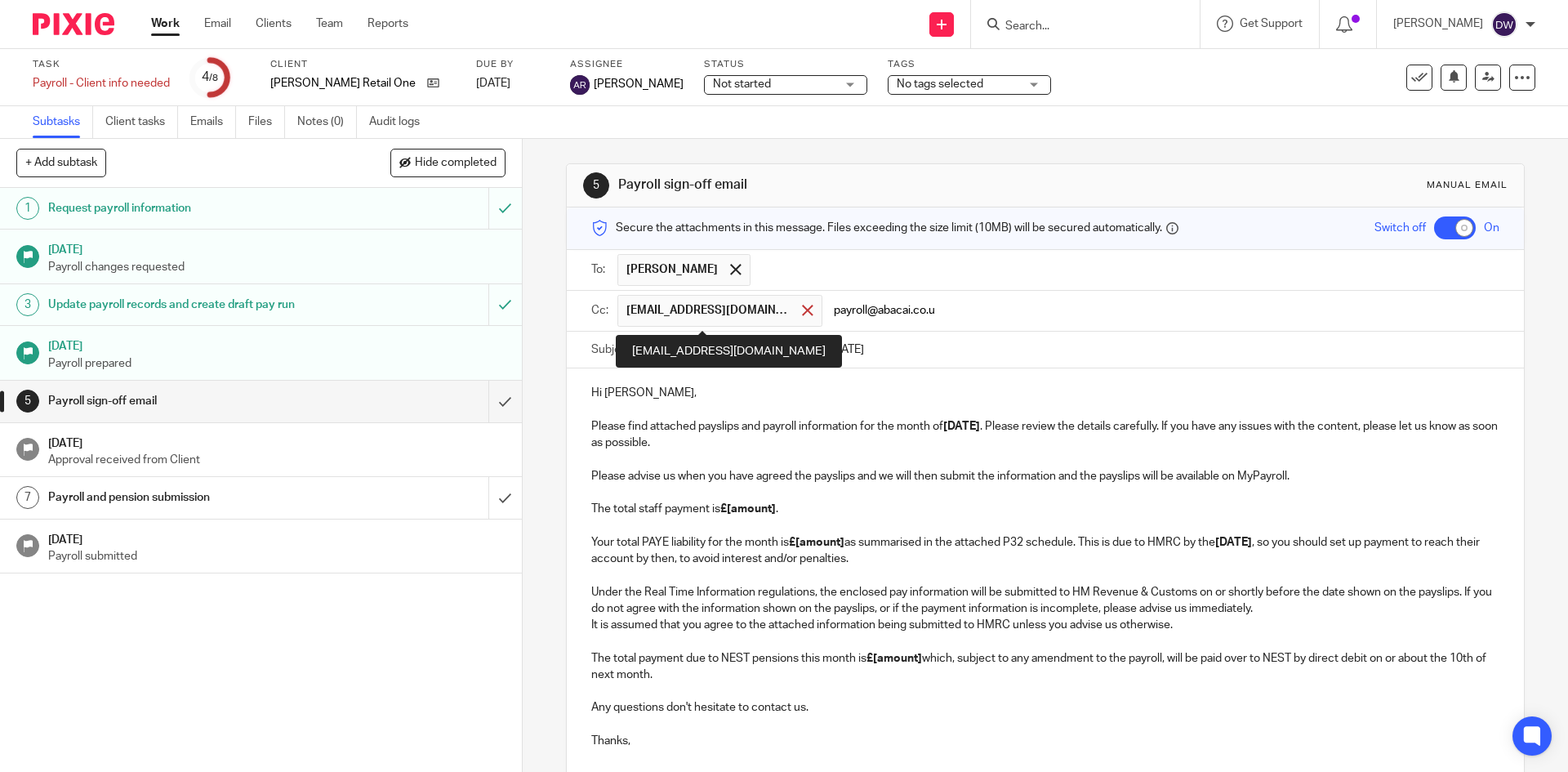
type input "payroll@abacai.co.uk"
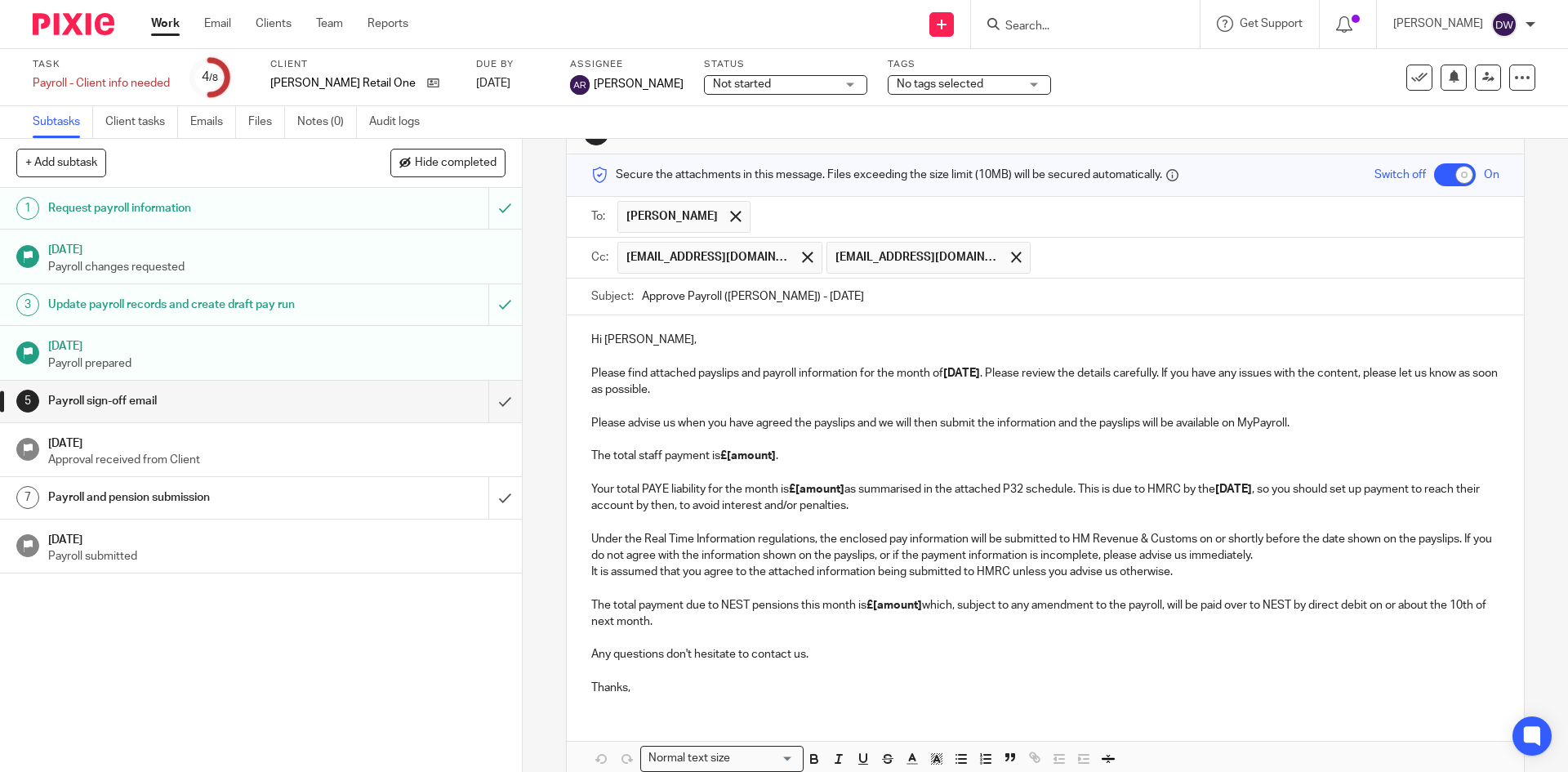
scroll to position [82, 0]
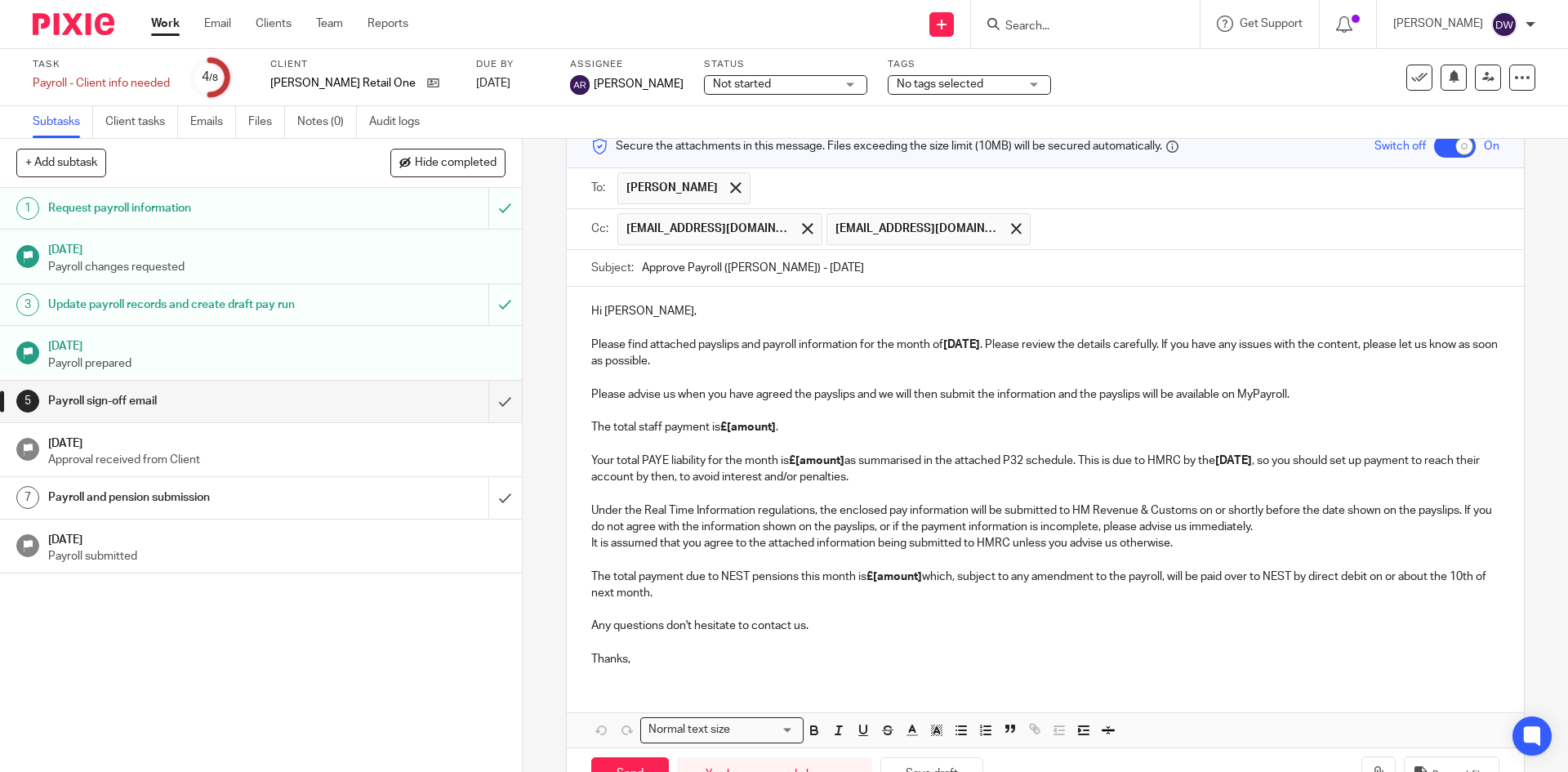
click at [620, 310] on p "Hi Sidney, Please find attached payslips and payroll information for the month …" at bounding box center [1045, 336] width 908 height 66
click at [977, 411] on p "Please advise us when you have agreed the payslips and we will then submit the …" at bounding box center [1045, 435] width 908 height 100
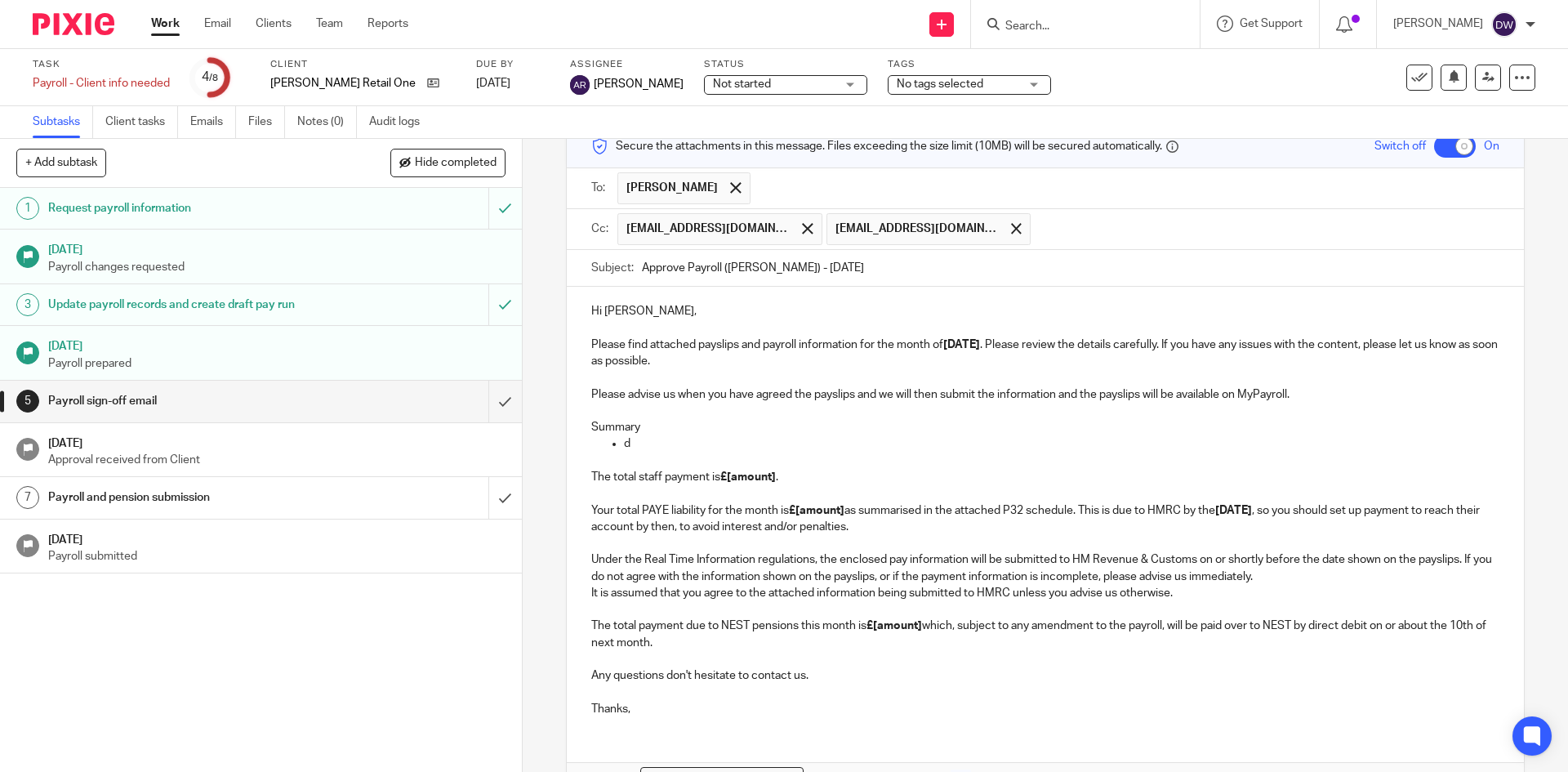
click at [607, 426] on p "Summary" at bounding box center [1045, 428] width 908 height 17
click at [660, 459] on p "The total staff payment is £[amount] . Your total PAYE liability for the month …" at bounding box center [1045, 494] width 908 height 83
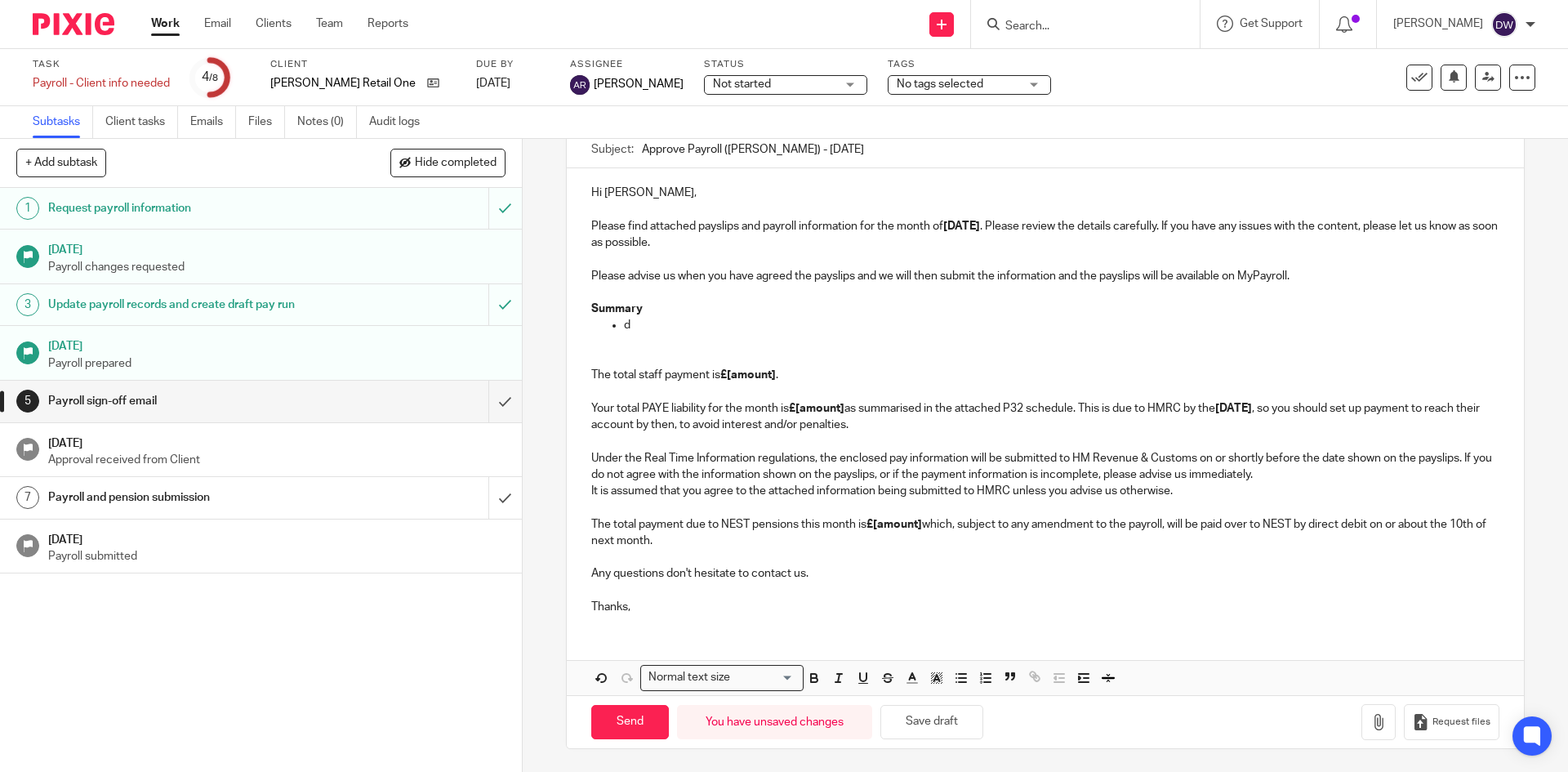
scroll to position [202, 0]
click at [677, 327] on p "d" at bounding box center [1061, 324] width 875 height 17
click at [1106, 319] on p "The PAYE payment relating to August's payroll is still currently in Telleroo aw…" at bounding box center [1061, 324] width 875 height 17
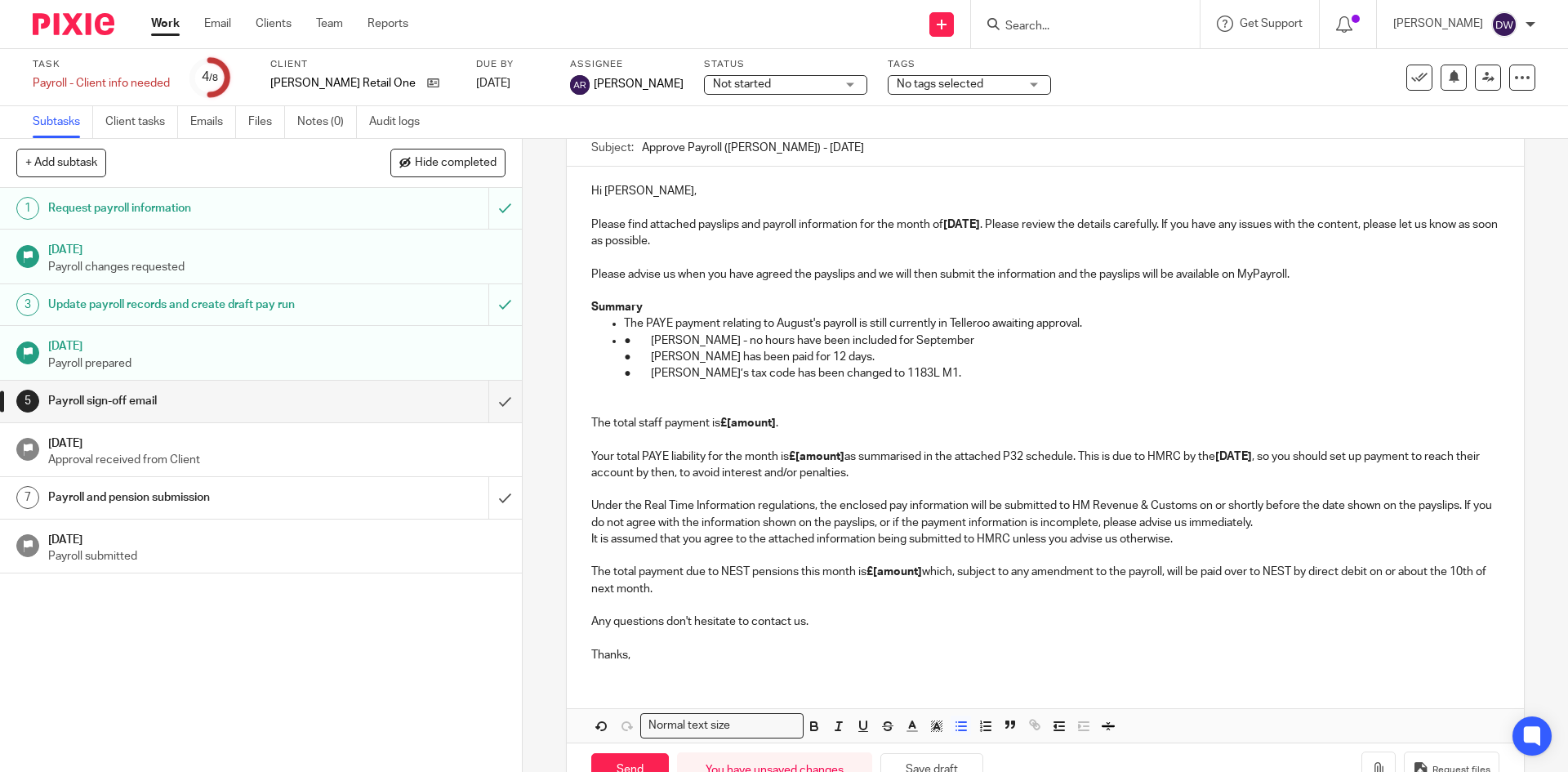
click at [1106, 319] on p "The PAYE payment relating to August's payroll is still currently in Telleroo aw…" at bounding box center [1061, 324] width 875 height 17
drag, startPoint x: 1081, startPoint y: 324, endPoint x: 1439, endPoint y: 325, distance: 358.0
click at [1439, 325] on p "The PAYE payment relating to August's payroll is still currently in Telleroo aw…" at bounding box center [1061, 324] width 875 height 17
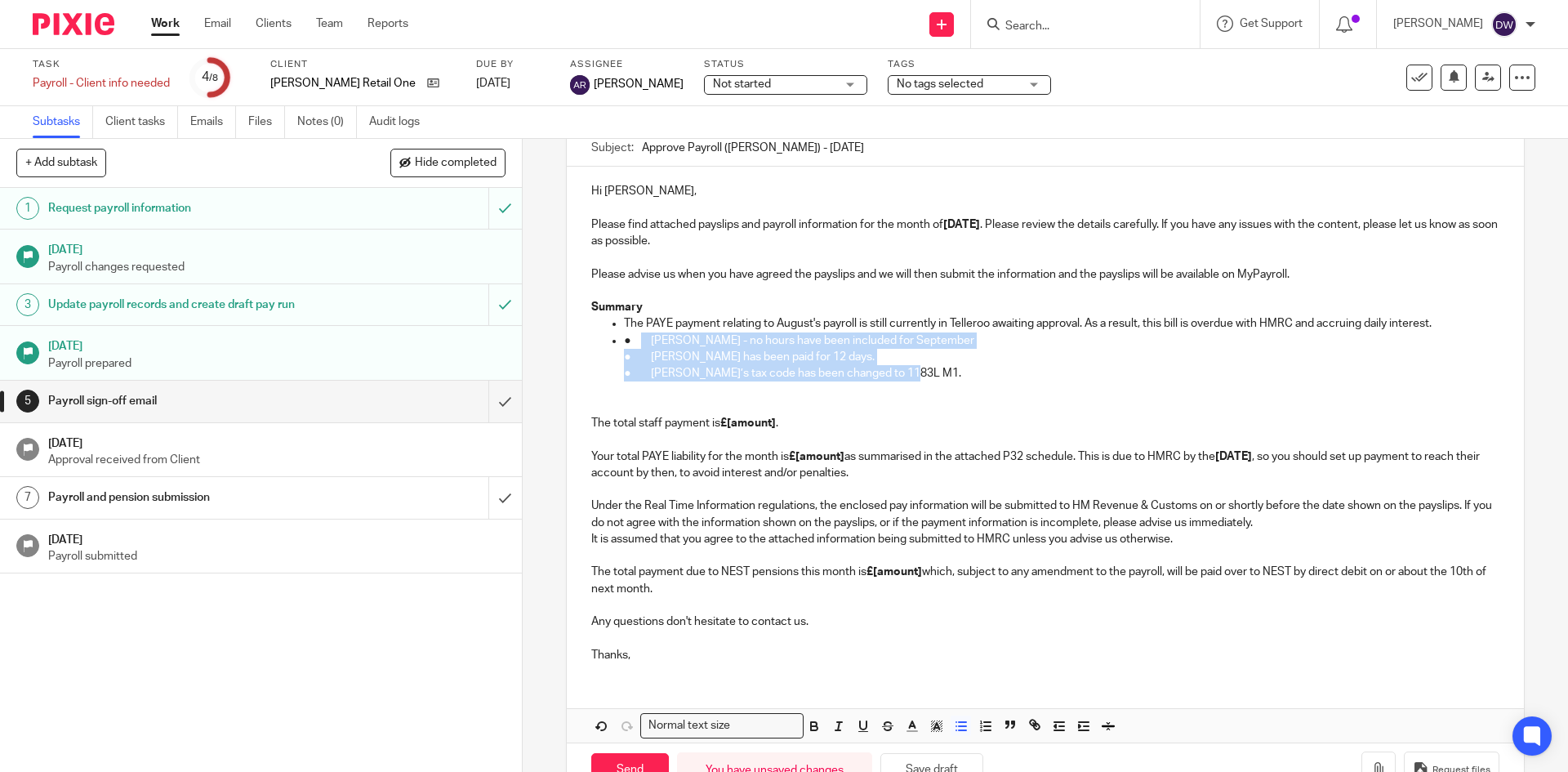
drag, startPoint x: 945, startPoint y: 374, endPoint x: 635, endPoint y: 334, distance: 312.6
click at [635, 334] on li "● Margarita - no hours have been included for September ● Kadidiatou has been p…" at bounding box center [1061, 357] width 875 height 50
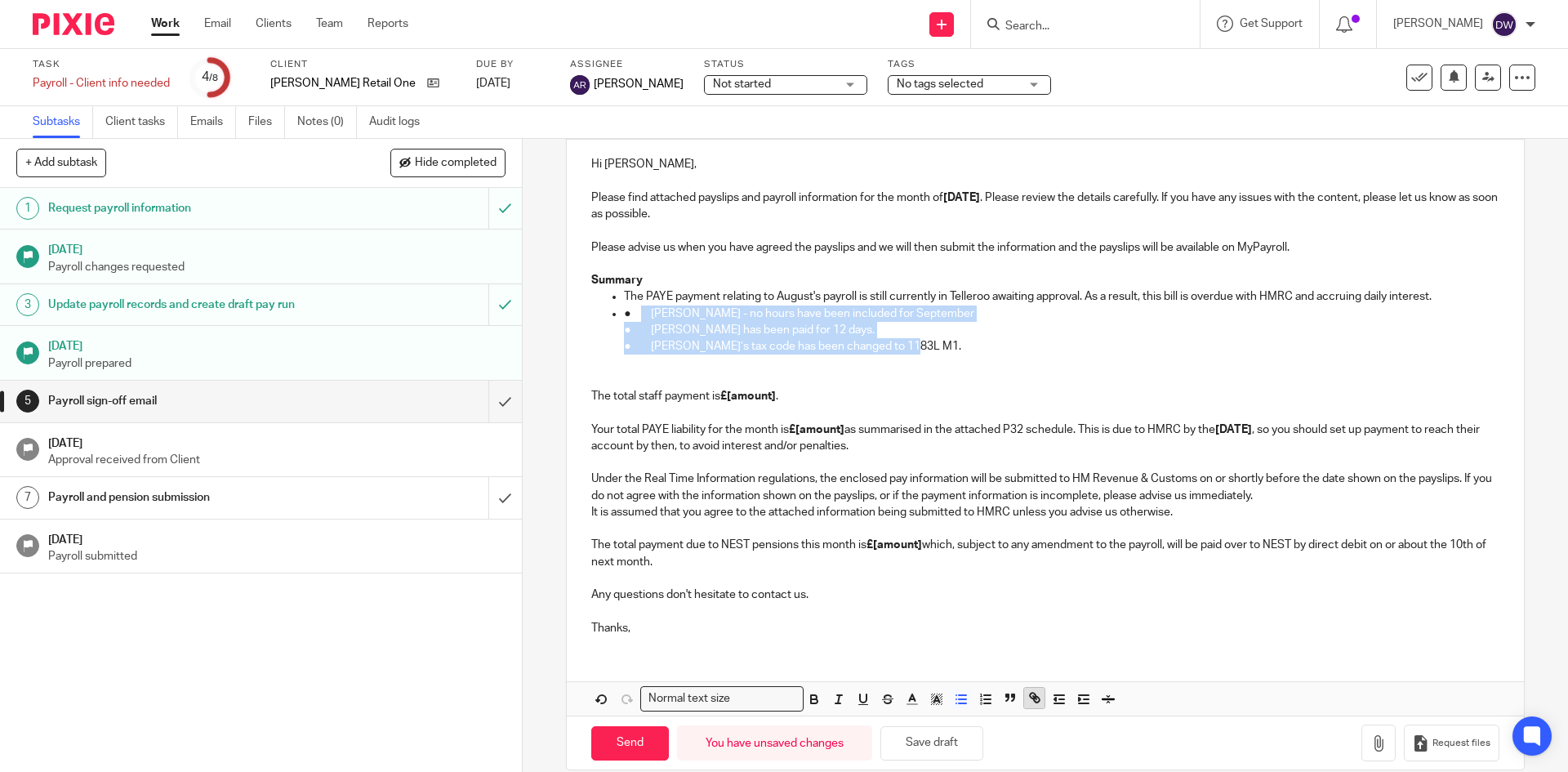
scroll to position [251, 0]
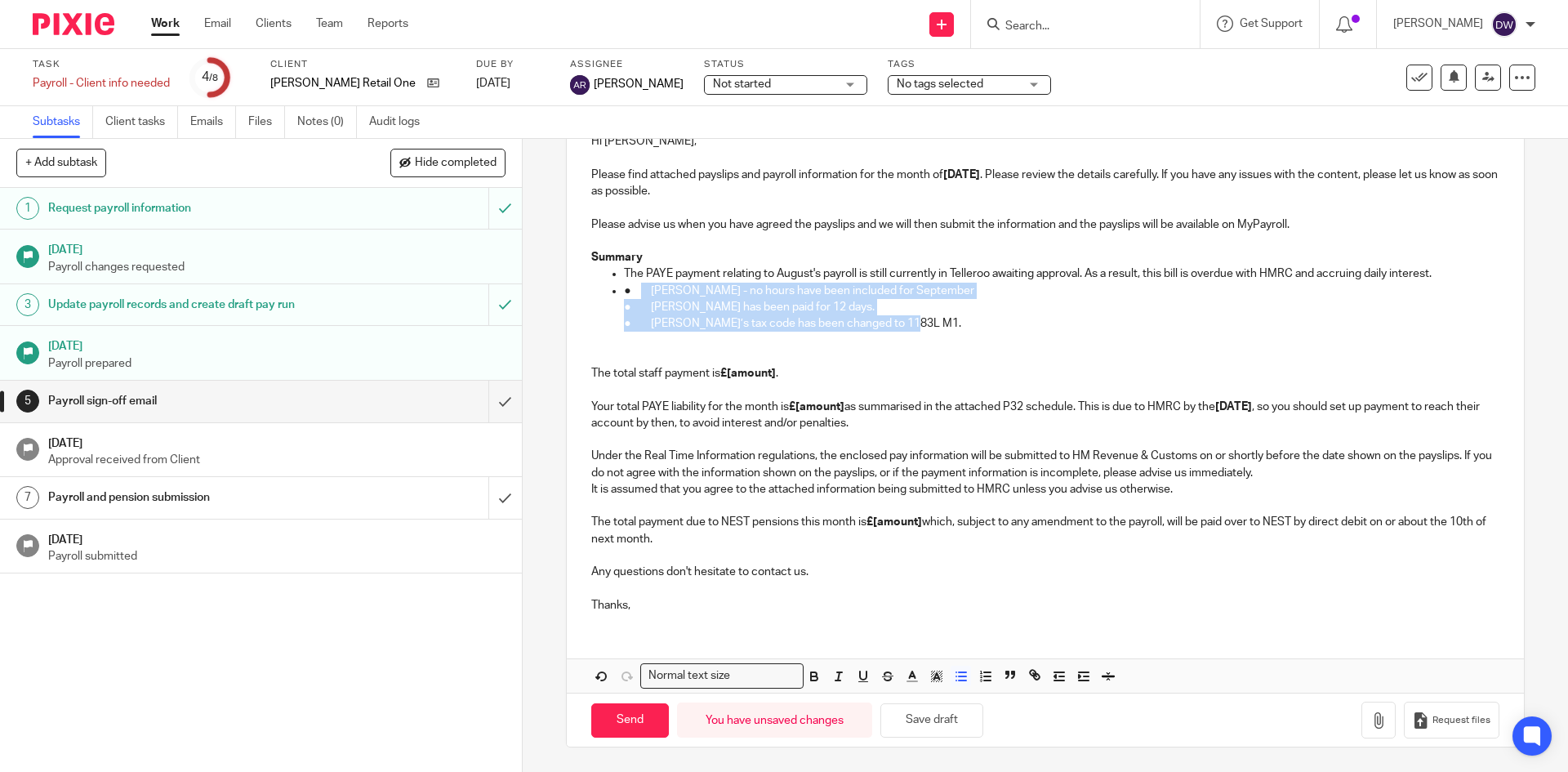
click at [652, 313] on p "● Kadidiatou has been paid for 12 days." at bounding box center [1061, 307] width 875 height 17
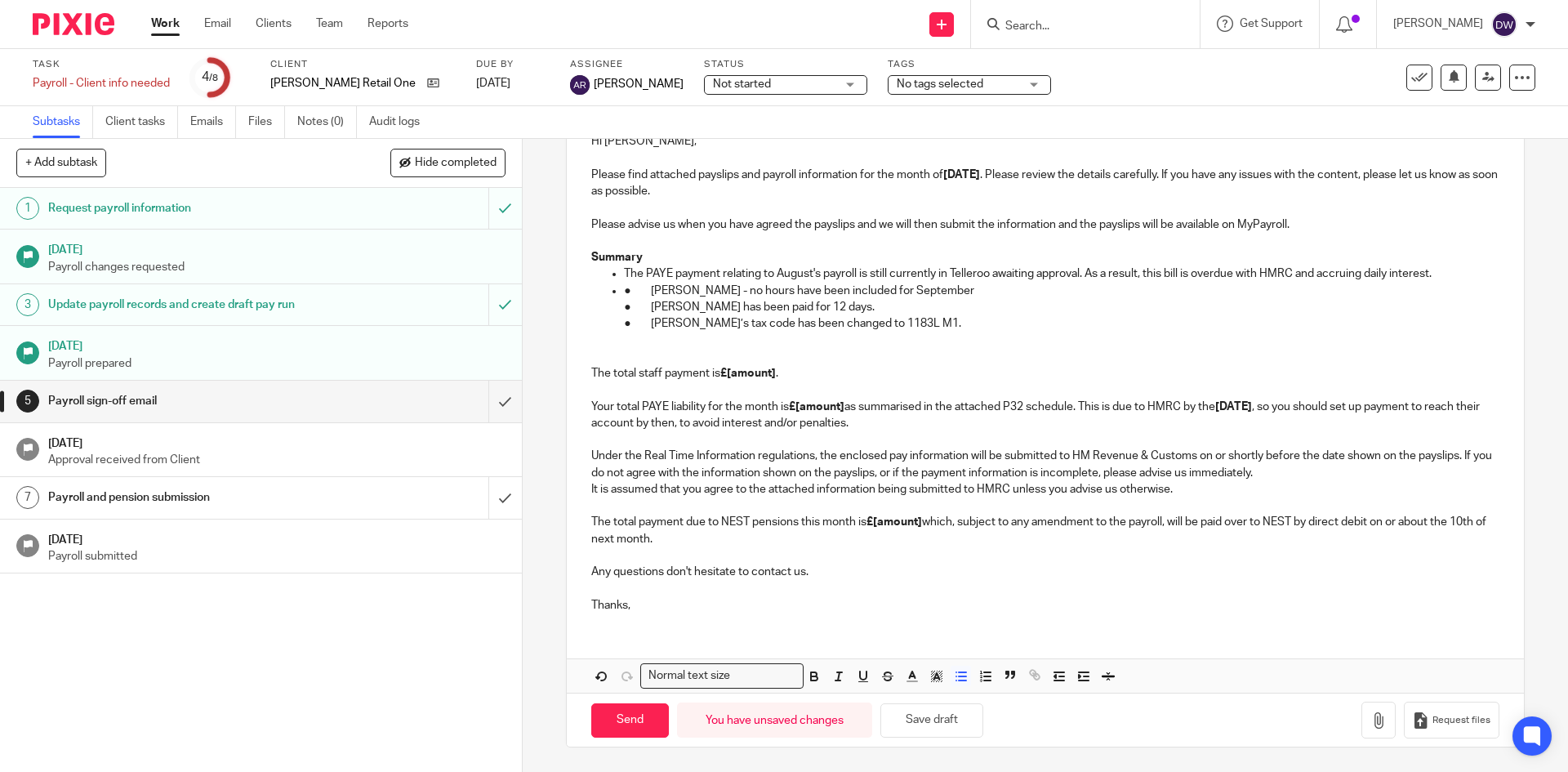
click at [645, 283] on p "● Margarita - no hours have been included for September" at bounding box center [1061, 291] width 875 height 17
drag, startPoint x: 646, startPoint y: 305, endPoint x: 585, endPoint y: 305, distance: 61.0
click at [585, 305] on div "Hi Jess, Please find attached payslips and payroll information for the month of…" at bounding box center [1044, 371] width 956 height 509
drag, startPoint x: 647, startPoint y: 325, endPoint x: 531, endPoint y: 326, distance: 116.0
click at [531, 326] on div "5 Payroll sign-off email Manual email Secure the attachments in this message. F…" at bounding box center [1045, 455] width 1045 height 633
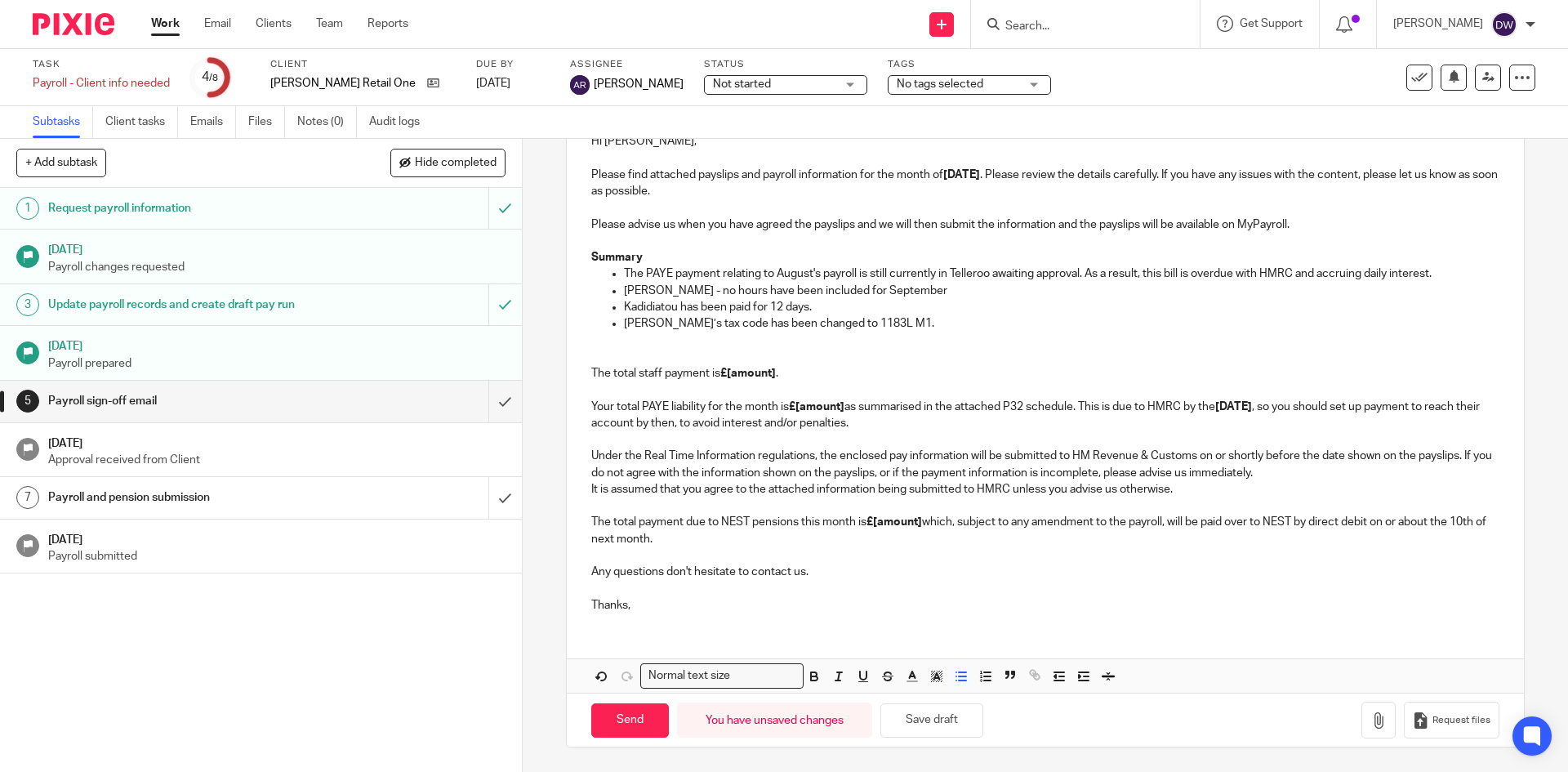
click at [675, 289] on p "Margarita - no hours have been included for September" at bounding box center [1061, 291] width 875 height 17
click at [919, 283] on p "Margarita: no hours have been included for September" at bounding box center [1061, 291] width 875 height 17
drag, startPoint x: 698, startPoint y: 305, endPoint x: 767, endPoint y: 305, distance: 69.0
click at [767, 305] on p "Kadidiatou has been paid for 12 days." at bounding box center [1061, 307] width 875 height 17
click at [774, 306] on p "Kadidiatou has had12 days." at bounding box center [1061, 307] width 875 height 17
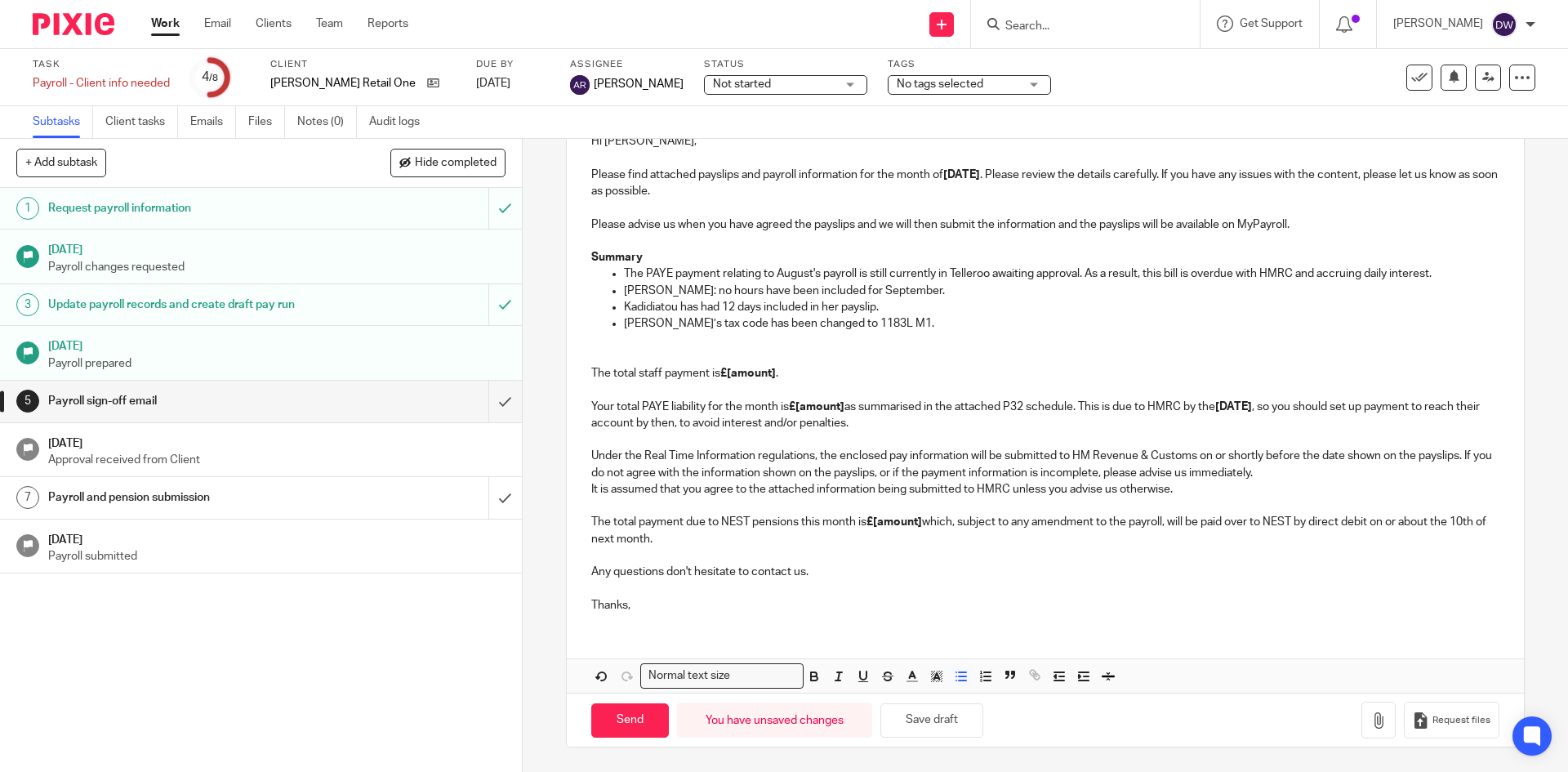
click at [899, 326] on p "Emilia’s tax code has been changed to 1183L M1." at bounding box center [1061, 324] width 875 height 17
click at [708, 351] on p "The total staff payment is £[amount] . Your total PAYE liability for the month …" at bounding box center [1045, 390] width 908 height 83
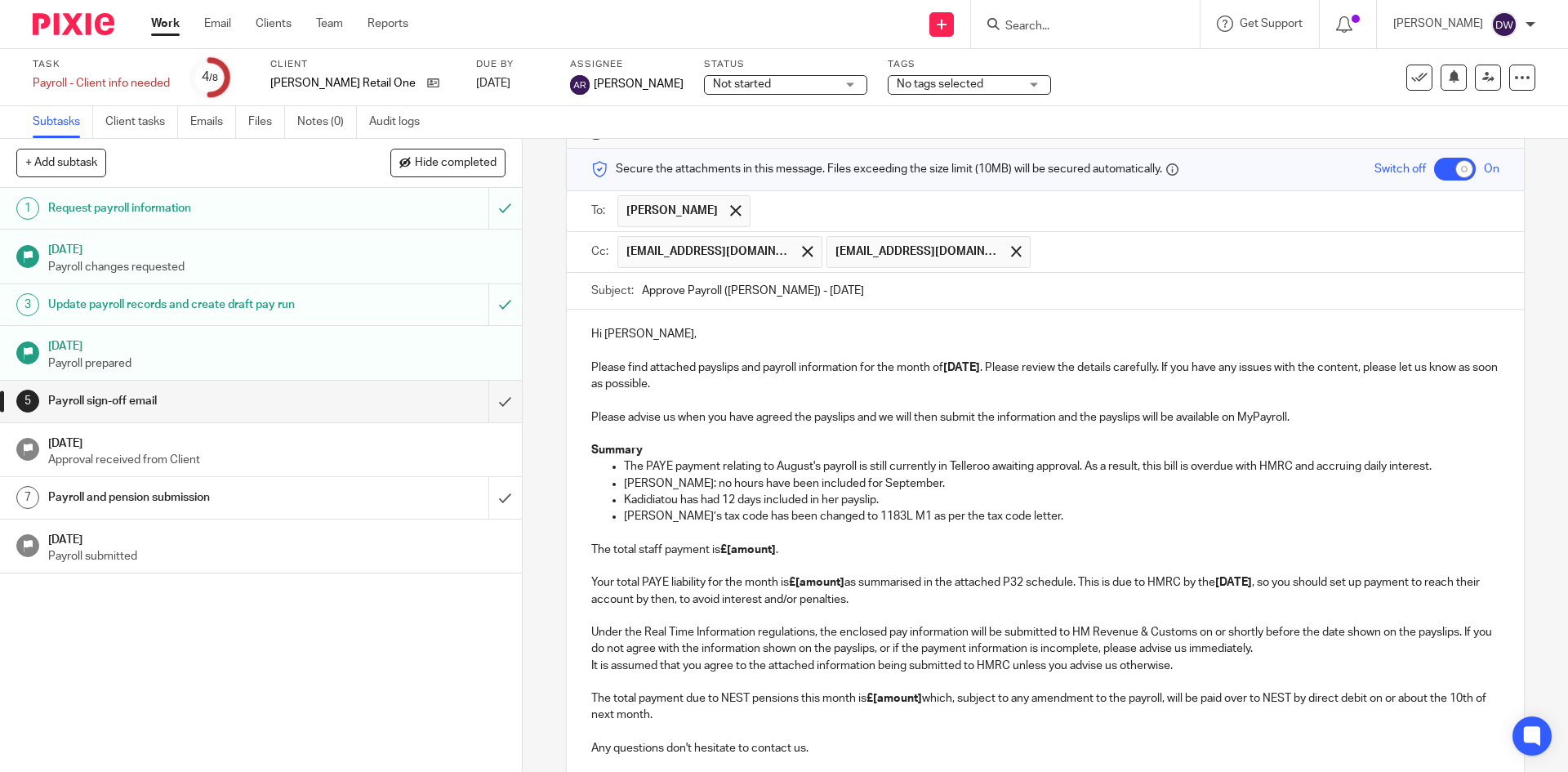
scroll to position [0, 0]
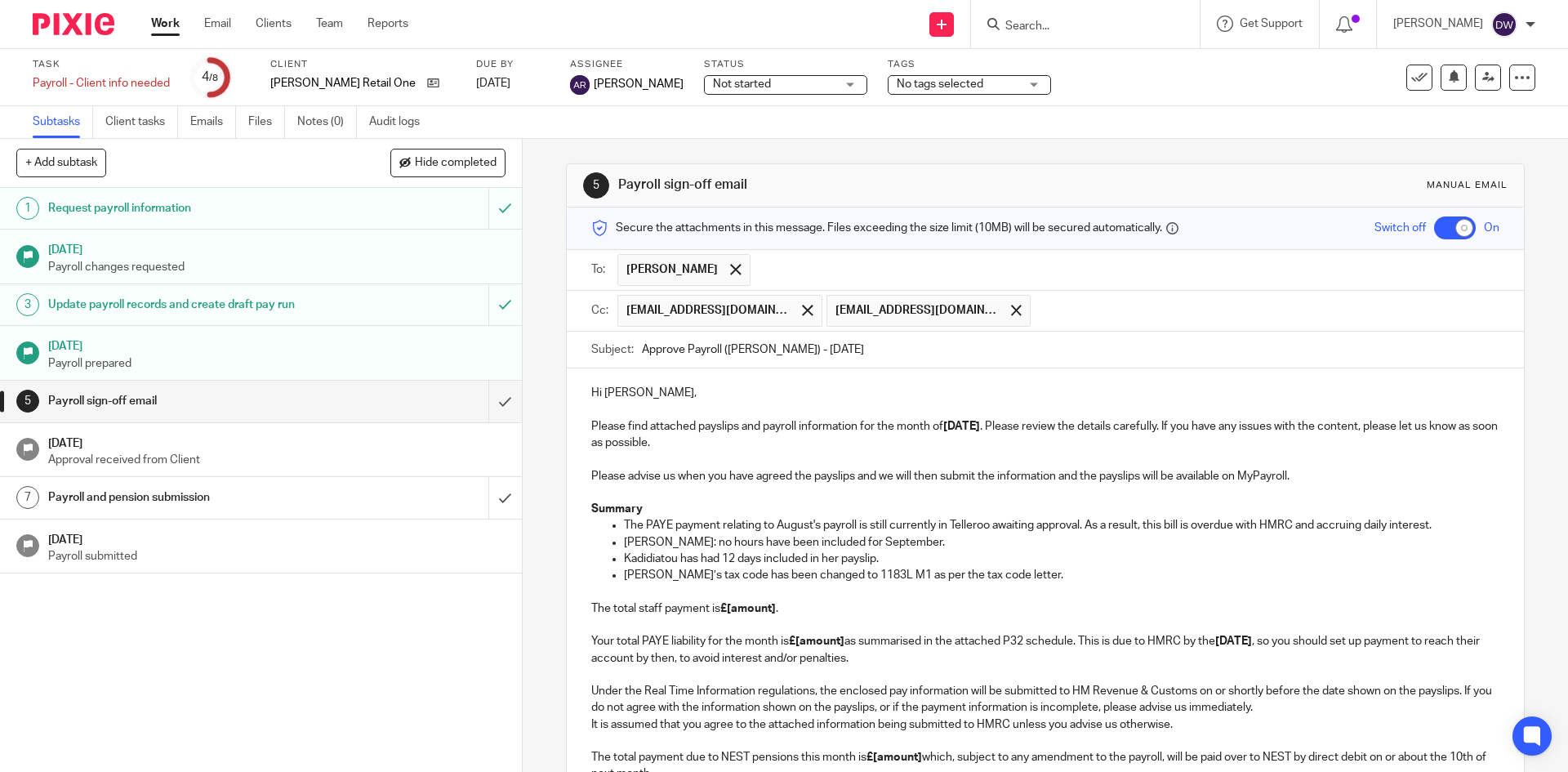
click at [914, 558] on p "Kadidiatou has had 12 days included in her payslip." at bounding box center [1061, 559] width 875 height 17
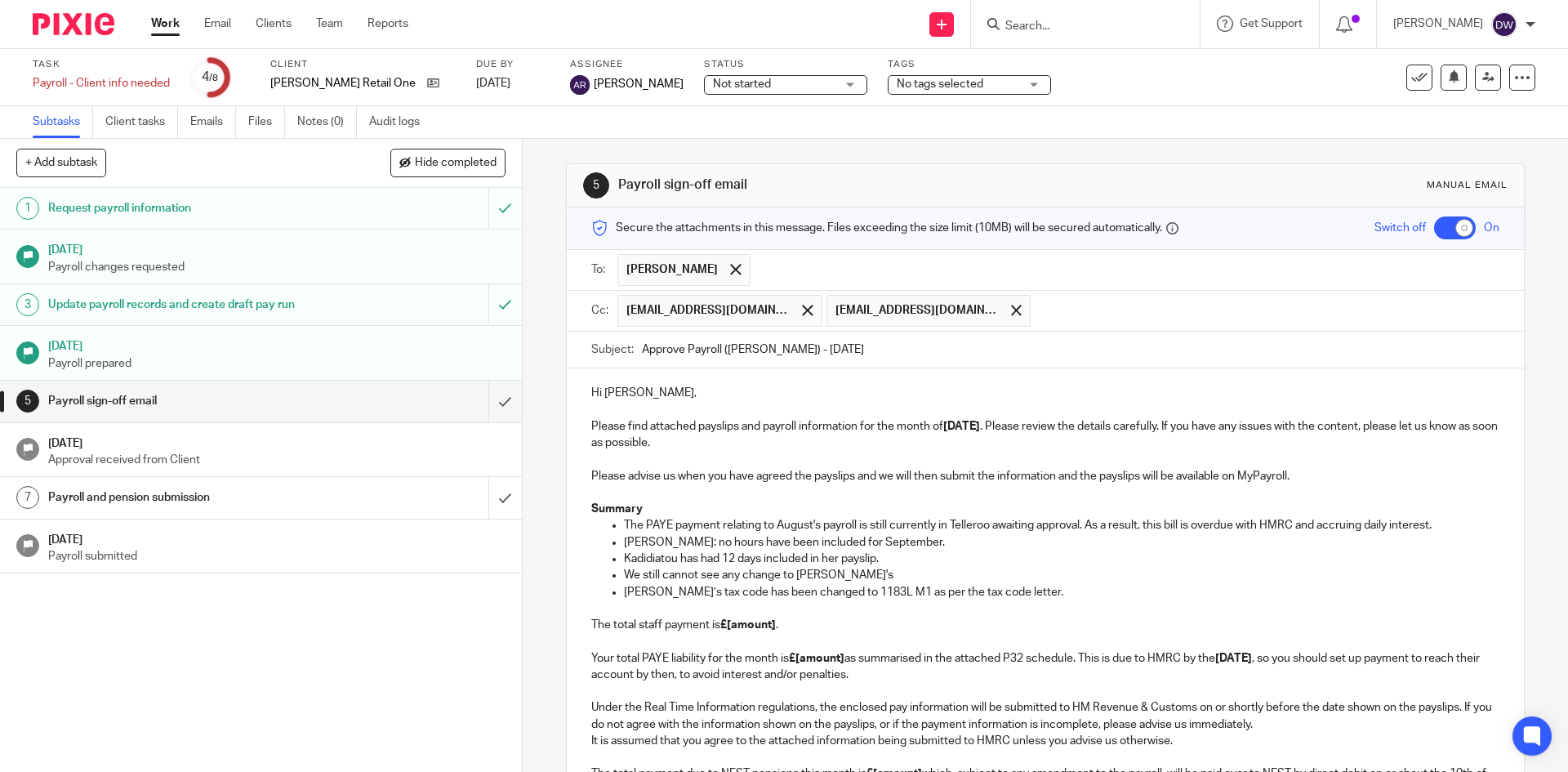
click at [783, 540] on p "Margarita: no hours have been included for September." at bounding box center [1061, 542] width 875 height 17
click at [678, 561] on p "Kadidiatou has had 12 days included in her payslip." at bounding box center [1061, 559] width 875 height 17
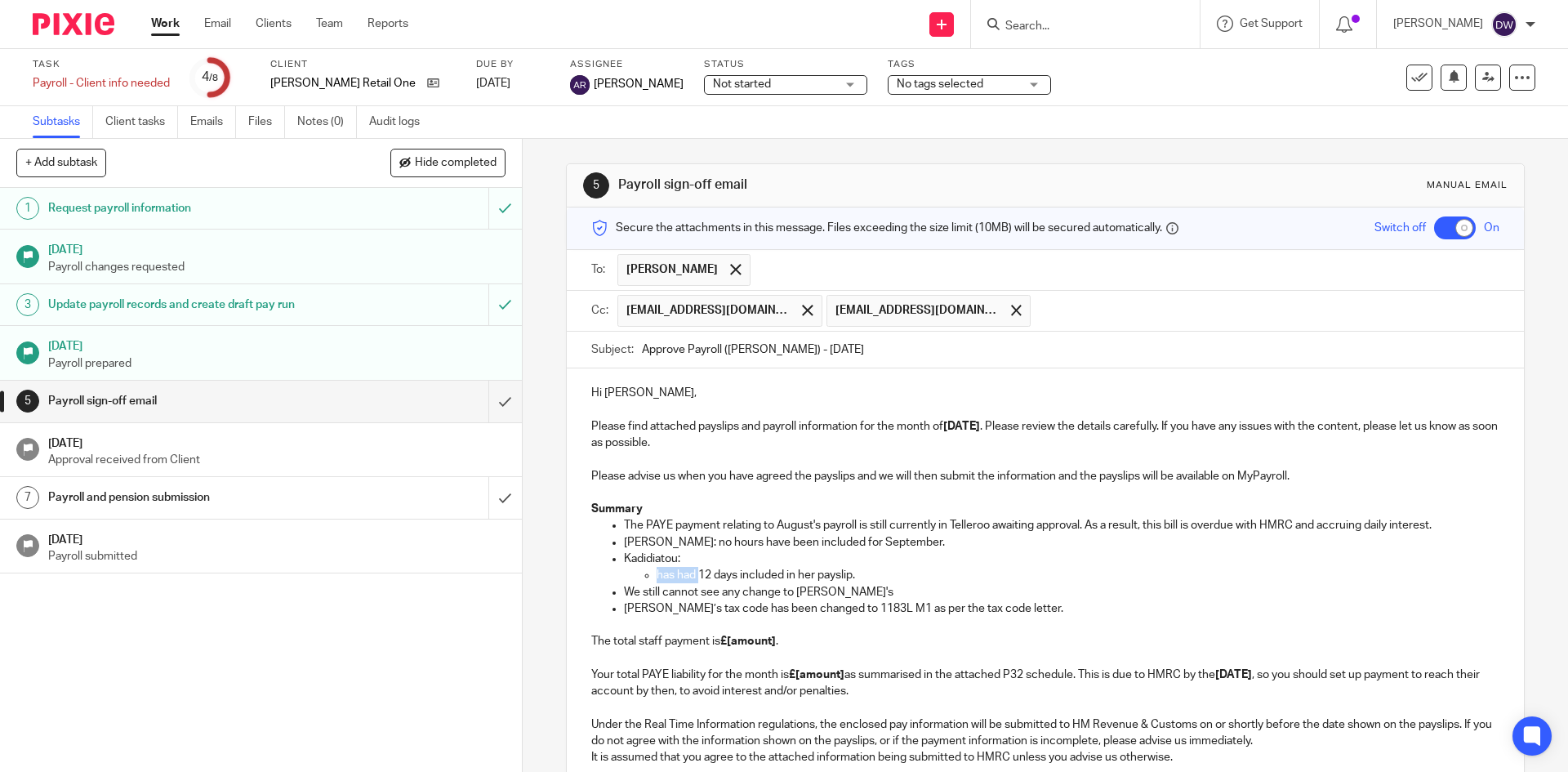
drag, startPoint x: 654, startPoint y: 575, endPoint x: 696, endPoint y: 574, distance: 42.0
click at [696, 574] on p "has had 12 days included in her payslip." at bounding box center [1077, 575] width 842 height 17
drag, startPoint x: 741, startPoint y: 574, endPoint x: 847, endPoint y: 574, distance: 106.0
click at [847, 574] on p "12 days included in her payslip." at bounding box center [1077, 575] width 842 height 17
click at [617, 593] on ul "The PAYE payment relating to August's payroll is still currently in Telleroo aw…" at bounding box center [1045, 566] width 908 height 100
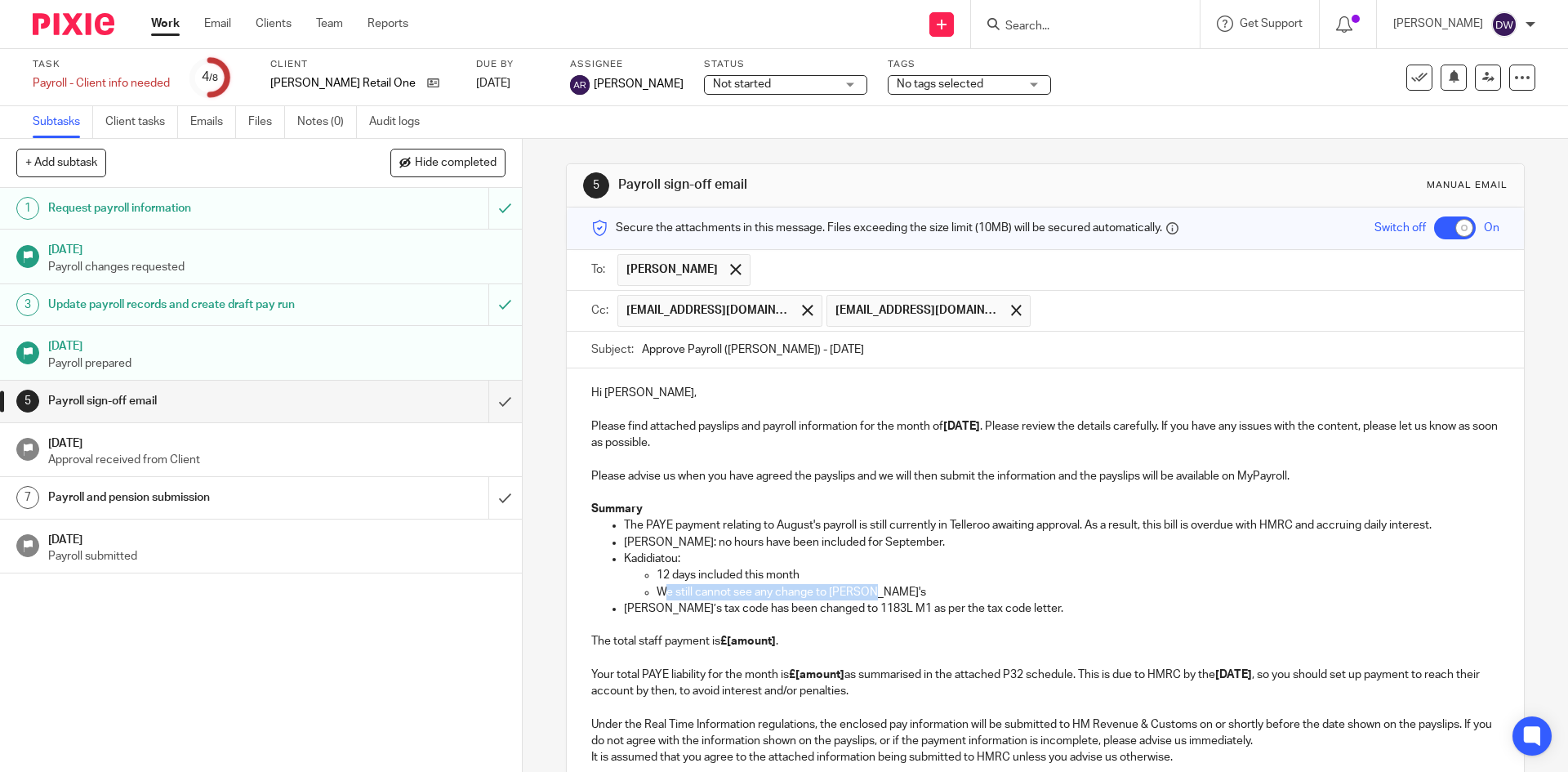
drag, startPoint x: 658, startPoint y: 591, endPoint x: 910, endPoint y: 592, distance: 252.0
click at [910, 592] on p "We still cannot see any change to Kadi's" at bounding box center [1077, 592] width 842 height 17
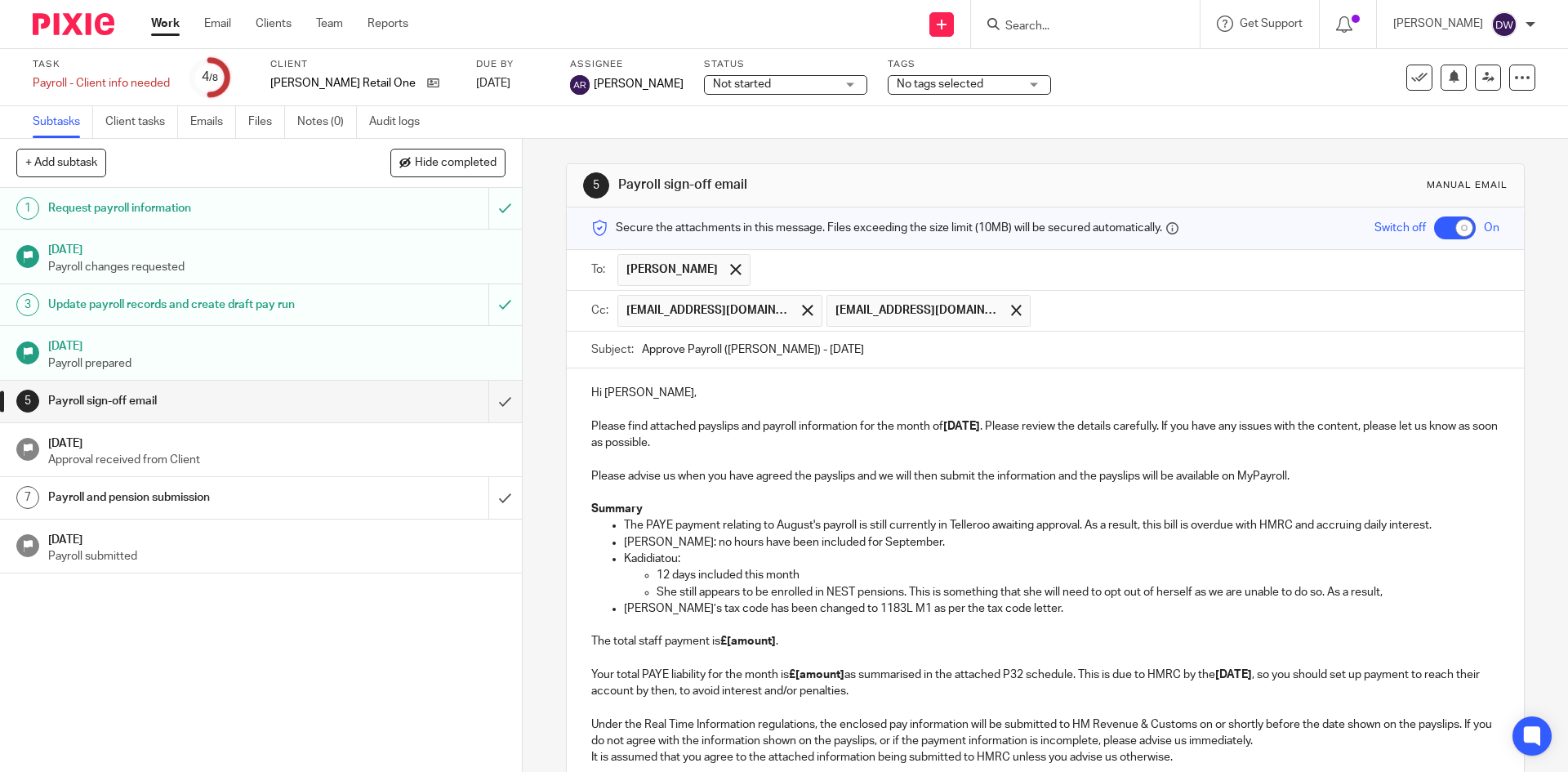
click at [1322, 593] on p "She still appears to be enrolled in NEST pensions. This is something that she w…" at bounding box center [1077, 592] width 842 height 17
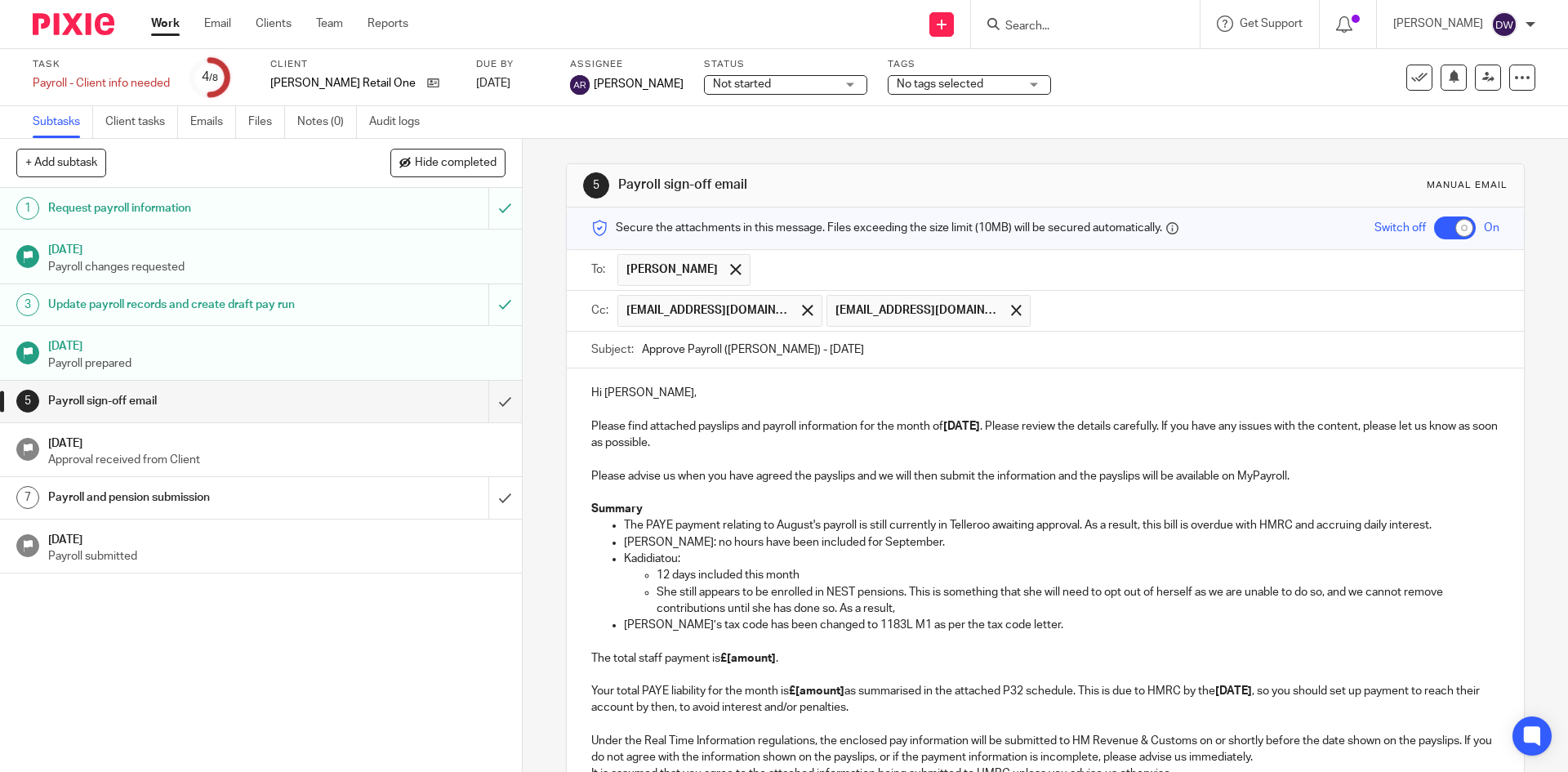
click at [901, 614] on p "She still appears to be enrolled in NEST pensions. This is something that she w…" at bounding box center [1077, 601] width 842 height 33
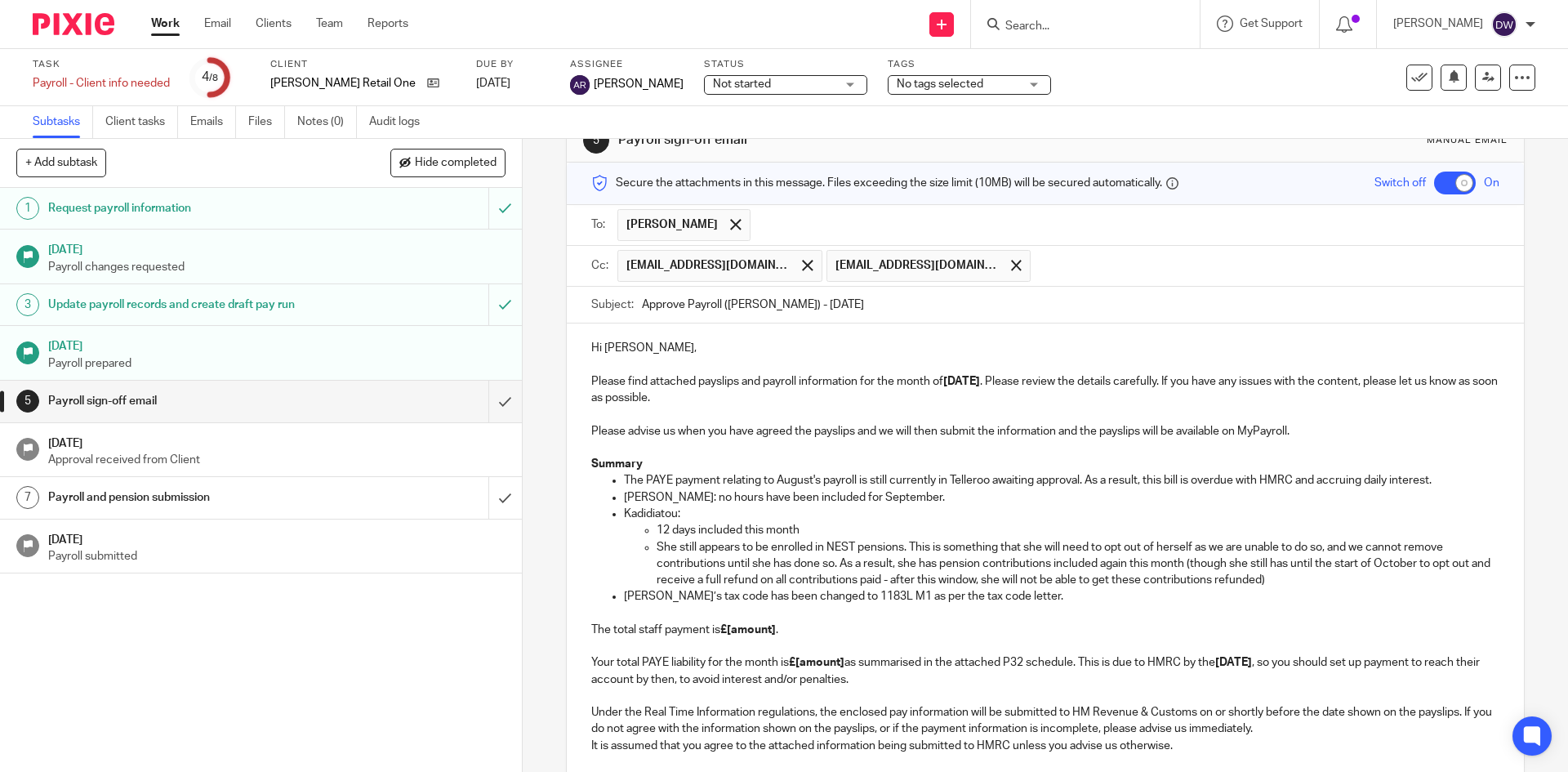
scroll to position [82, 0]
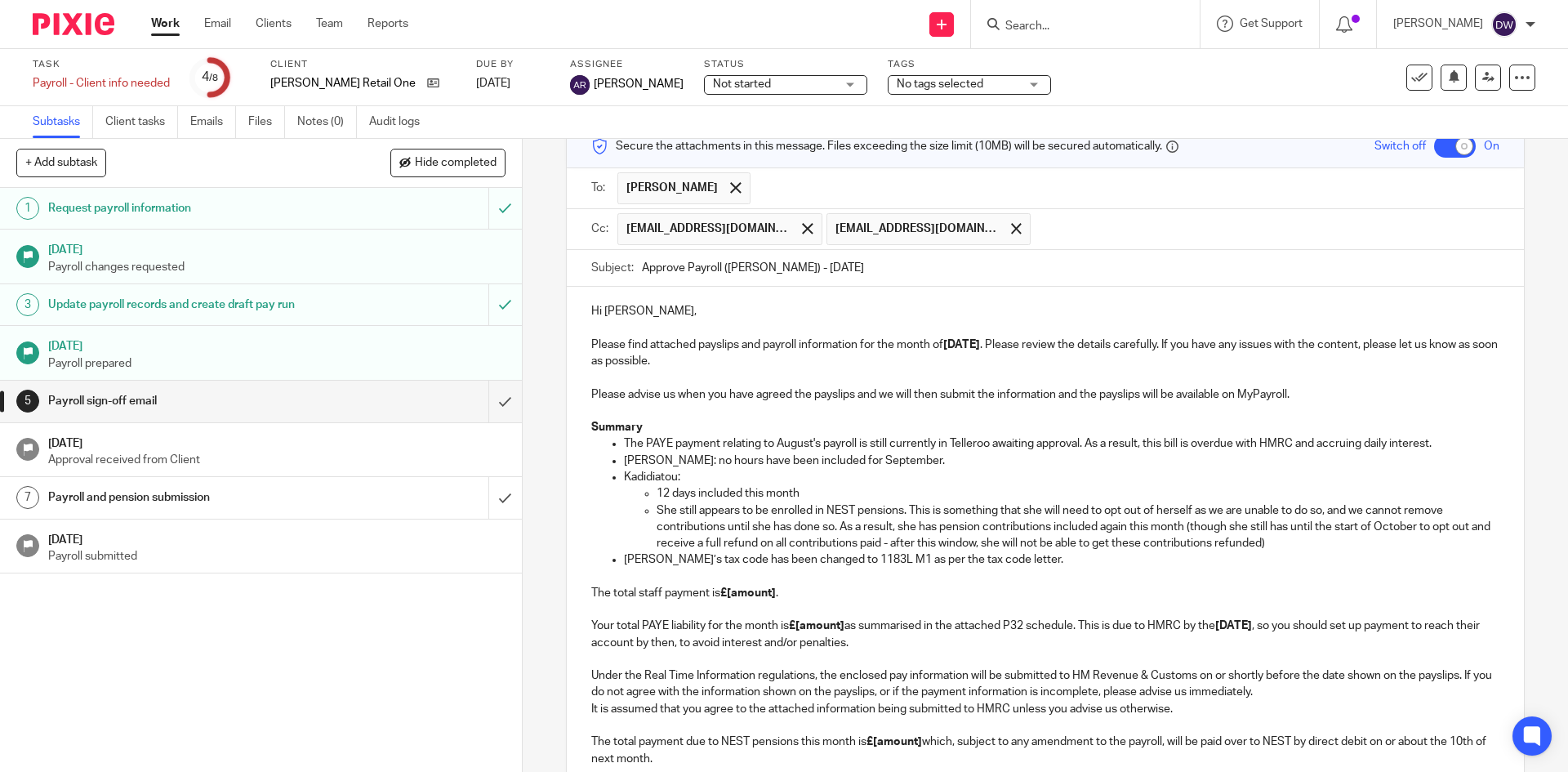
click at [657, 493] on p "12 days included this month" at bounding box center [1077, 494] width 842 height 17
click at [659, 511] on p "She still appears to be enrolled in NEST pensions. This is something that she w…" at bounding box center [1077, 527] width 842 height 50
click at [837, 527] on p "Kadi still appears to be enrolled in NEST pensions. This is something that she …" at bounding box center [1077, 527] width 842 height 50
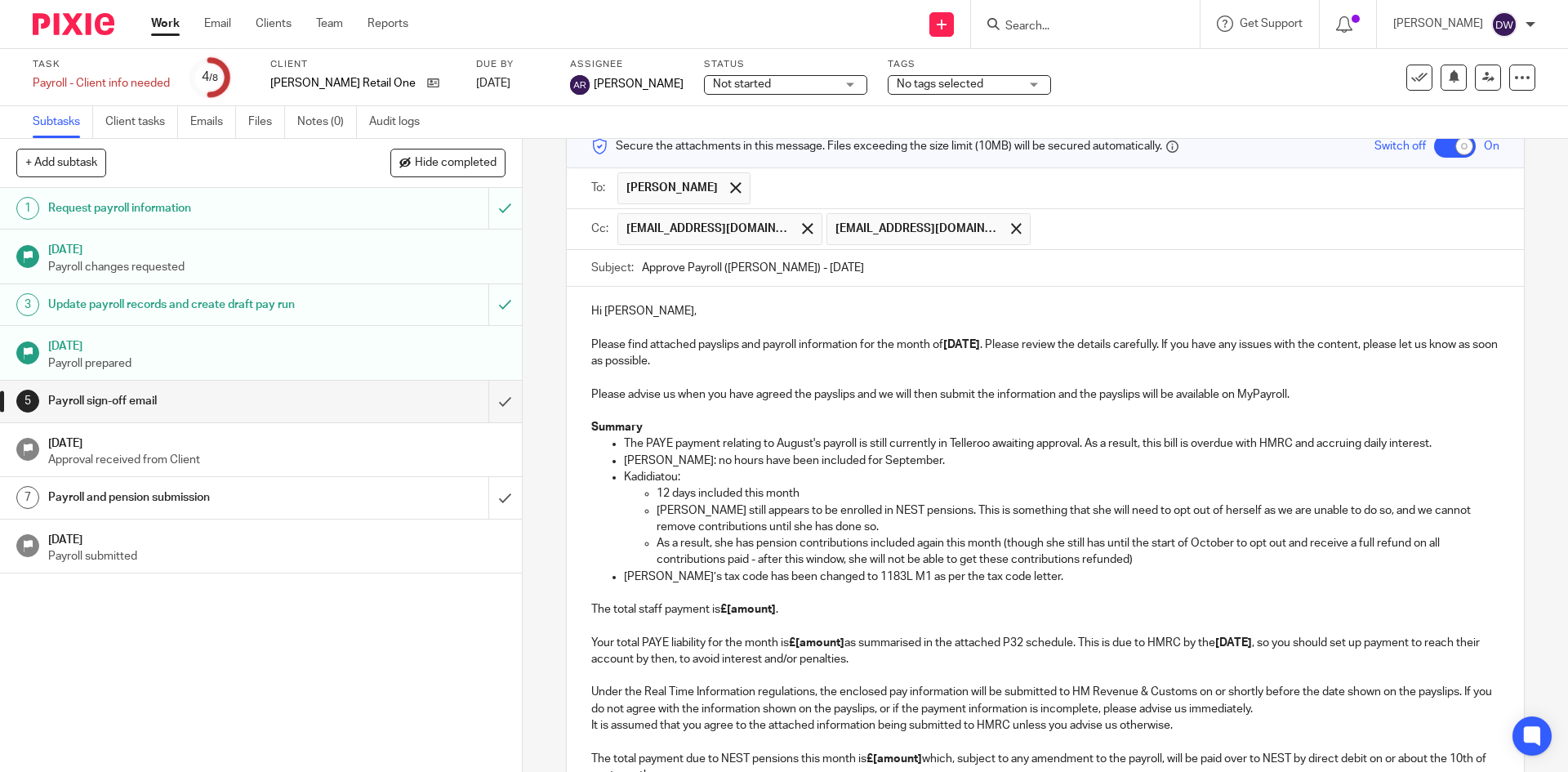
click at [721, 546] on p "As a result, she has pension contributions included again this month (though sh…" at bounding box center [1077, 552] width 842 height 33
click at [753, 537] on p "As a result, Kadi's has pension contributions included again this month (though…" at bounding box center [1077, 552] width 842 height 33
click at [857, 541] on p "As a result, Kadi's pension contributions included again this month (though she…" at bounding box center [1077, 552] width 842 height 33
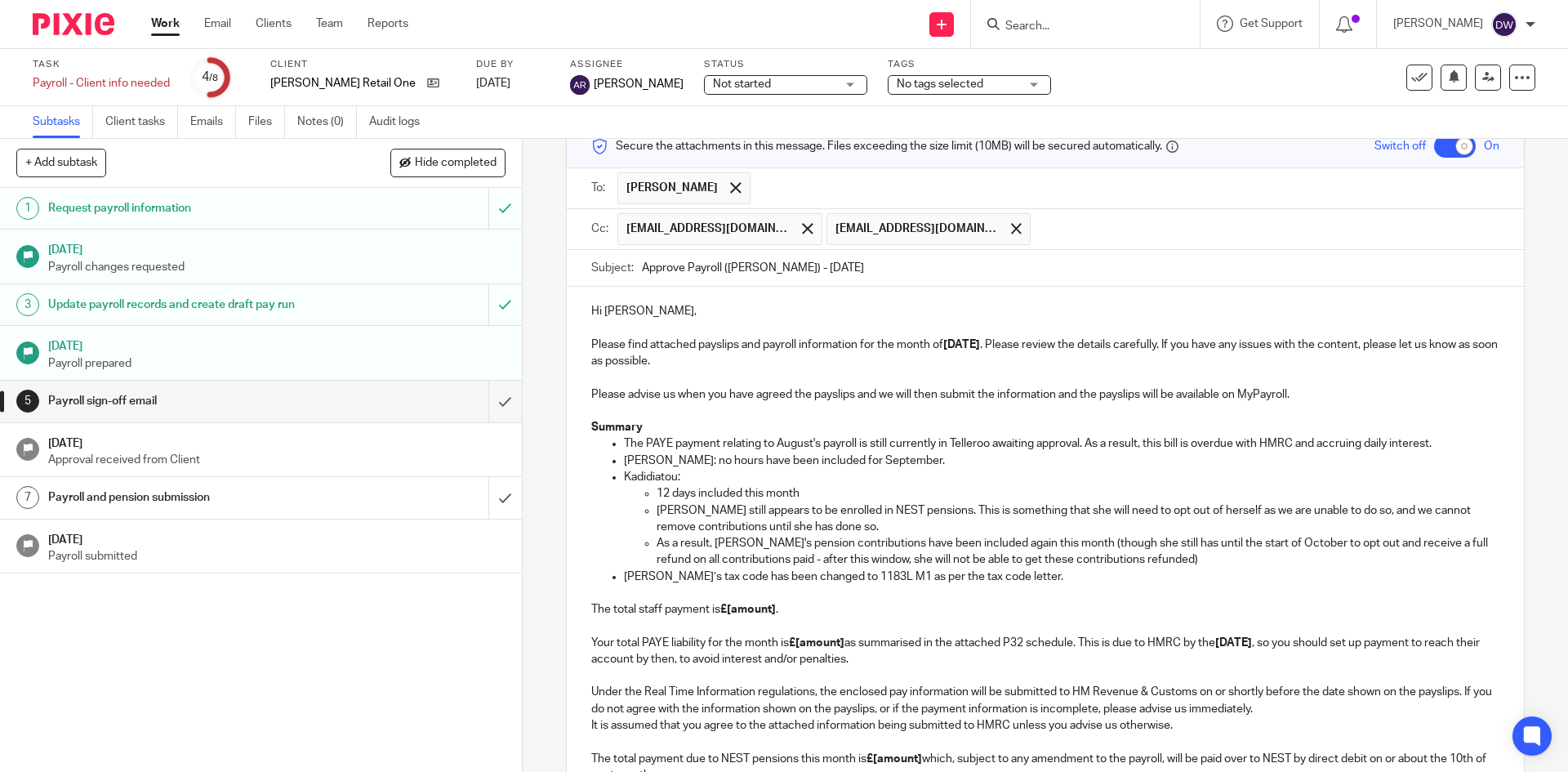
click at [1053, 545] on p "As a result, Kadi's pension contributions have been included again this month (…" at bounding box center [1077, 552] width 842 height 33
drag, startPoint x: 1049, startPoint y: 541, endPoint x: 1096, endPoint y: 540, distance: 47.0
click at [1096, 540] on p "As a result, Kadi's pension contributions have been included again this month (…" at bounding box center [1077, 552] width 842 height 33
click at [657, 544] on p "As a result, Kadi's pension contributions have been included again this month (…" at bounding box center [1077, 552] width 842 height 33
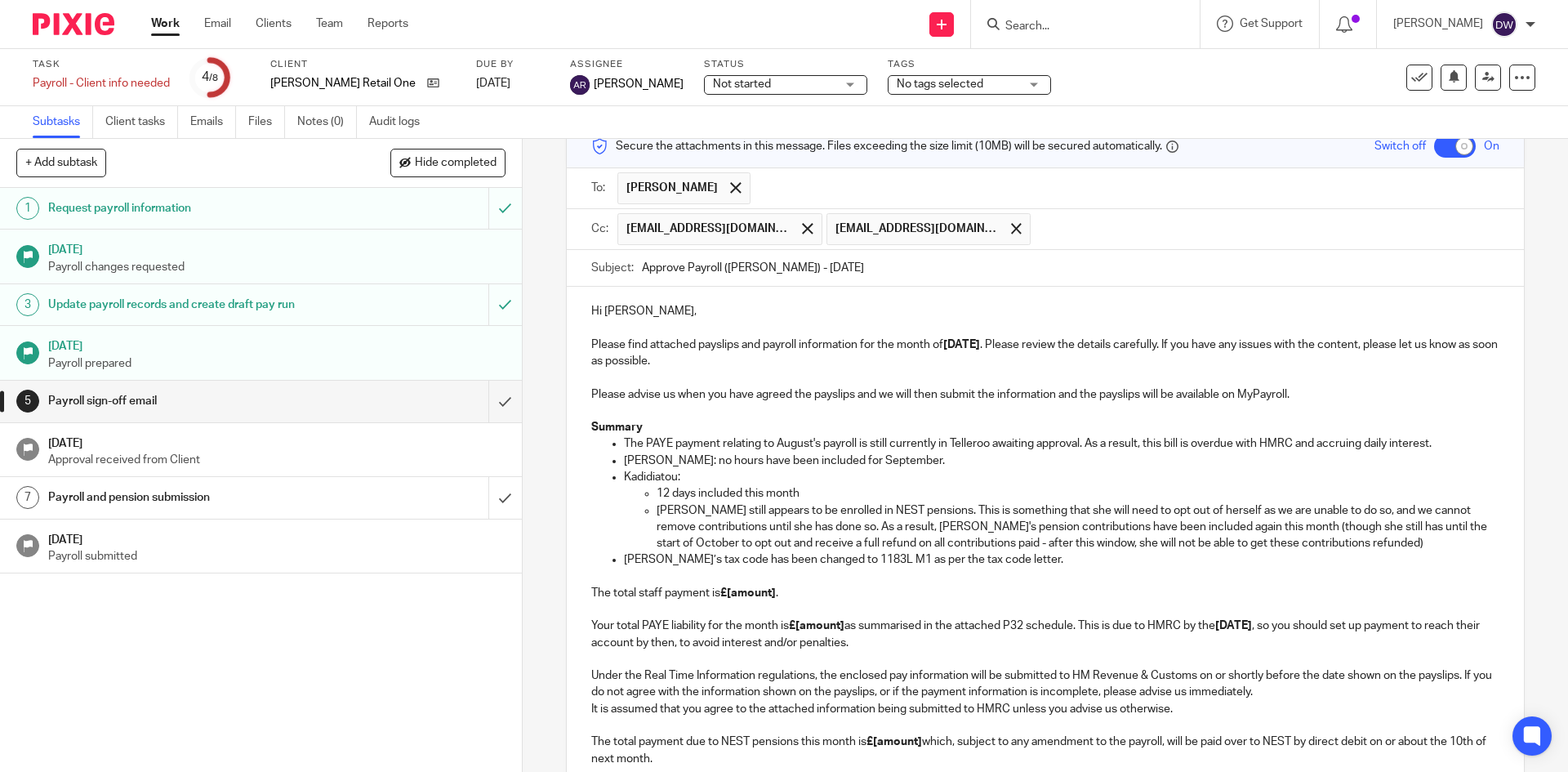
click at [1241, 525] on p "Kadi still appears to be enrolled in NEST pensions. This is something that she …" at bounding box center [1077, 527] width 842 height 50
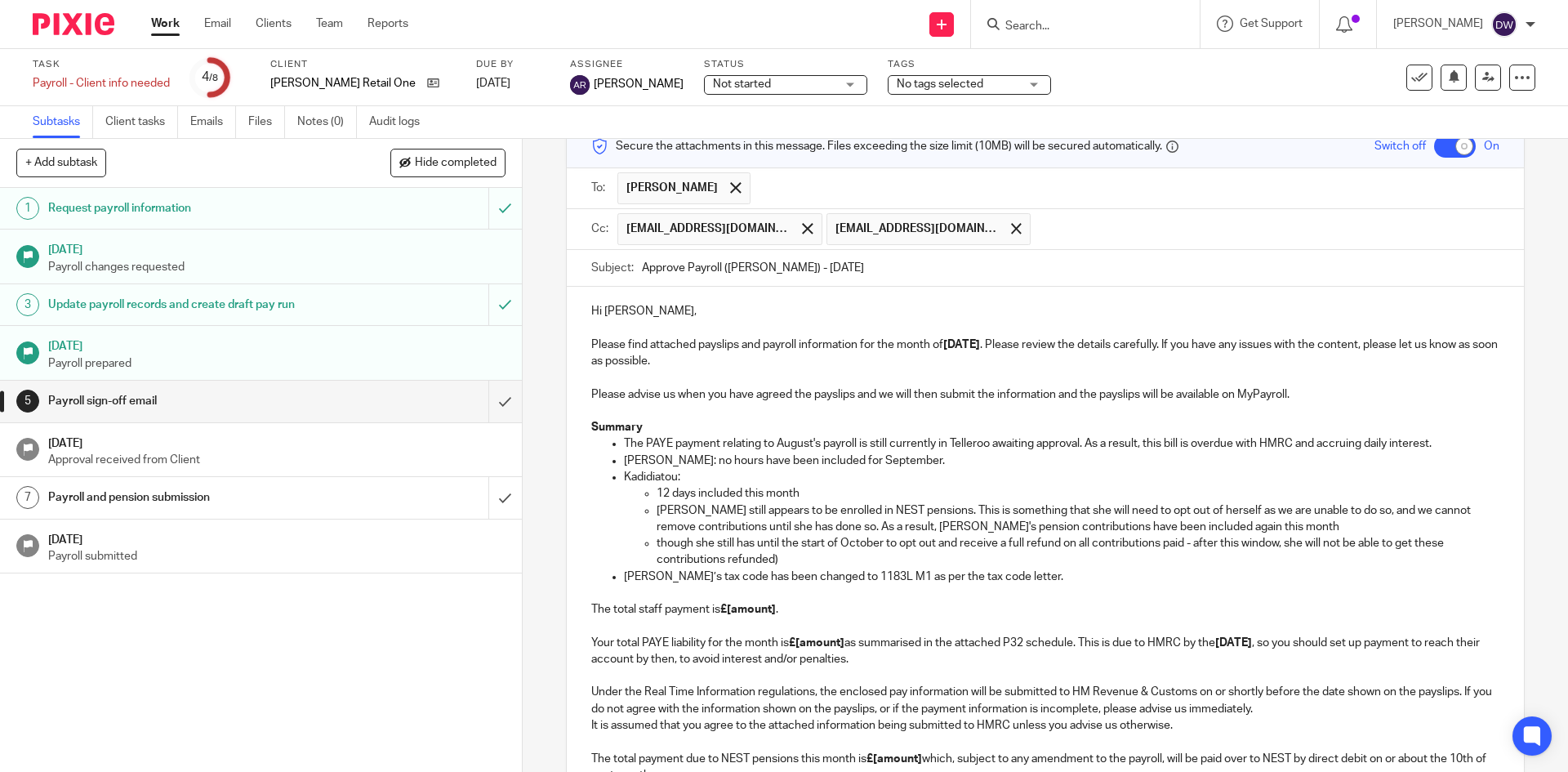
click at [909, 523] on p "Kadi still appears to be enrolled in NEST pensions. This is something that she …" at bounding box center [1077, 519] width 842 height 33
click at [647, 545] on ul "12 days included this month Kadi still appears to be enrolled in NEST pensions.…" at bounding box center [1061, 526] width 875 height 83
drag, startPoint x: 678, startPoint y: 539, endPoint x: 764, endPoint y: 547, distance: 86.4
click at [764, 547] on p "Kadi though she still has until the start of October to opt out and receive a f…" at bounding box center [1077, 552] width 842 height 33
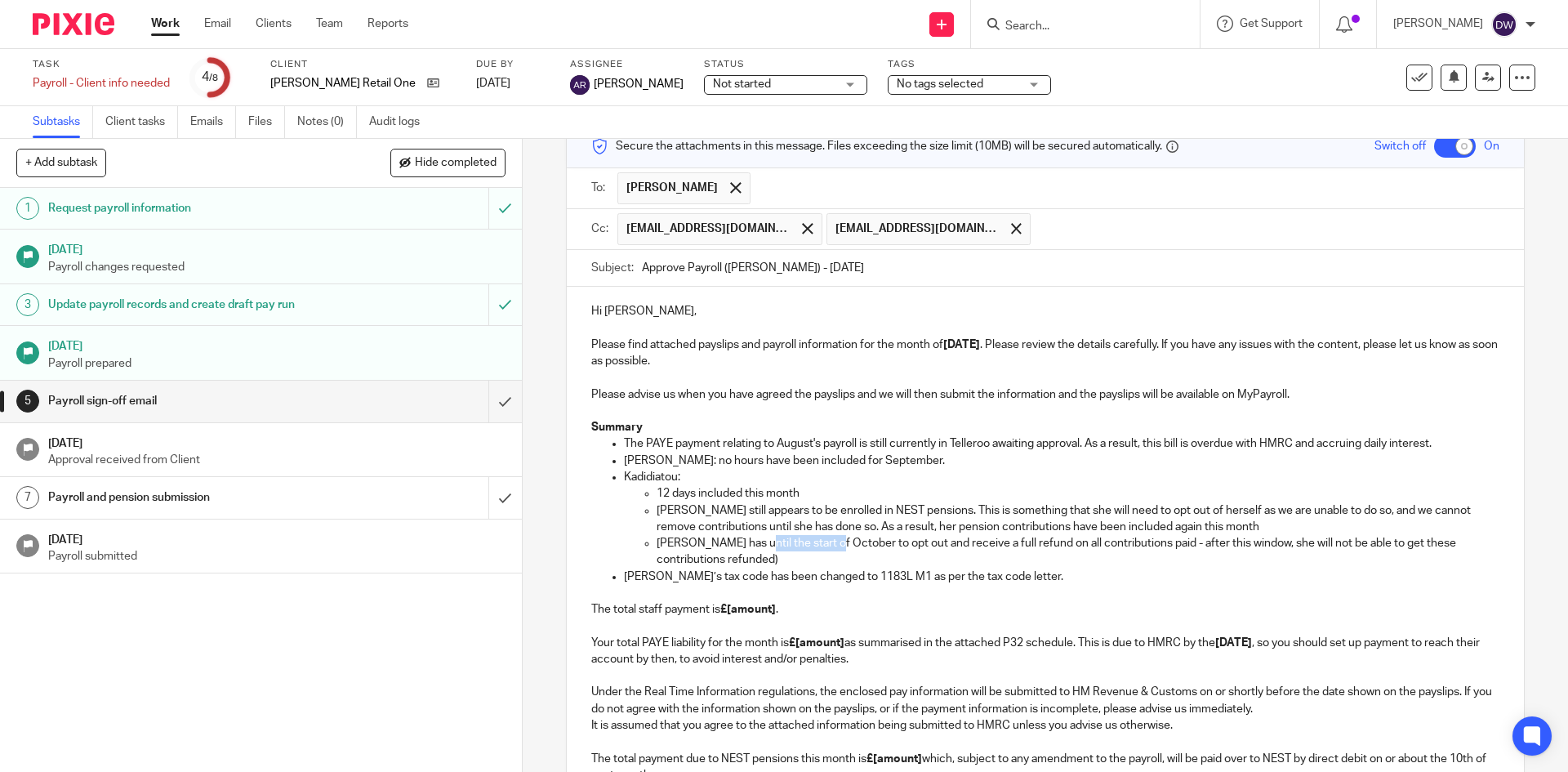
drag, startPoint x: 743, startPoint y: 542, endPoint x: 824, endPoint y: 542, distance: 81.0
click at [824, 542] on p "Kadi has until the start of October to opt out and receive a full refund on all…" at bounding box center [1077, 552] width 842 height 33
click at [748, 545] on p "Kadi has until the 02 Oct 2025 to opt out and receive a full refund on all cont…" at bounding box center [1077, 552] width 842 height 33
click at [790, 541] on p "Kadi has until the 2nd Oct 2025 to opt out and receive a full refund on all con…" at bounding box center [1077, 552] width 842 height 33
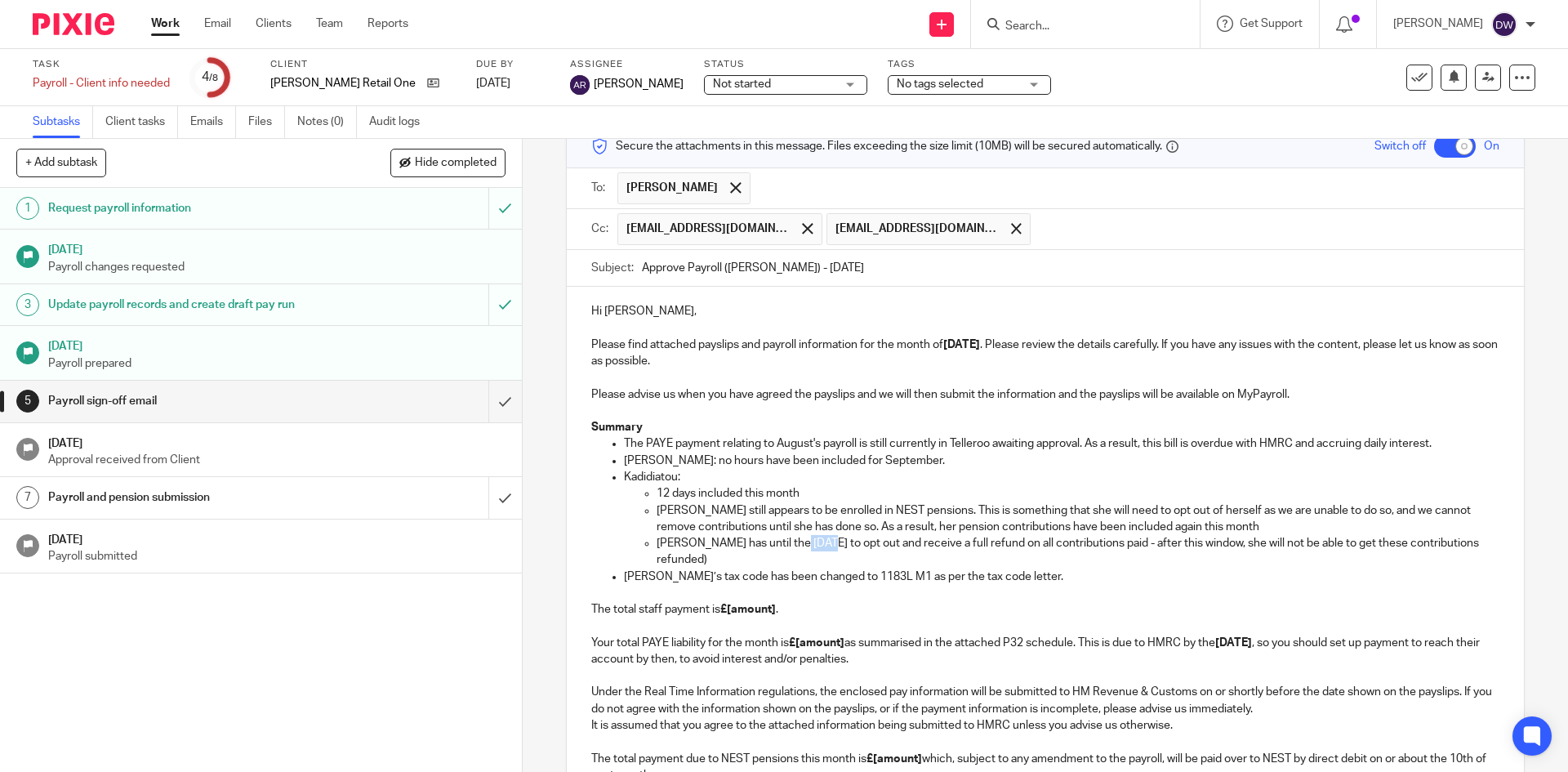
click at [790, 541] on p "Kadi has until the 2nd Oct 2025 to opt out and receive a full refund on all con…" at bounding box center [1077, 552] width 842 height 33
click at [1189, 546] on p "Kadi has until the 2nd October to opt out and receive a full refund on all cont…" at bounding box center [1077, 552] width 842 height 33
click at [1205, 568] on p "Emilia’s tax code has been changed to 1183L M1 as per the tax code letter." at bounding box center [1061, 577] width 875 height 17
click at [1194, 548] on p "Kadi has until the 2nd October to opt out and receive a full refund on all cont…" at bounding box center [1077, 552] width 842 height 33
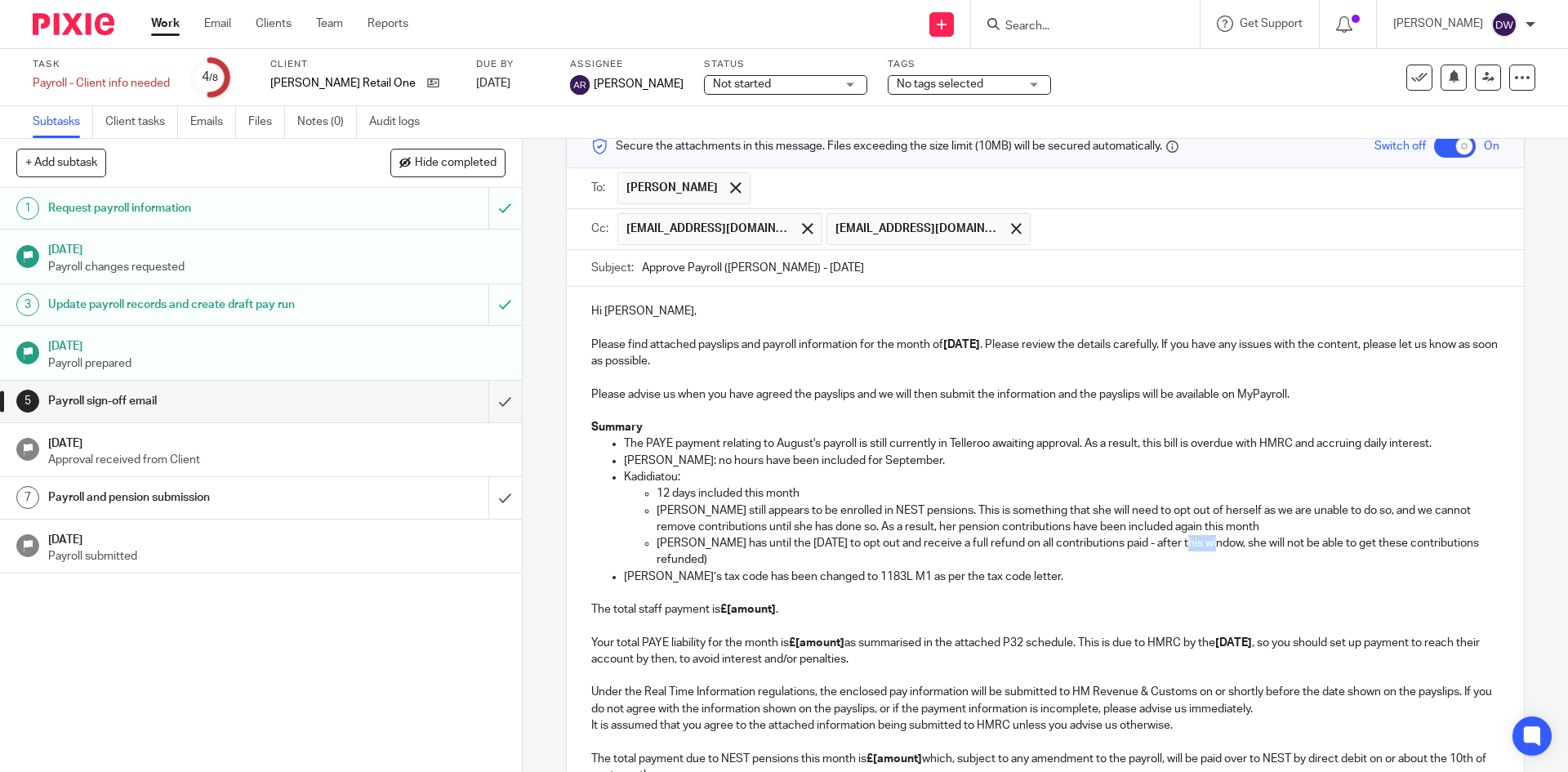
click at [1194, 548] on p "Kadi has until the 2nd October to opt out and receive a full refund on all cont…" at bounding box center [1077, 552] width 842 height 33
click at [1240, 542] on p "Kadi has until the 2nd October to opt out and receive a full refund on all cont…" at bounding box center [1077, 552] width 842 height 33
click at [1223, 526] on p "Kadi still appears to be enrolled in NEST pensions. This is something that she …" at bounding box center [1077, 519] width 842 height 33
click at [1241, 546] on p "Kadi has until the 2nd October to opt out and receive a full refund on all cont…" at bounding box center [1077, 552] width 842 height 33
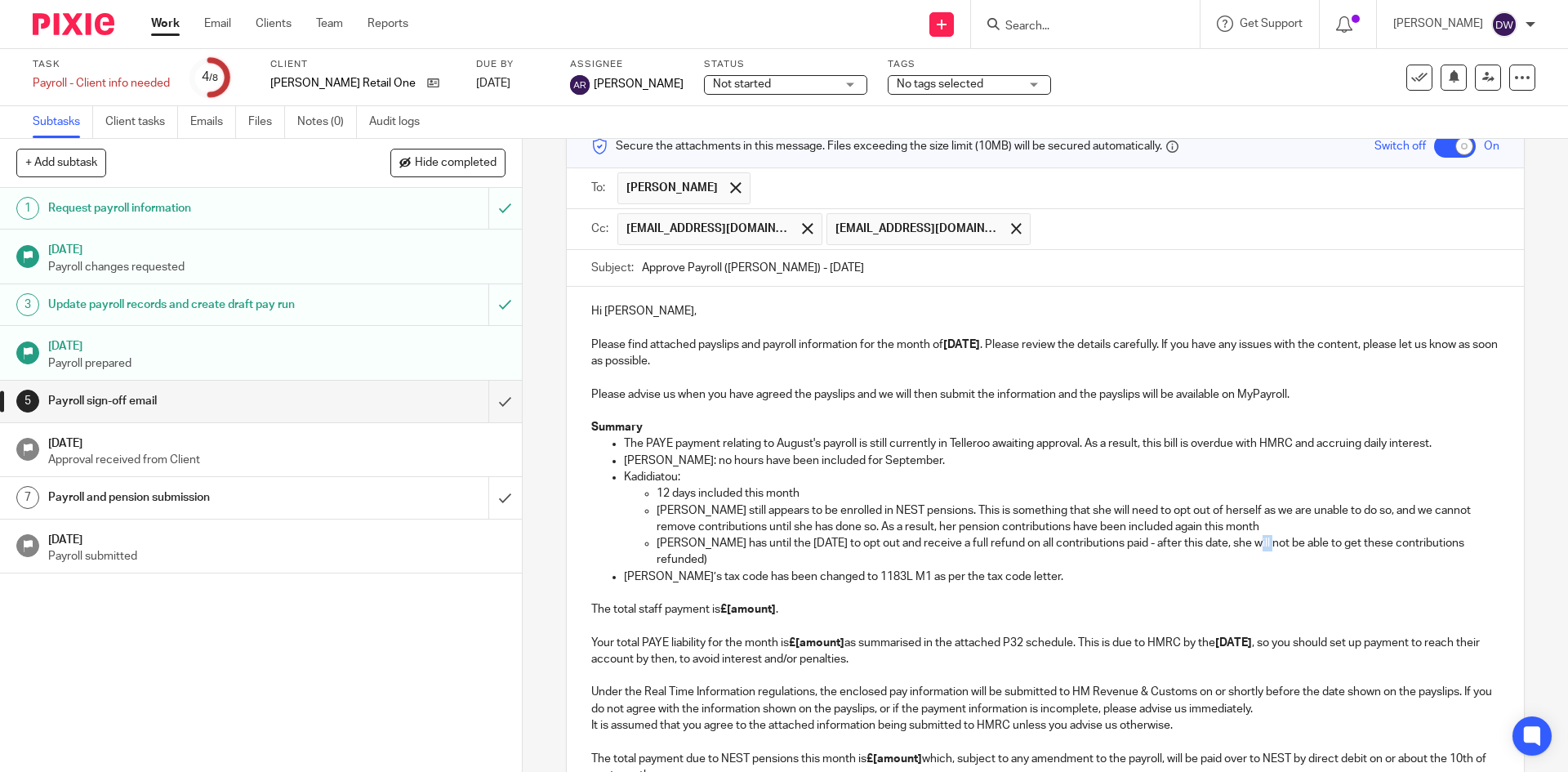
click at [1241, 546] on p "Kadi has until the 2nd October to opt out and receive a full refund on all cont…" at bounding box center [1077, 552] width 842 height 33
click at [1245, 561] on p "Kadi has until the 2nd October to opt out and receive a full refund on all cont…" at bounding box center [1077, 552] width 842 height 33
drag, startPoint x: 748, startPoint y: 543, endPoint x: 805, endPoint y: 546, distance: 57.1
click at [805, 546] on p "Kadi has until the 2nd October to opt out and receive a full refund on all cont…" at bounding box center [1077, 552] width 842 height 33
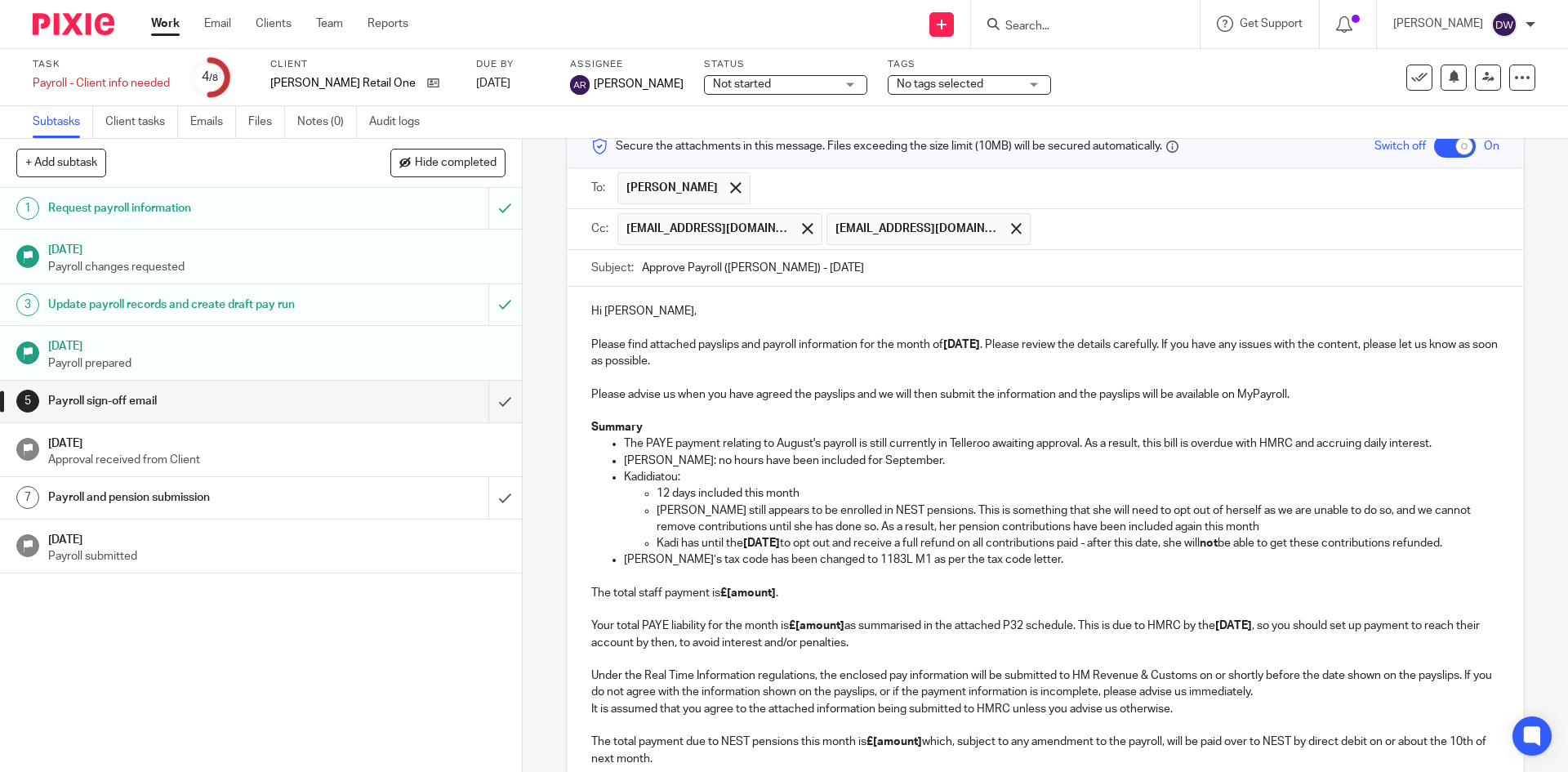
click at [829, 545] on p "Kadi has until the 2nd October to opt out and receive a full refund on all cont…" at bounding box center [1077, 543] width 842 height 17
drag, startPoint x: 936, startPoint y: 545, endPoint x: 988, endPoint y: 545, distance: 52.0
click at [988, 545] on p "Kadi has until the 2nd October to opt out and receive a full refund on all cont…" at bounding box center [1077, 543] width 842 height 17
click at [897, 552] on p "Kadi has until the 2nd October to opt out and receive a full refund on all cont…" at bounding box center [1077, 543] width 842 height 17
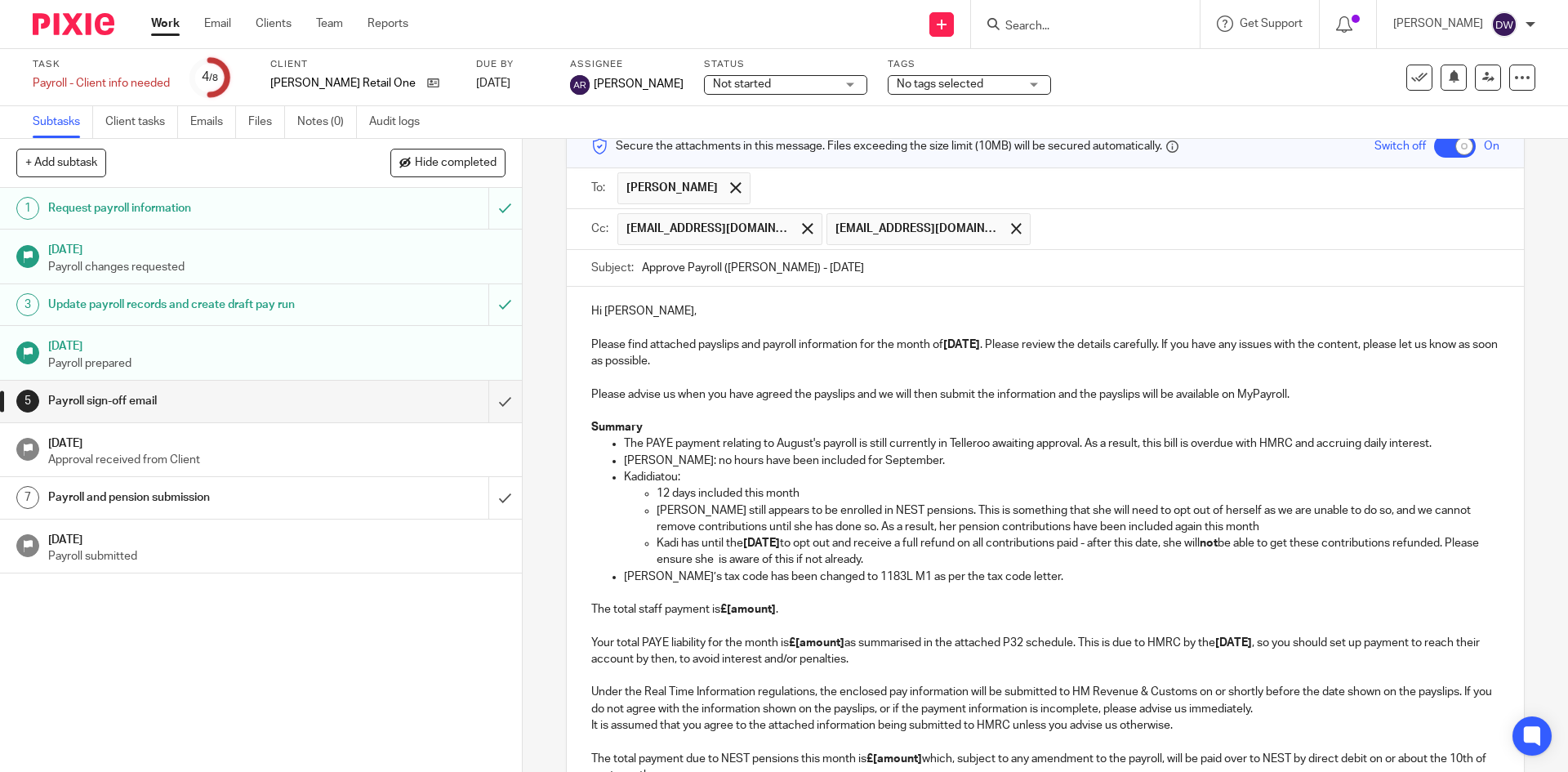
click at [805, 562] on p "Kadi has until the 2nd October to opt out and receive a full refund on all cont…" at bounding box center [1077, 552] width 842 height 33
click at [803, 561] on p "Kadi has until the 2nd October to opt out and receive a full refund on all cont…" at bounding box center [1077, 552] width 842 height 33
click at [985, 556] on p "Kadi has until the 2nd October to opt out and receive a full refund on all cont…" at bounding box center [1077, 552] width 842 height 33
click at [1018, 554] on p "Kadi has until the 2nd October to opt out and receive a full refund on all cont…" at bounding box center [1077, 552] width 842 height 33
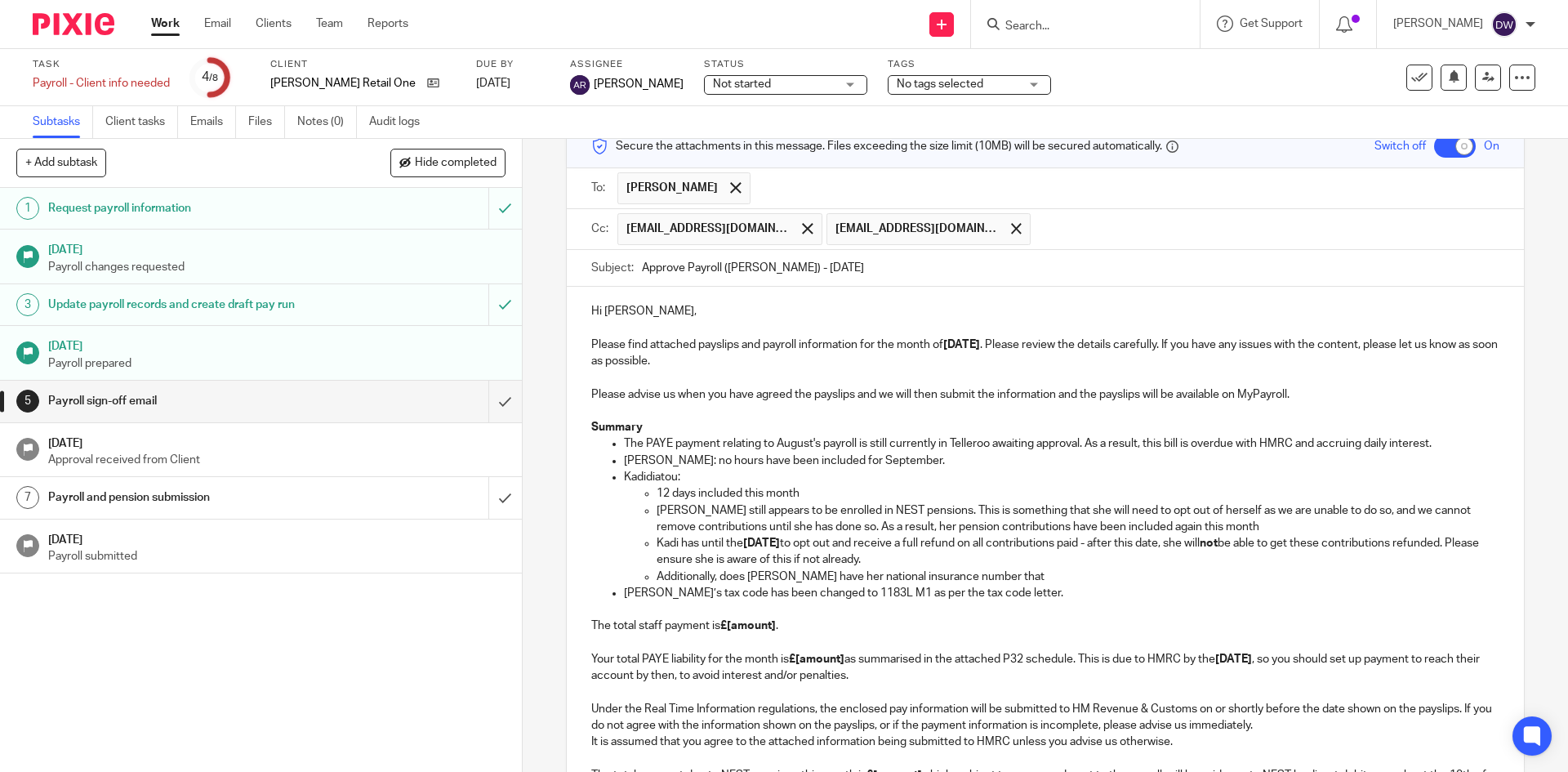
click at [736, 572] on p "Additionally, does Kadi have her national insurance number that" at bounding box center [1077, 577] width 842 height 17
drag, startPoint x: 754, startPoint y: 579, endPoint x: 795, endPoint y: 580, distance: 41.0
click at [795, 580] on p "Additionally, is Kadi have her national insurance number that" at bounding box center [1077, 577] width 842 height 17
drag, startPoint x: 948, startPoint y: 574, endPoint x: 1108, endPoint y: 574, distance: 160.0
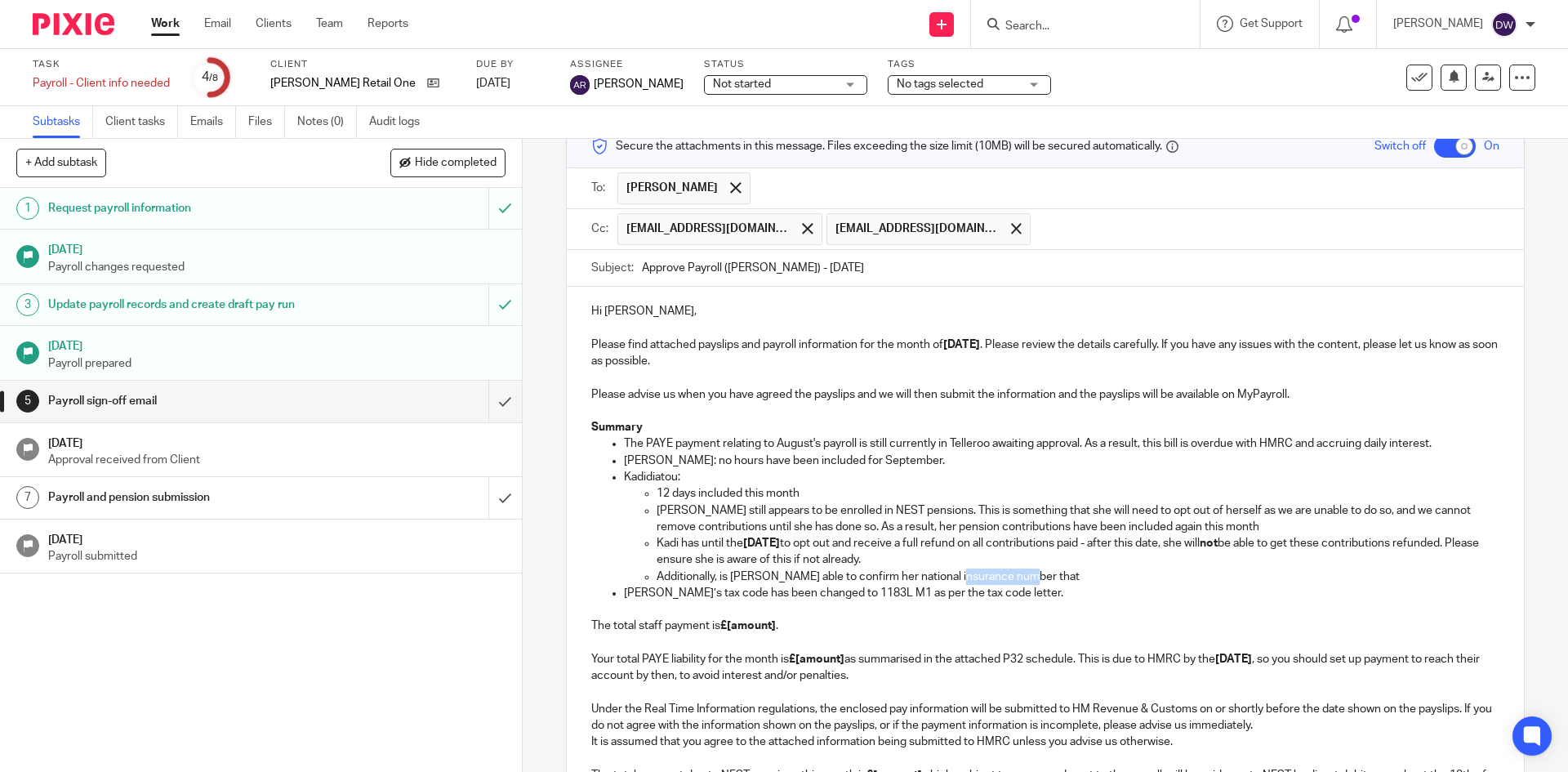
click at [1108, 574] on p "Additionally, is Kadi able to confirm her national insurance number that" at bounding box center [1077, 577] width 842 height 17
drag, startPoint x: 716, startPoint y: 575, endPoint x: 785, endPoint y: 578, distance: 69.1
click at [785, 578] on p "Additionally, is Kadi able to confirm her national insurance number?" at bounding box center [1077, 577] width 842 height 17
click at [806, 579] on p "Additionally, please confirm her national insurance number?" at bounding box center [1077, 577] width 842 height 17
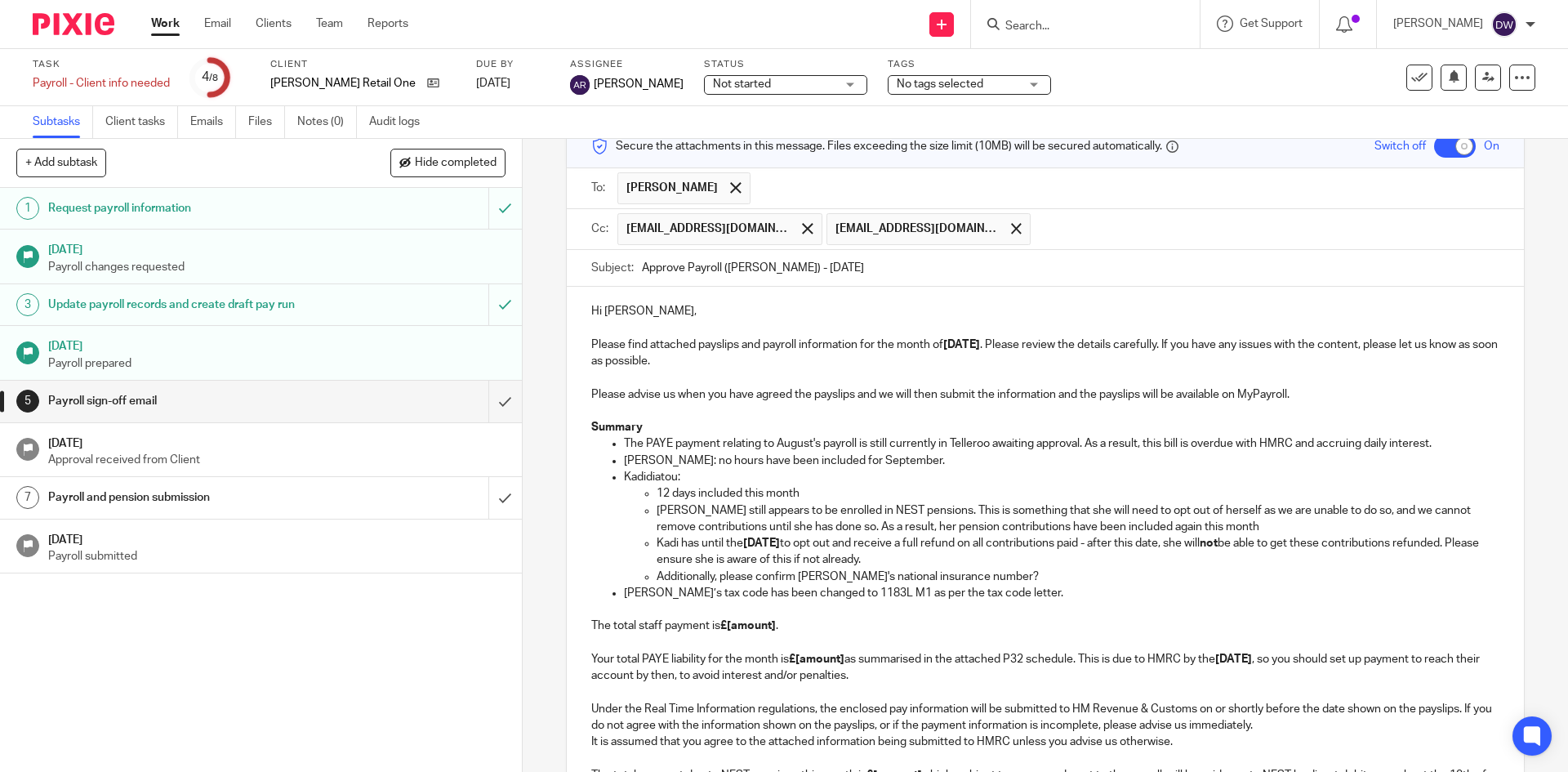
click at [966, 578] on p "Additionally, please confirm Kadi's national insurance number?" at bounding box center [1077, 577] width 842 height 17
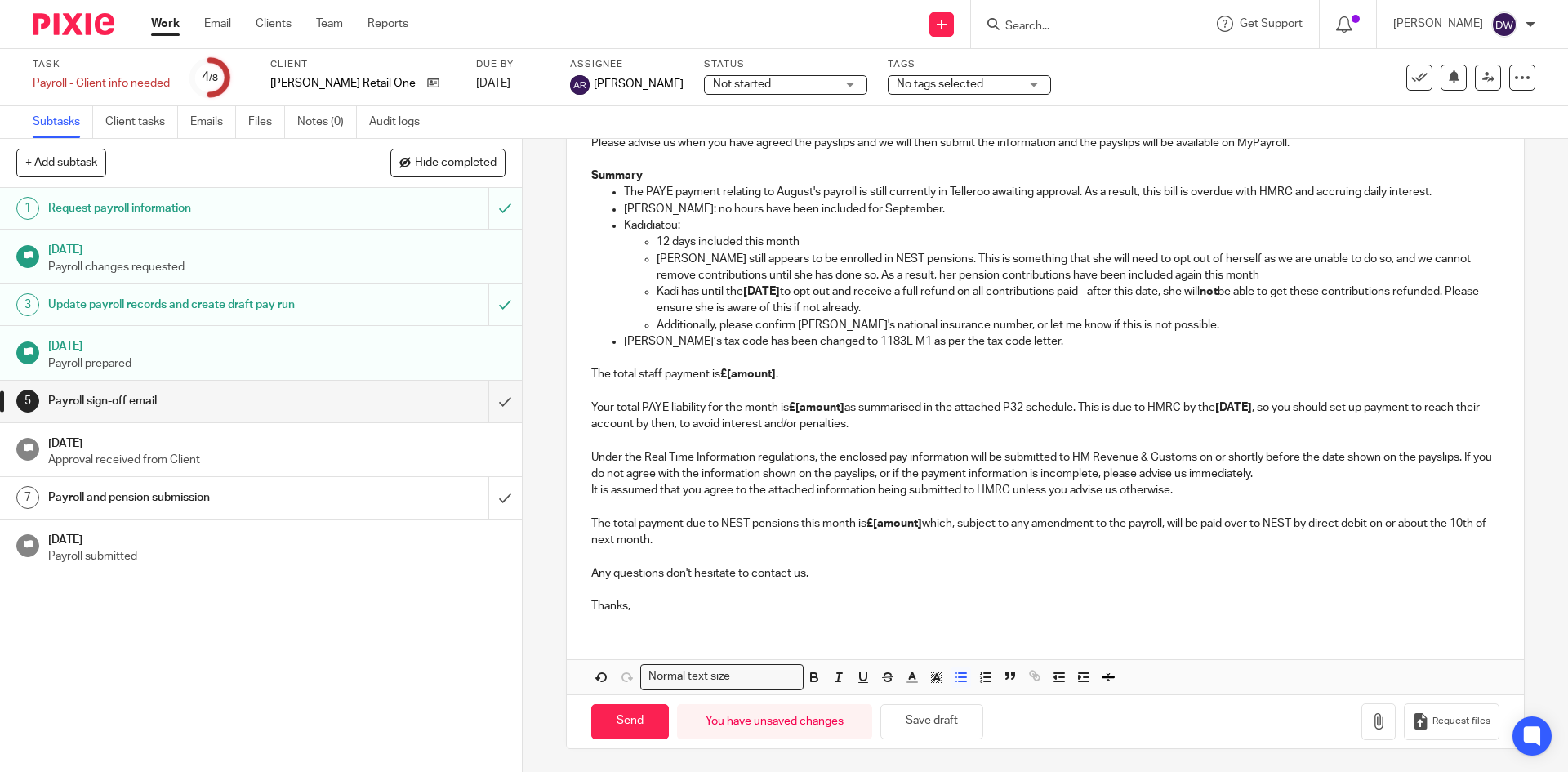
scroll to position [335, 0]
click at [893, 719] on button "Save draft" at bounding box center [932, 720] width 103 height 35
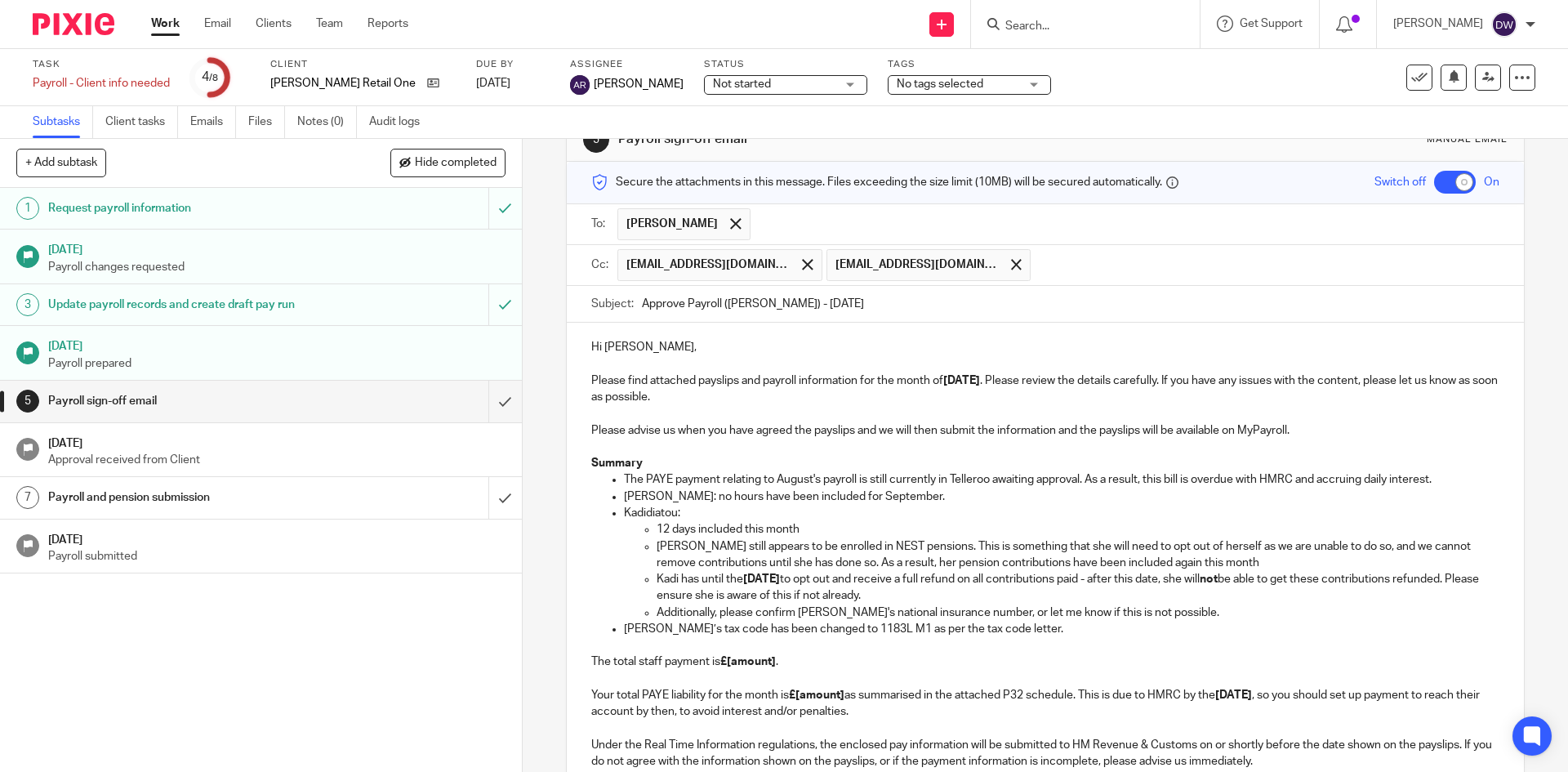
scroll to position [8, 0]
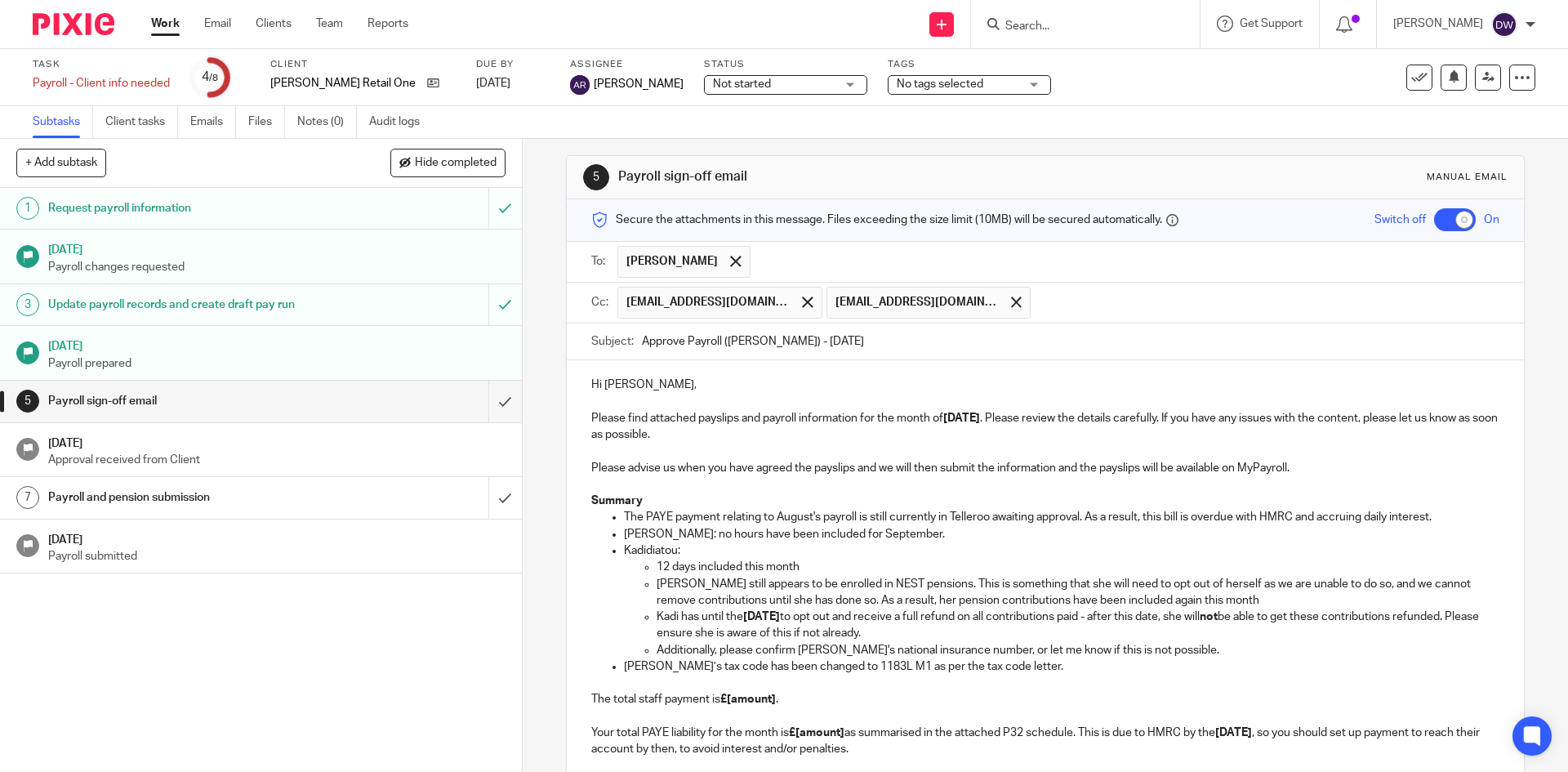
click at [1023, 450] on p at bounding box center [1045, 451] width 908 height 17
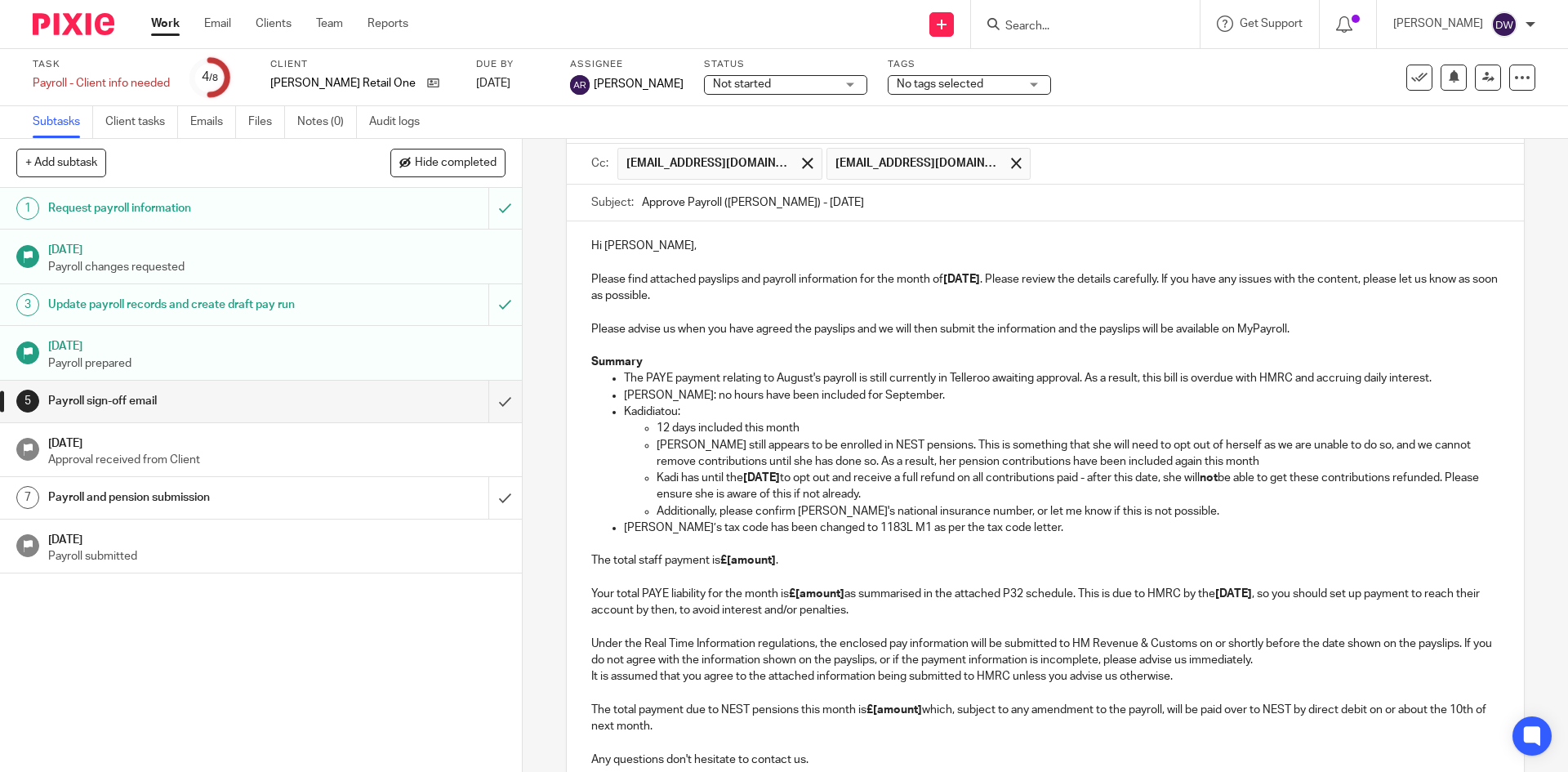
scroll to position [171, 0]
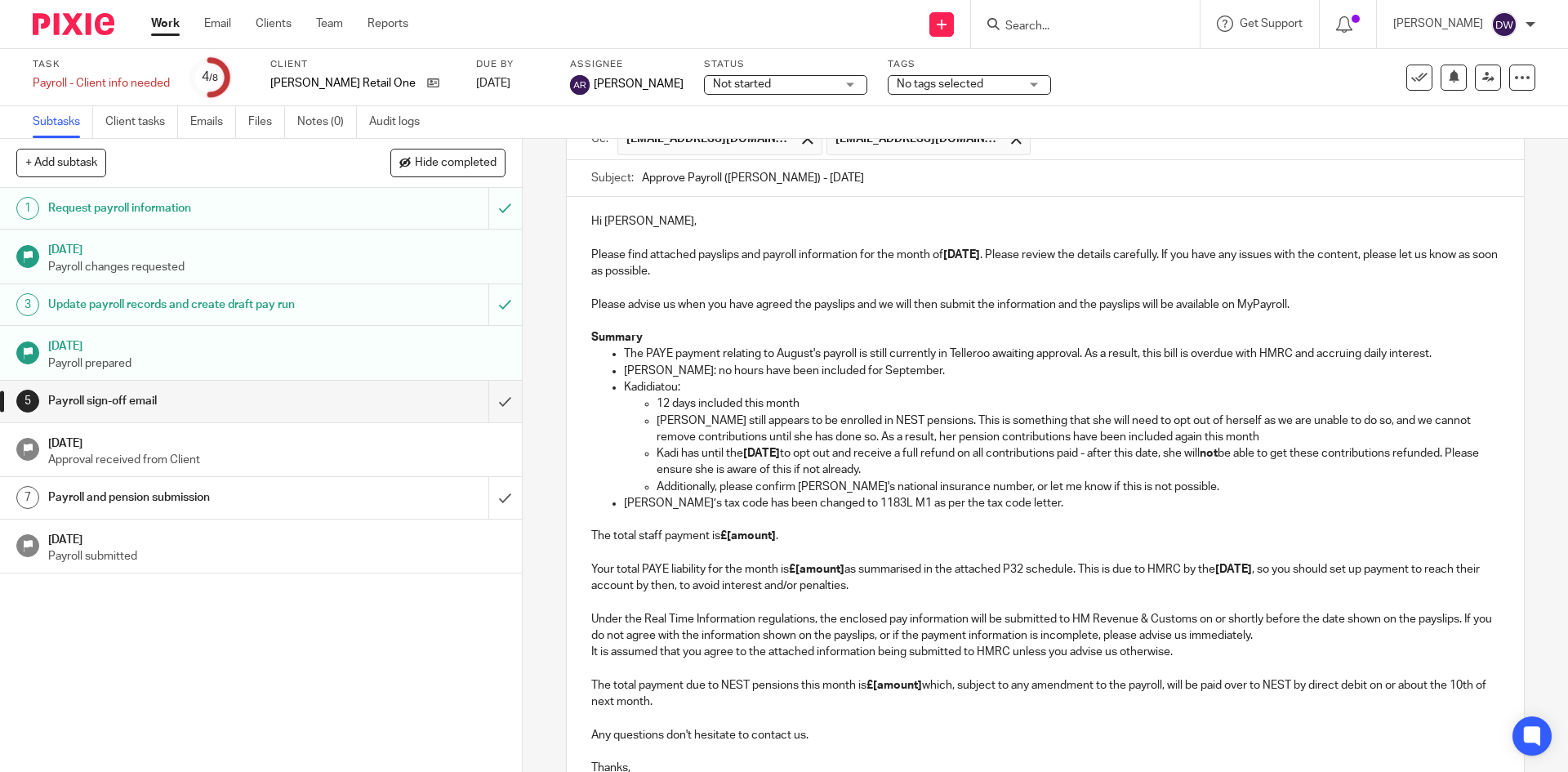
click at [976, 372] on p "Margarita: no hours have been included for September." at bounding box center [1061, 371] width 875 height 17
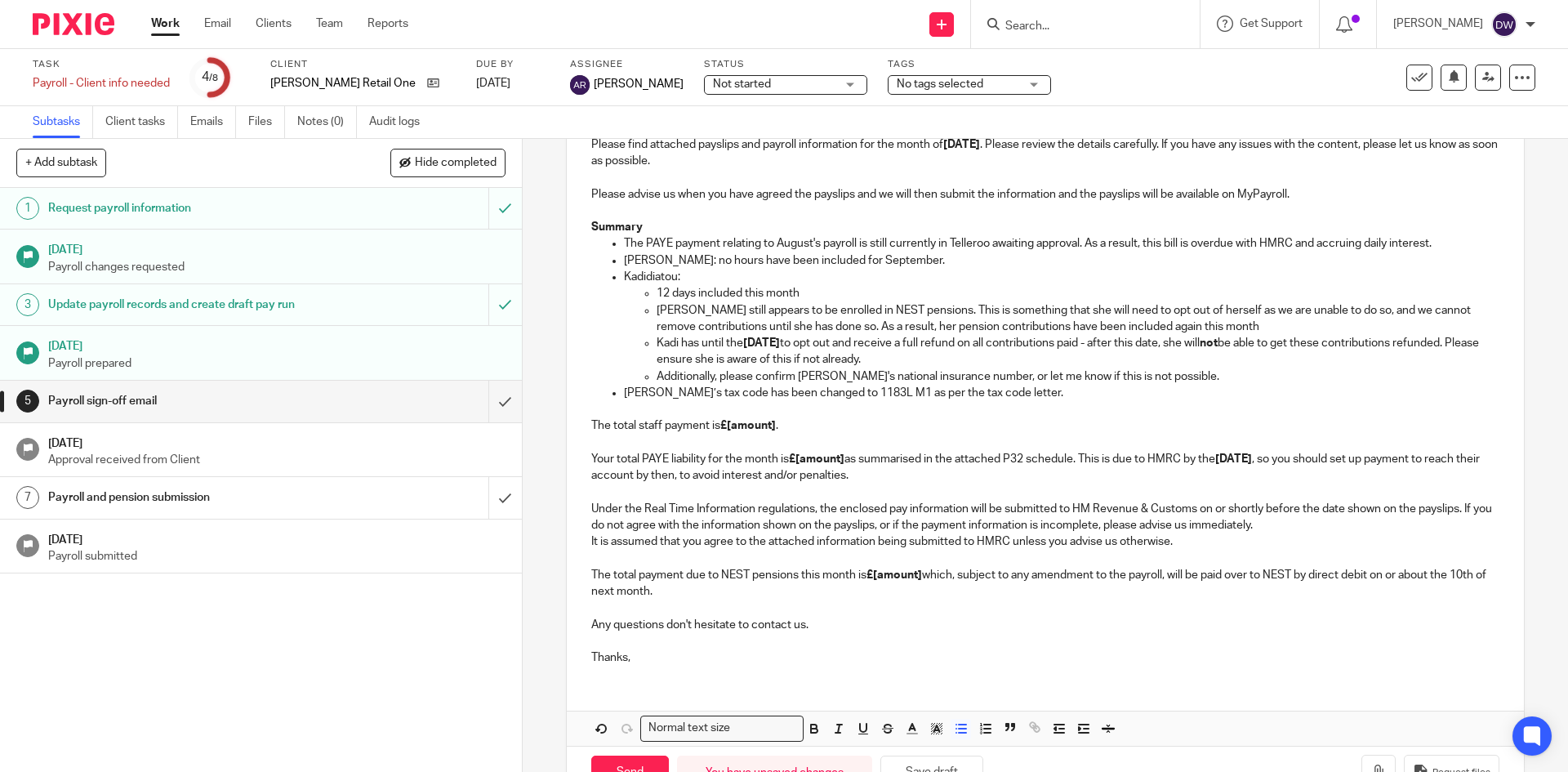
scroll to position [253, 0]
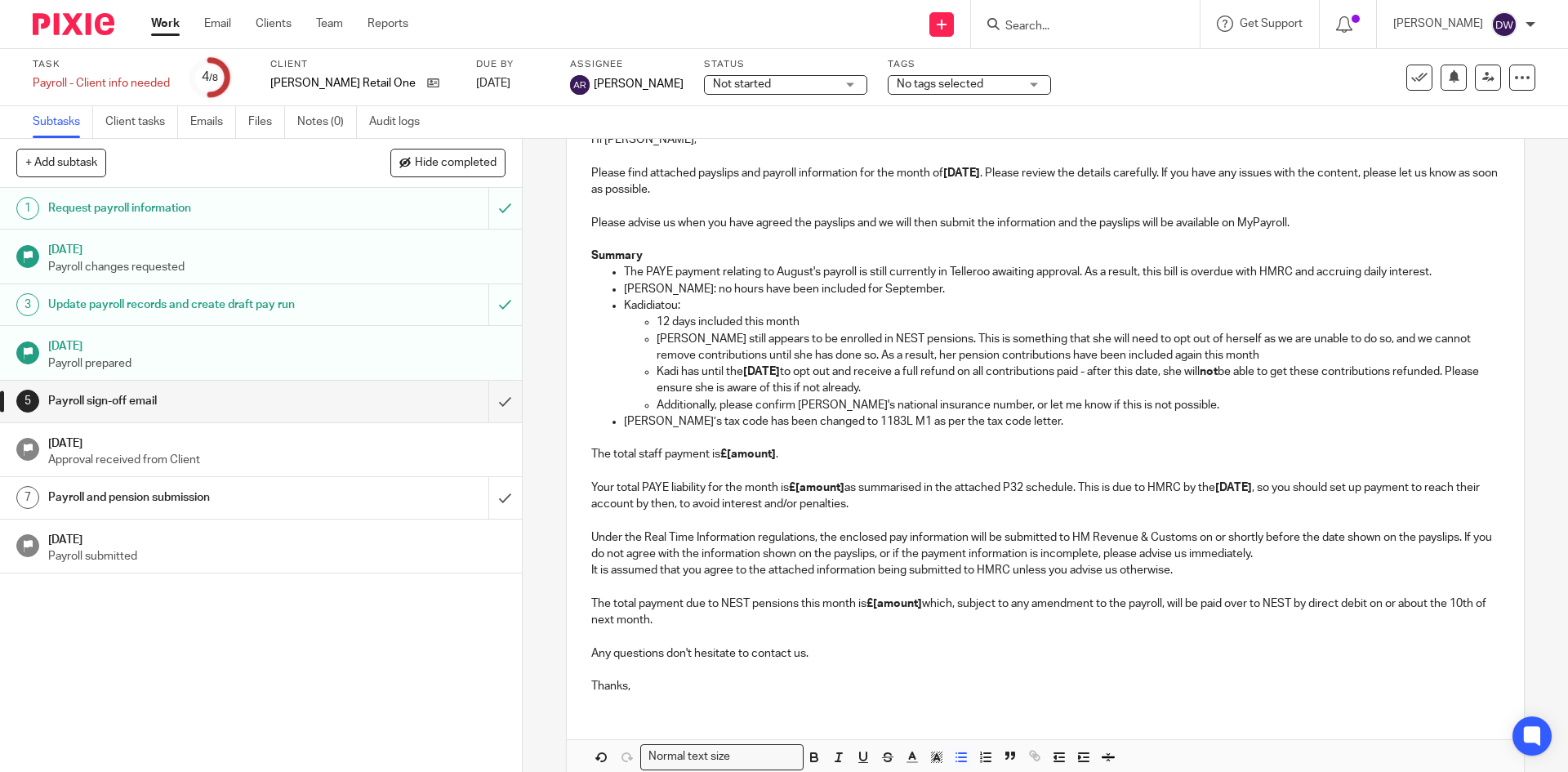
click at [828, 451] on p "The total staff payment is £[amount] . Your total PAYE liability for the month …" at bounding box center [1045, 471] width 908 height 83
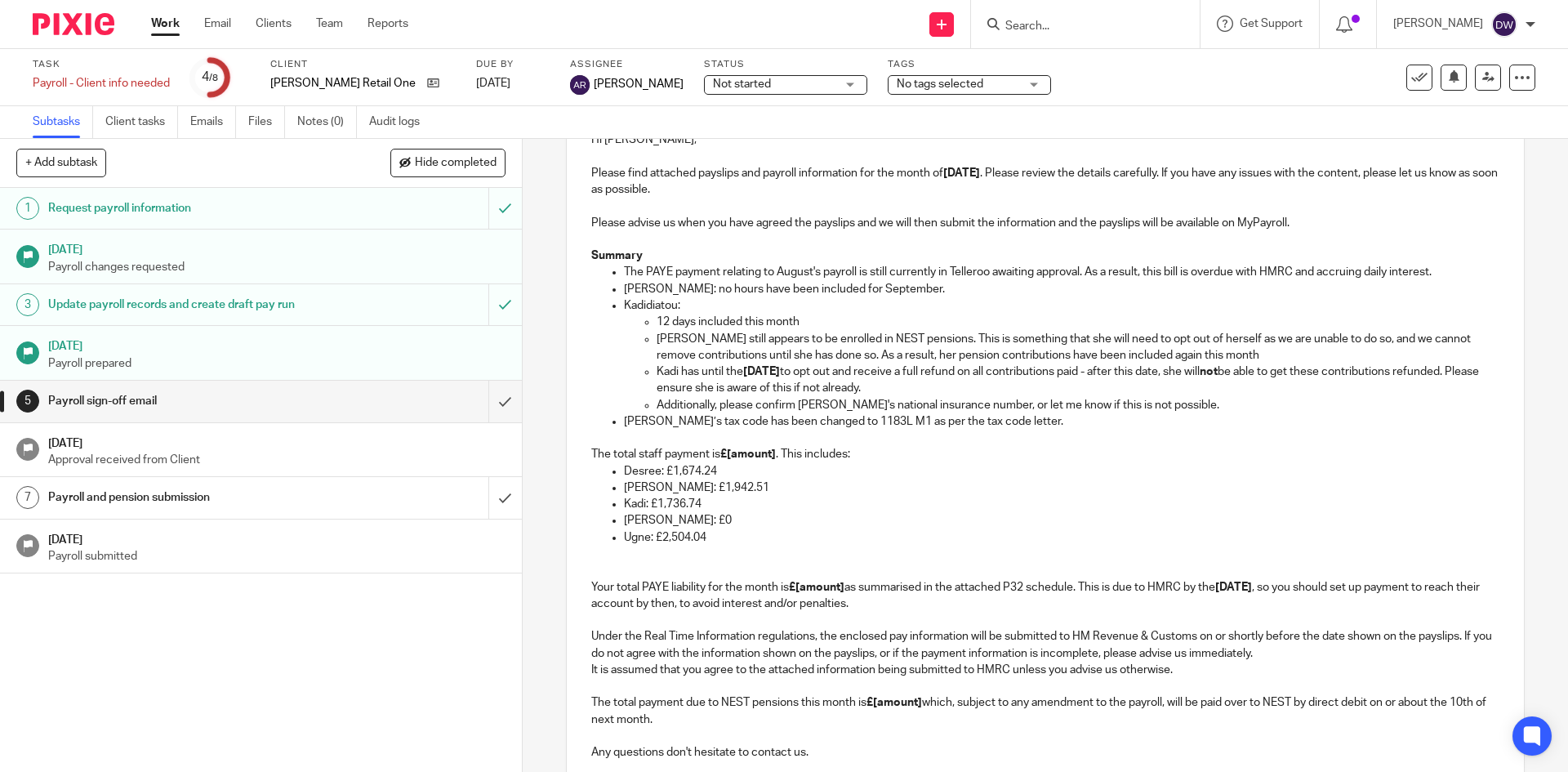
click at [735, 565] on p "Your total PAYE liability for the month is £[amount] as summarised in the attac…" at bounding box center [1045, 579] width 908 height 66
click at [759, 544] on p "Ugne: £2,504.04" at bounding box center [1061, 538] width 875 height 17
click at [746, 563] on p "Your total PAYE liability for the month is £[amount] as summarised in the attac…" at bounding box center [1045, 579] width 908 height 66
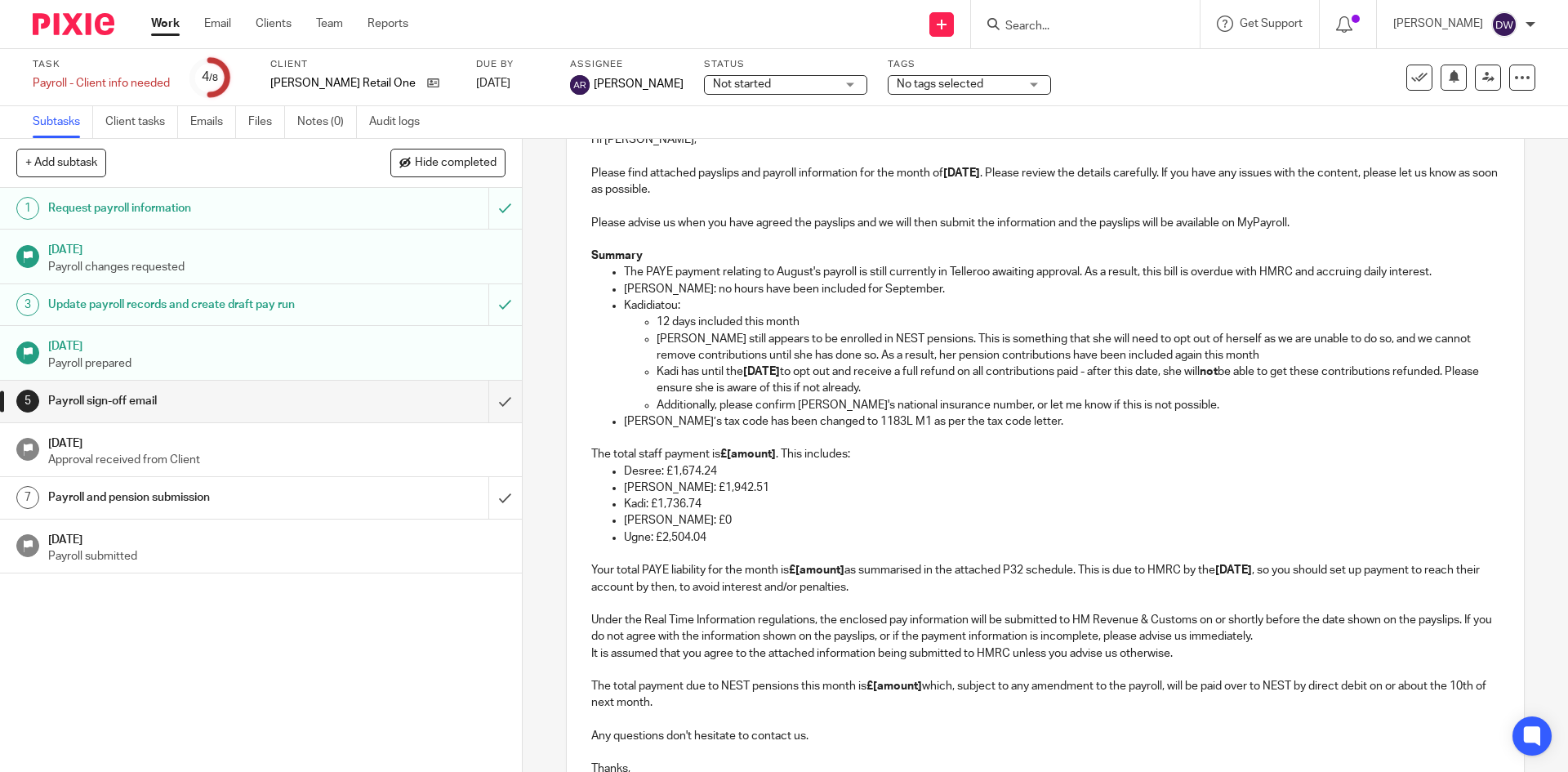
click at [741, 453] on strong "£[amount]" at bounding box center [749, 454] width 56 height 11
click at [811, 566] on strong "£[amount]" at bounding box center [817, 570] width 56 height 11
click at [751, 455] on strong "£[amount]" at bounding box center [749, 454] width 56 height 11
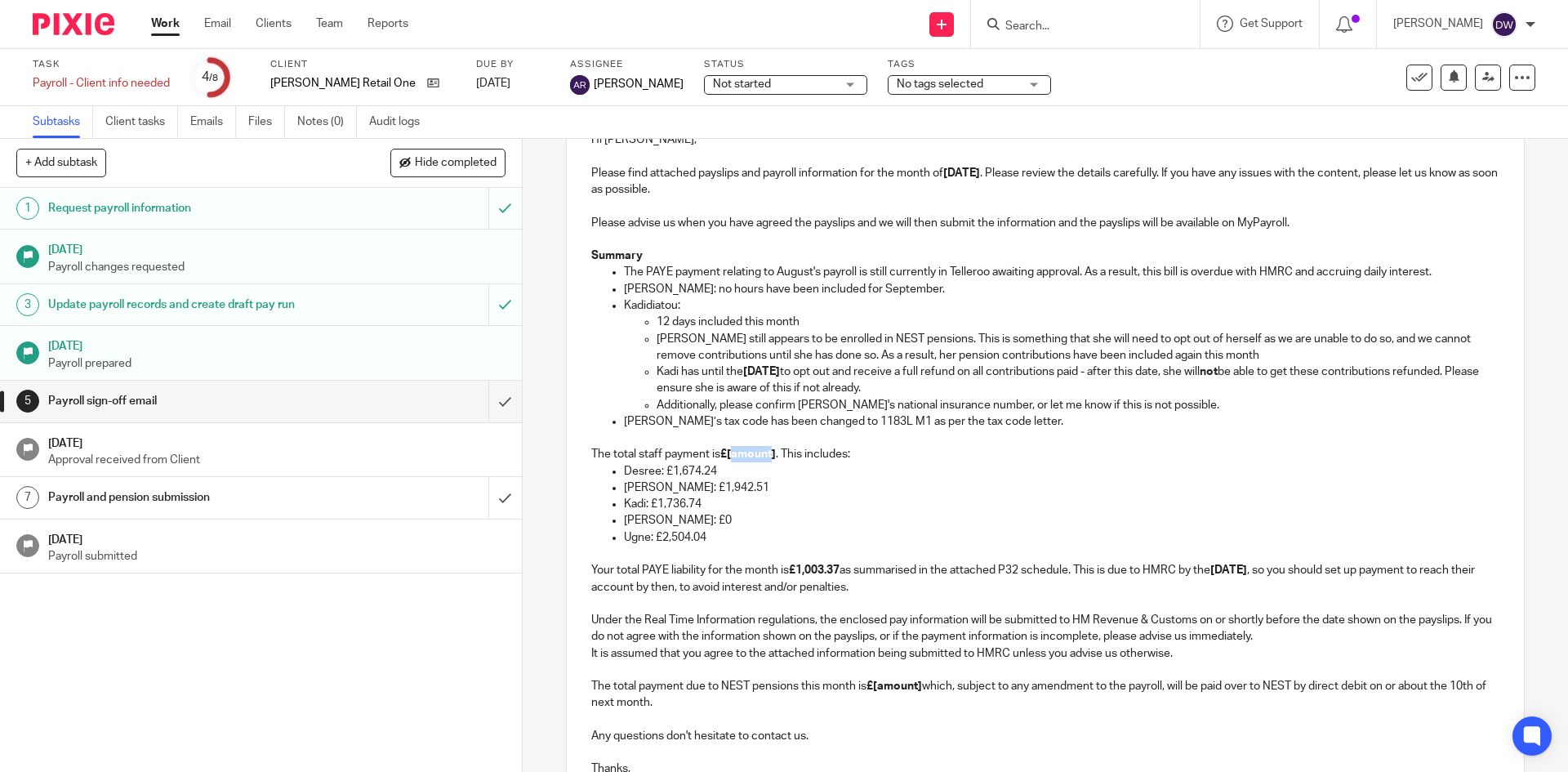
click at [751, 455] on strong "£[amount]" at bounding box center [749, 454] width 56 height 11
click at [676, 473] on p "Desree: £1,674.24" at bounding box center [1061, 472] width 875 height 17
click at [677, 473] on p "Desree: £1,674.24" at bounding box center [1061, 472] width 875 height 17
click at [673, 487] on p "Emilia: £1,942.51" at bounding box center [1061, 488] width 875 height 17
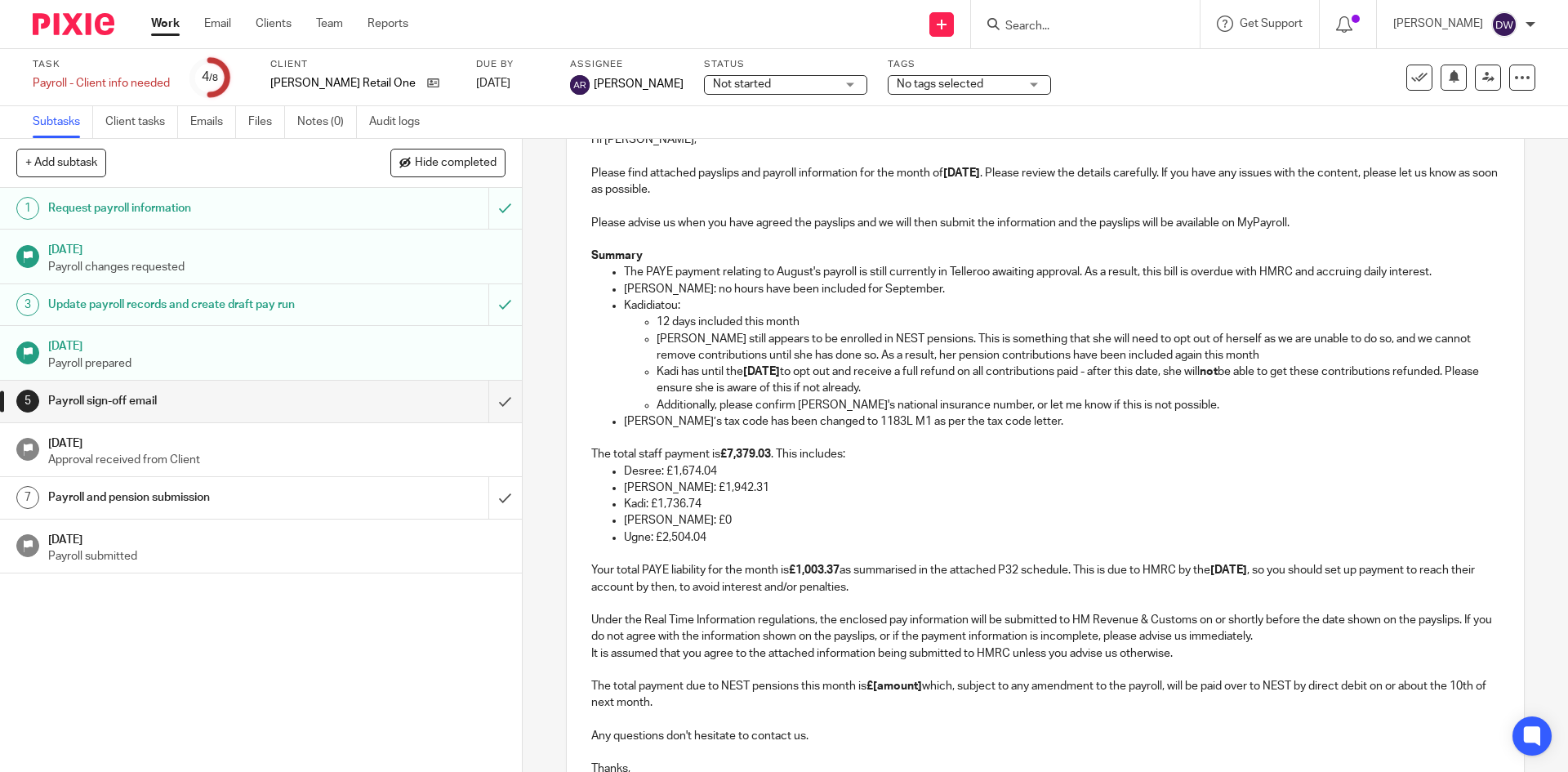
click at [678, 503] on p "Kadi: £1,736.74" at bounding box center [1061, 504] width 875 height 17
click at [677, 537] on p "Ugne: £2,504.04" at bounding box center [1061, 538] width 875 height 17
click at [735, 538] on p "Ugne: £2,504.44" at bounding box center [1061, 538] width 875 height 17
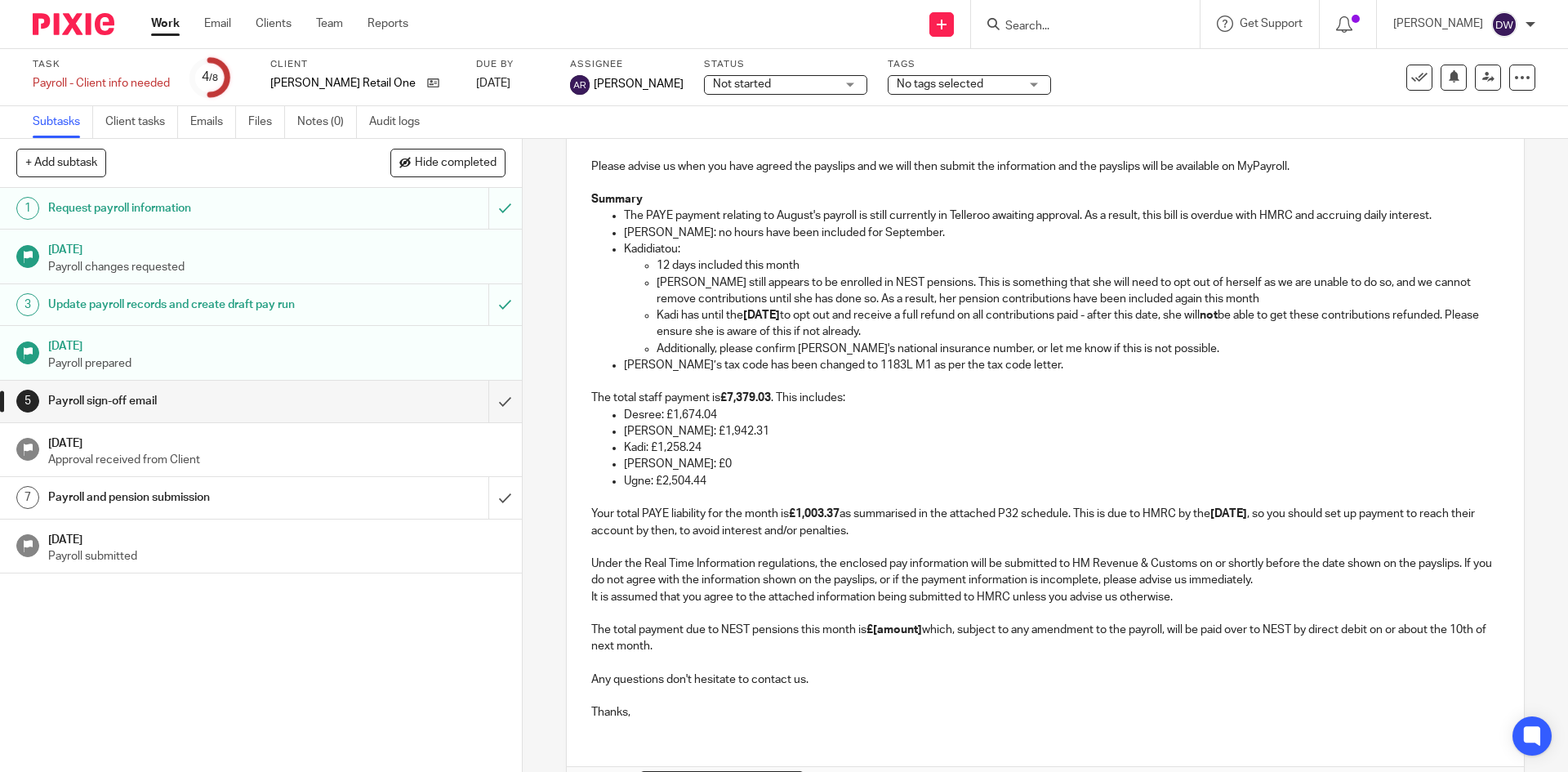
scroll to position [335, 0]
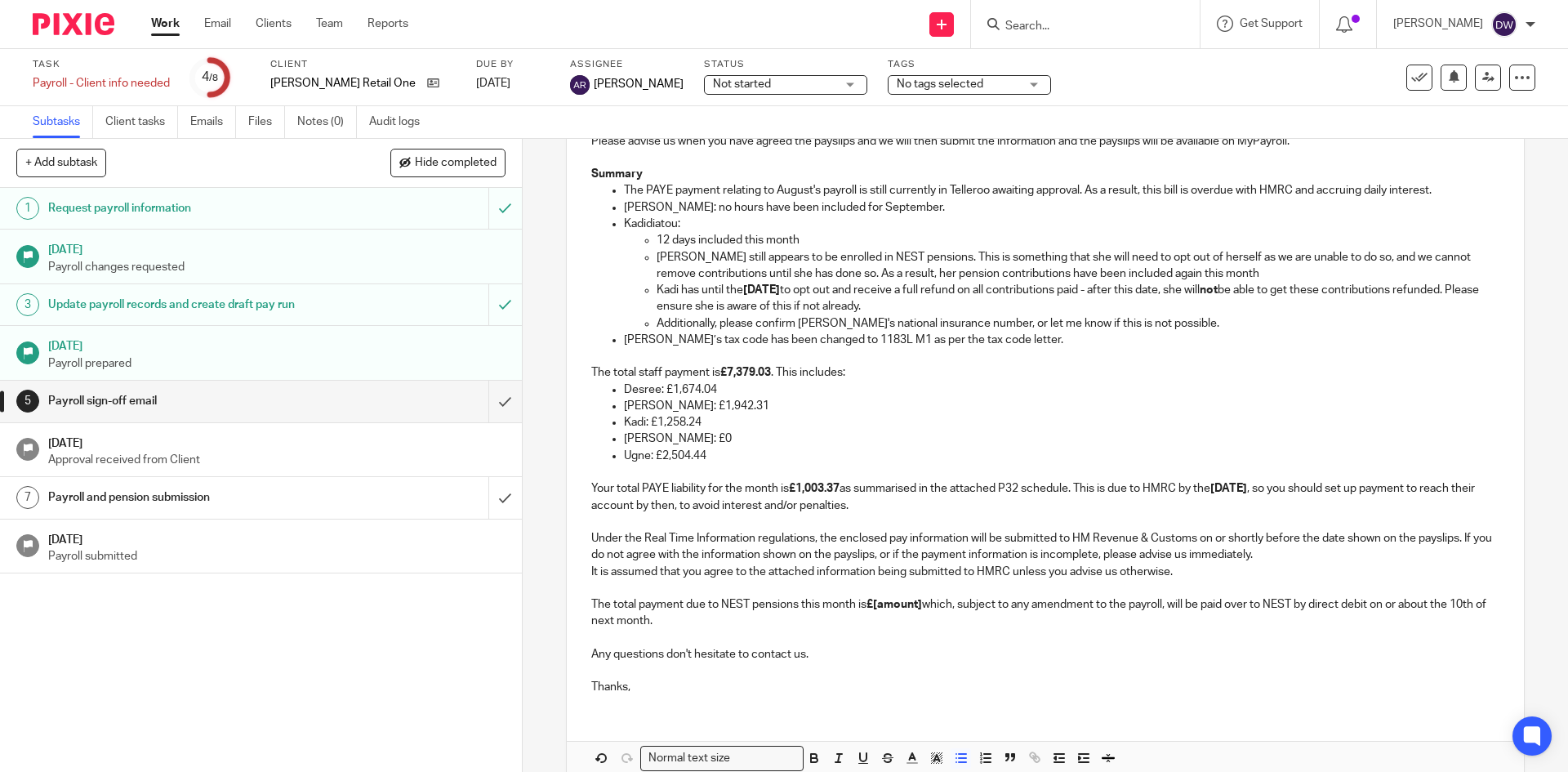
click at [884, 609] on strong "£[amount]" at bounding box center [895, 605] width 56 height 11
click at [1202, 193] on p "The PAYE payment relating to August's payroll is still currently in Telleroo aw…" at bounding box center [1061, 191] width 875 height 17
click at [1246, 201] on p "Margarita: no hours have been included for September." at bounding box center [1061, 207] width 875 height 17
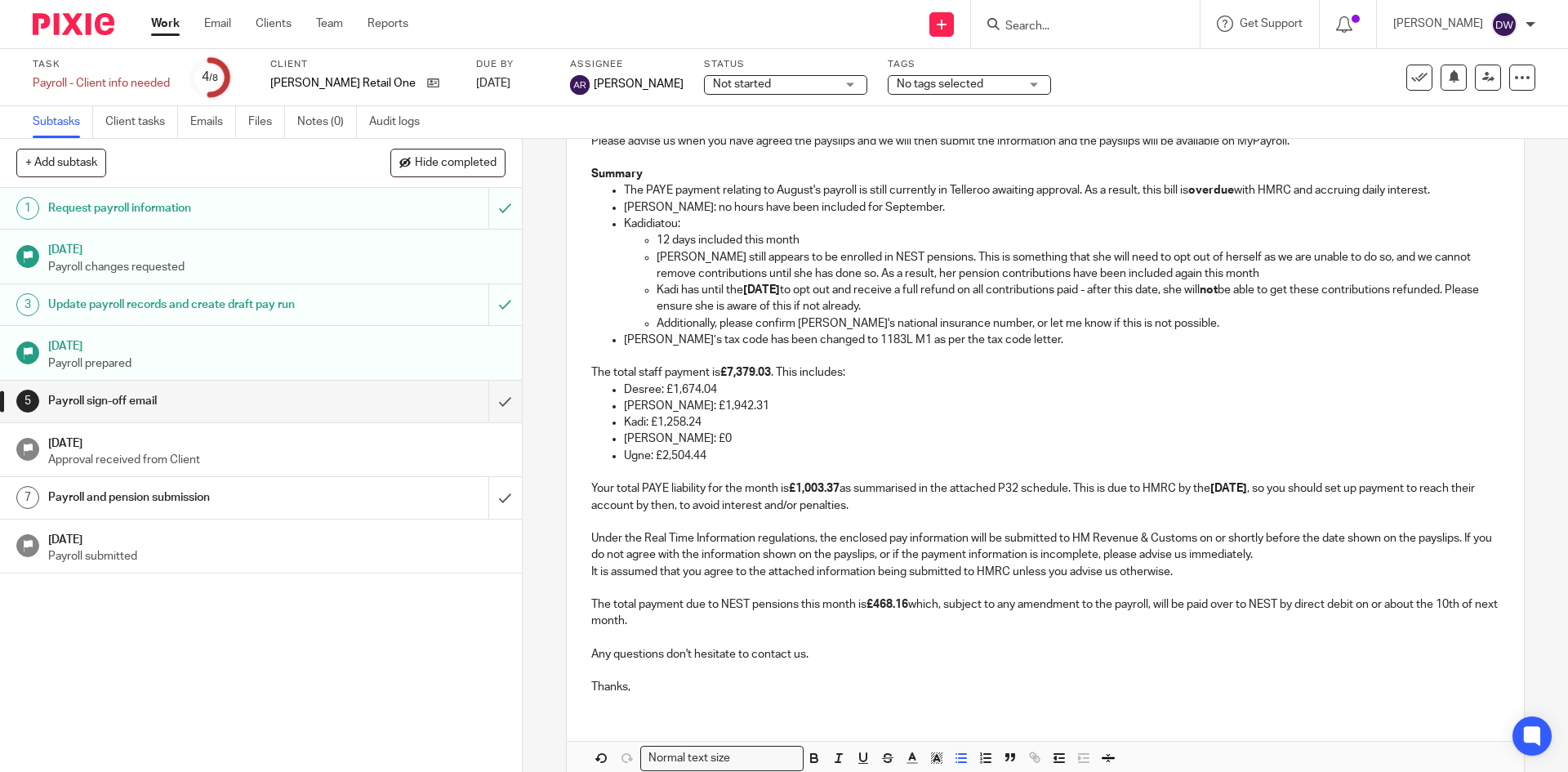
click at [1415, 189] on p "The PAYE payment relating to August's payroll is still currently in Telleroo aw…" at bounding box center [1061, 191] width 875 height 17
click at [1334, 225] on p "Kadidiatou:" at bounding box center [1061, 224] width 875 height 17
drag, startPoint x: 845, startPoint y: 305, endPoint x: 920, endPoint y: 325, distance: 77.6
click at [845, 305] on p "Kadi has until the 2nd October to opt out and receive a full refund on all cont…" at bounding box center [1077, 299] width 842 height 33
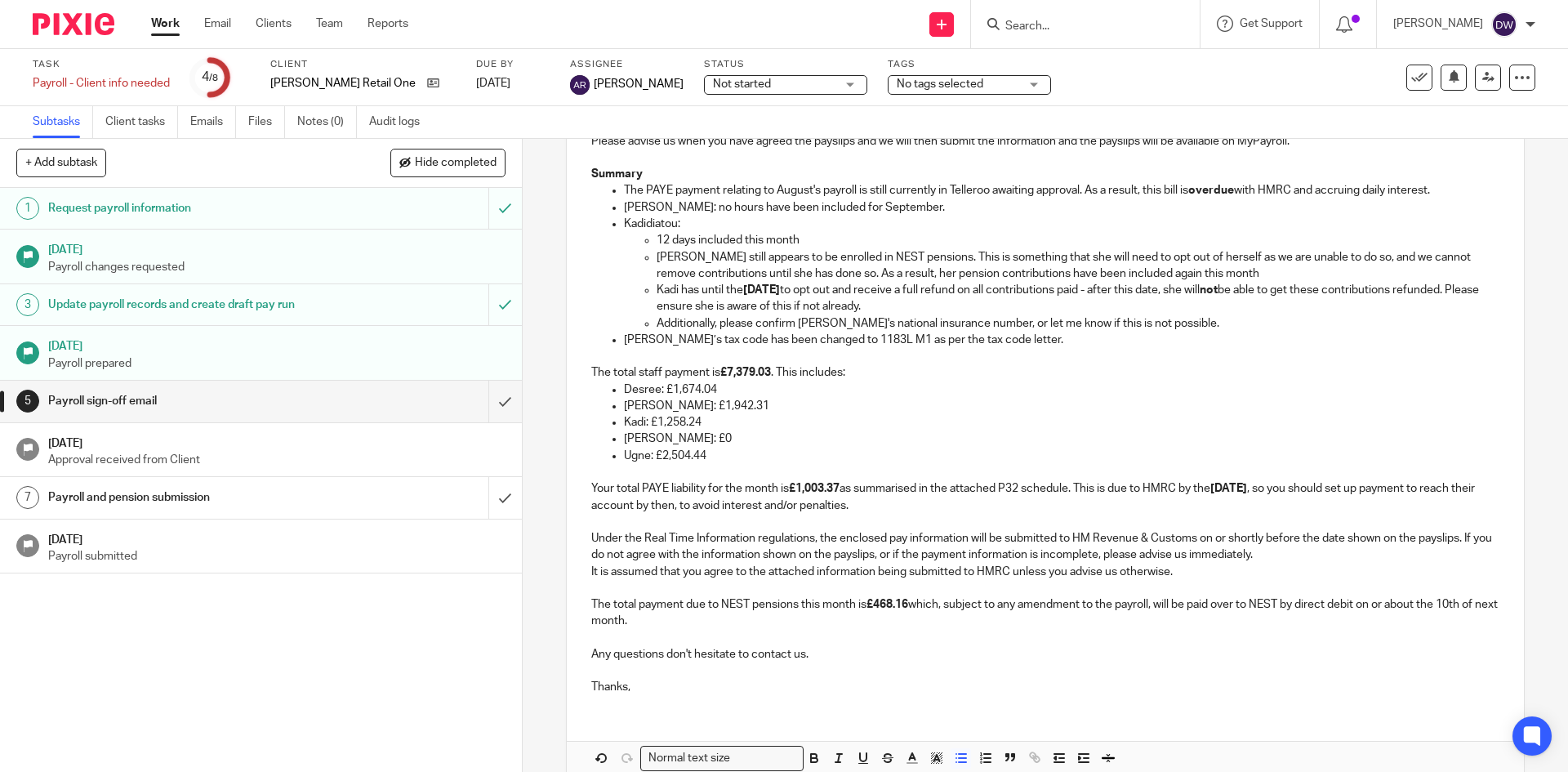
click at [1015, 343] on p "Emilia’s tax code has been changed to 1183L M1 as per the tax code letter." at bounding box center [1061, 340] width 875 height 17
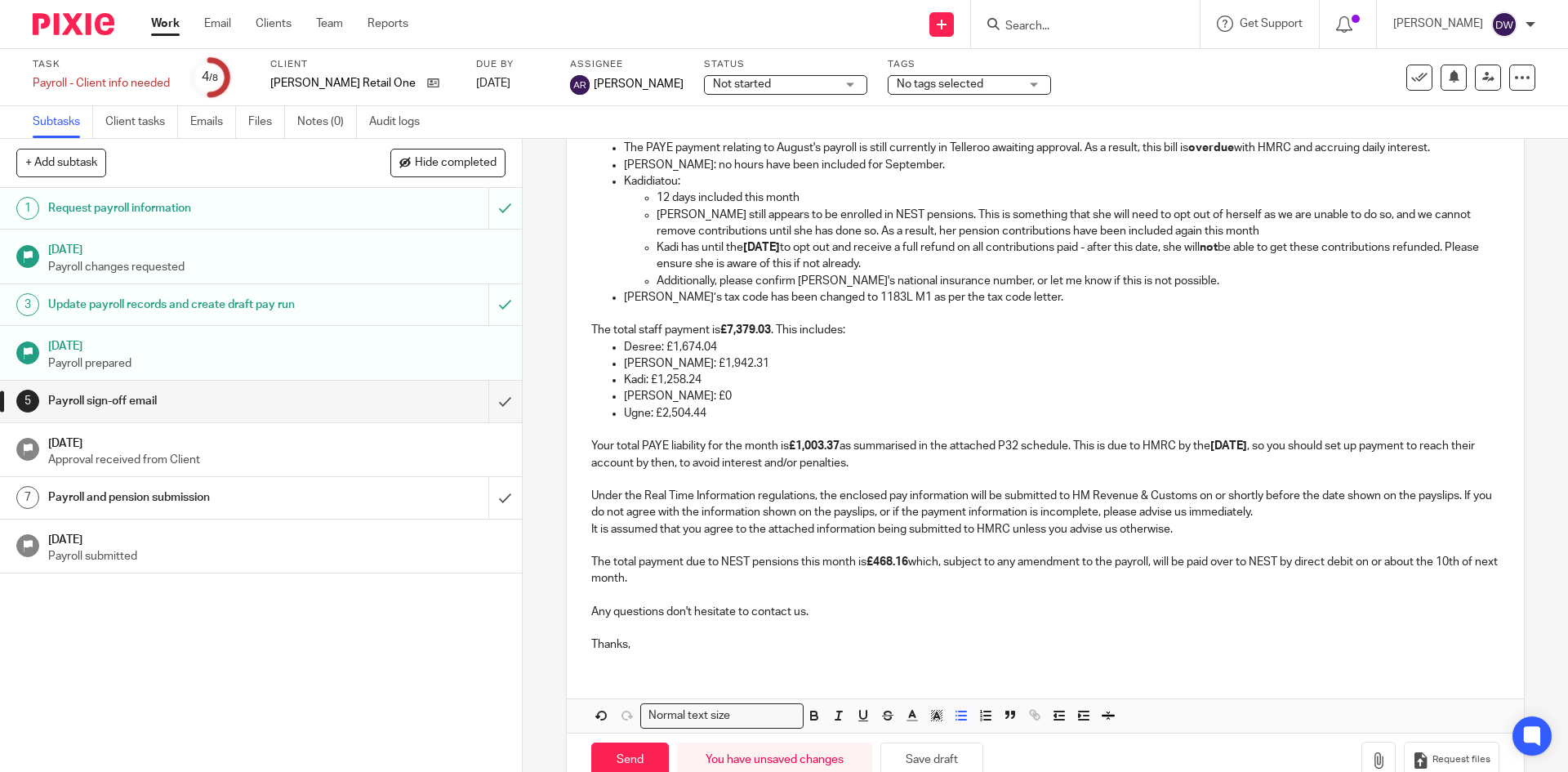
scroll to position [418, 0]
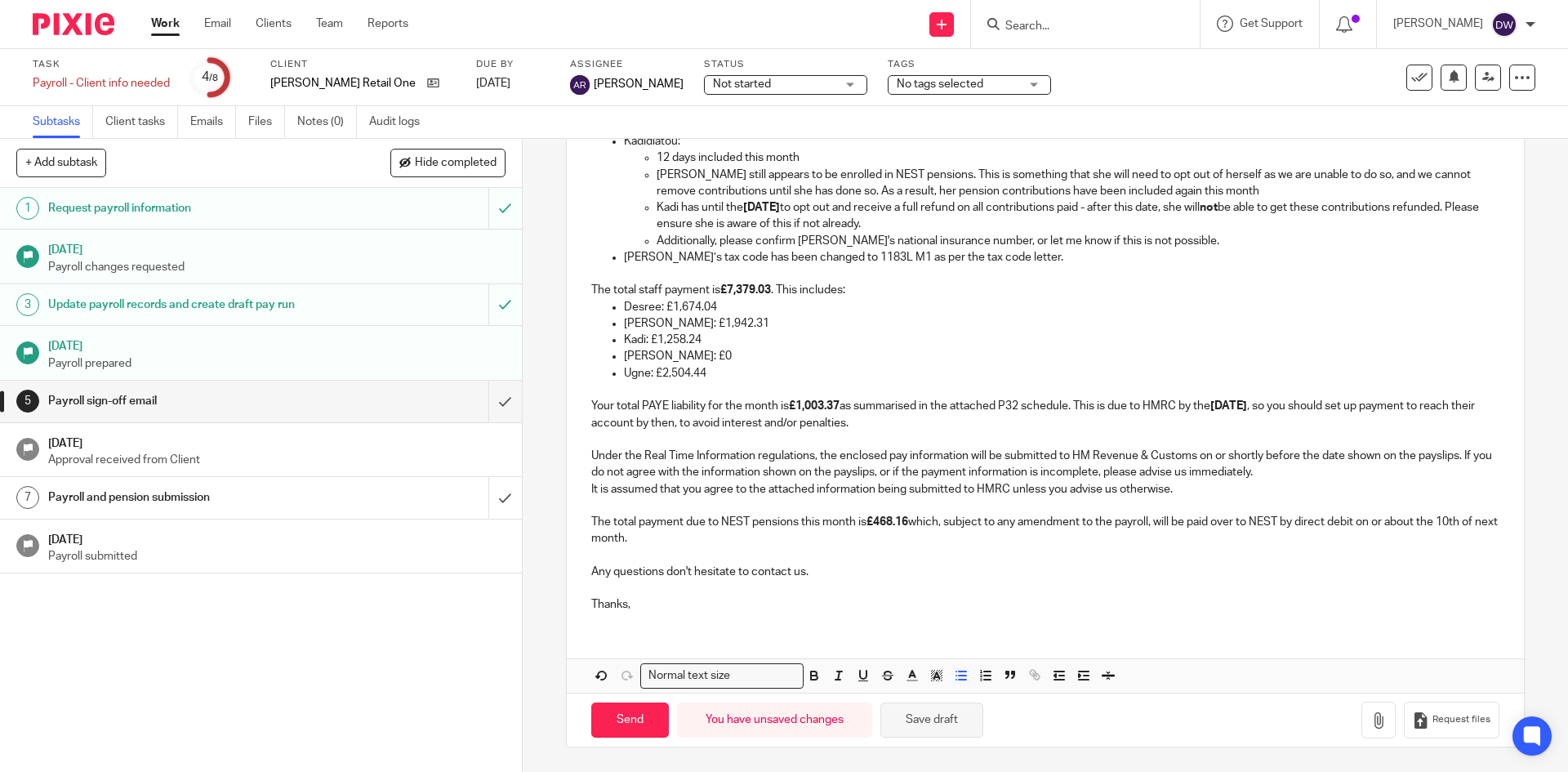
click at [905, 727] on button "Save draft" at bounding box center [932, 720] width 103 height 35
click at [1371, 716] on icon "button" at bounding box center [1379, 721] width 17 height 17
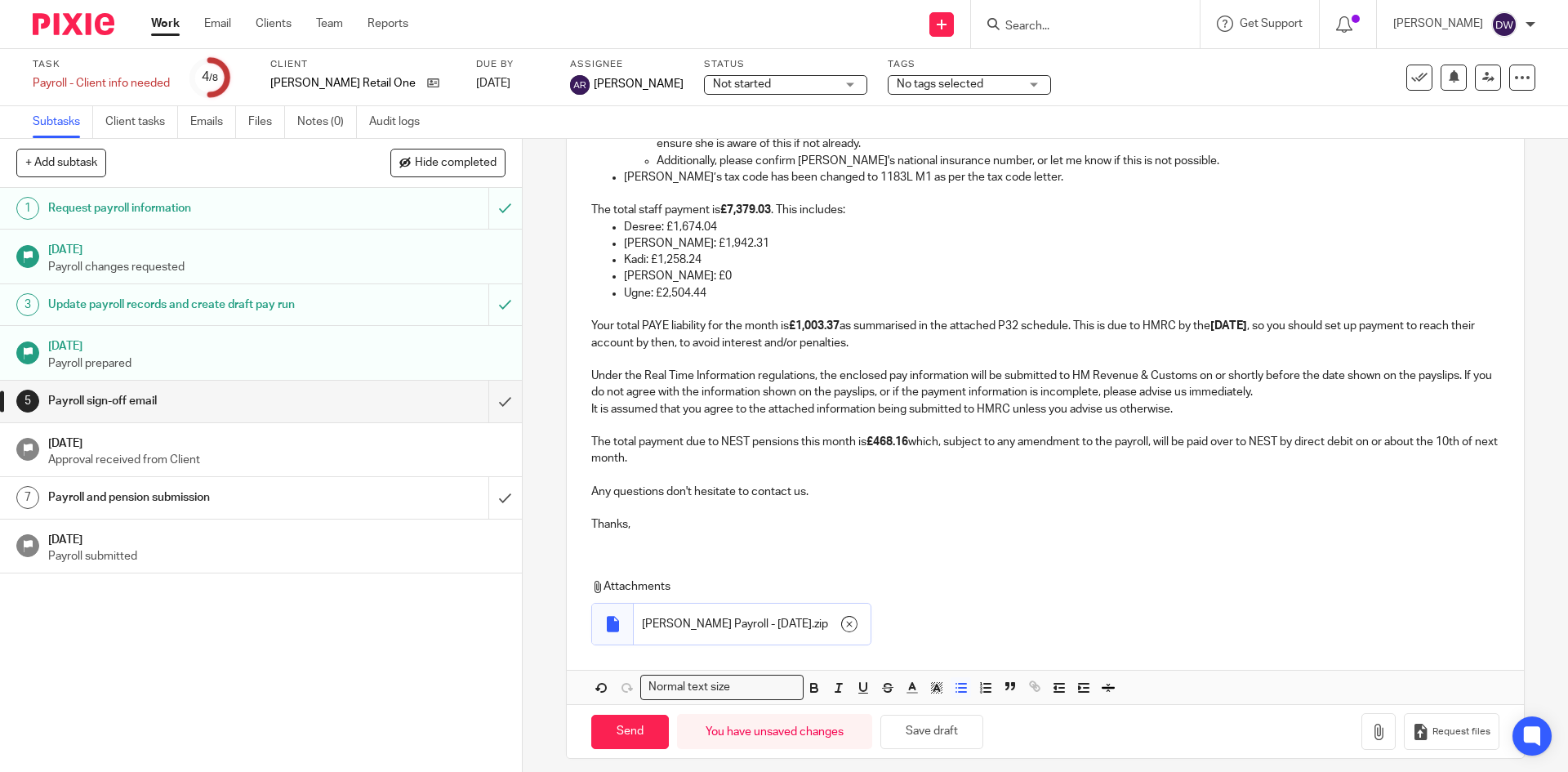
scroll to position [509, 0]
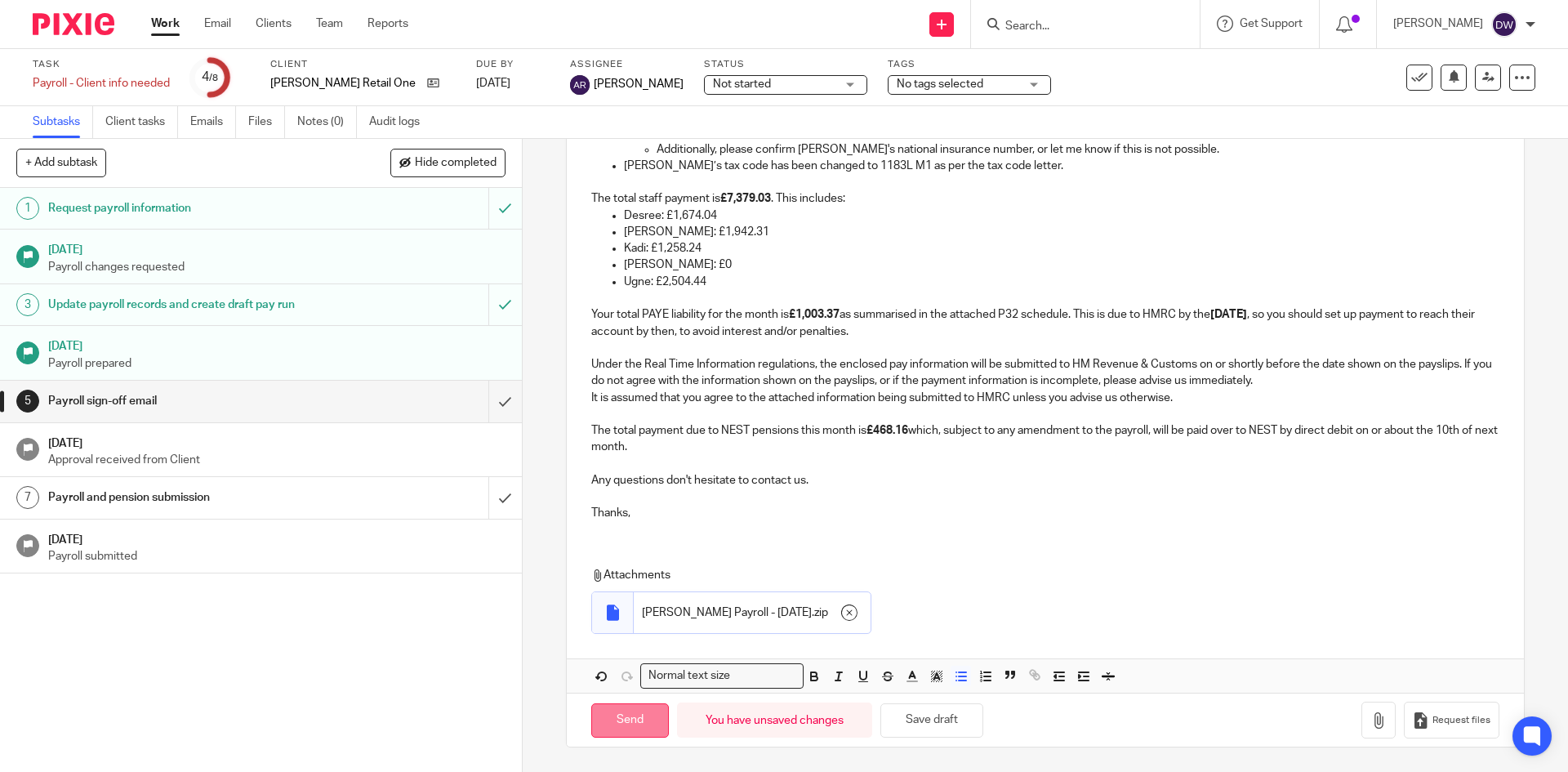
click at [627, 723] on input "Send" at bounding box center [630, 721] width 77 height 35
checkbox input "false"
type input "Sent"
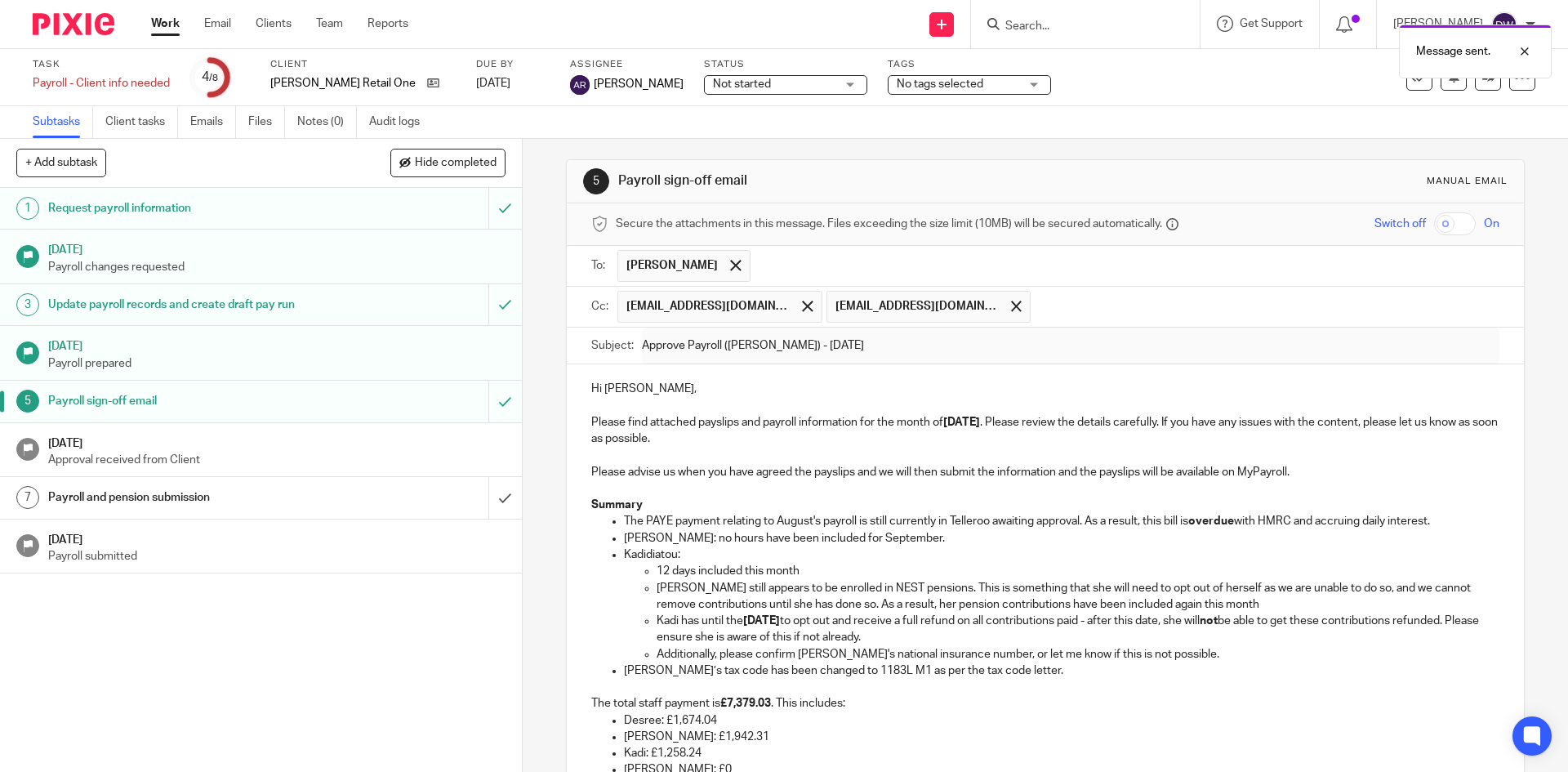
scroll to position [0, 0]
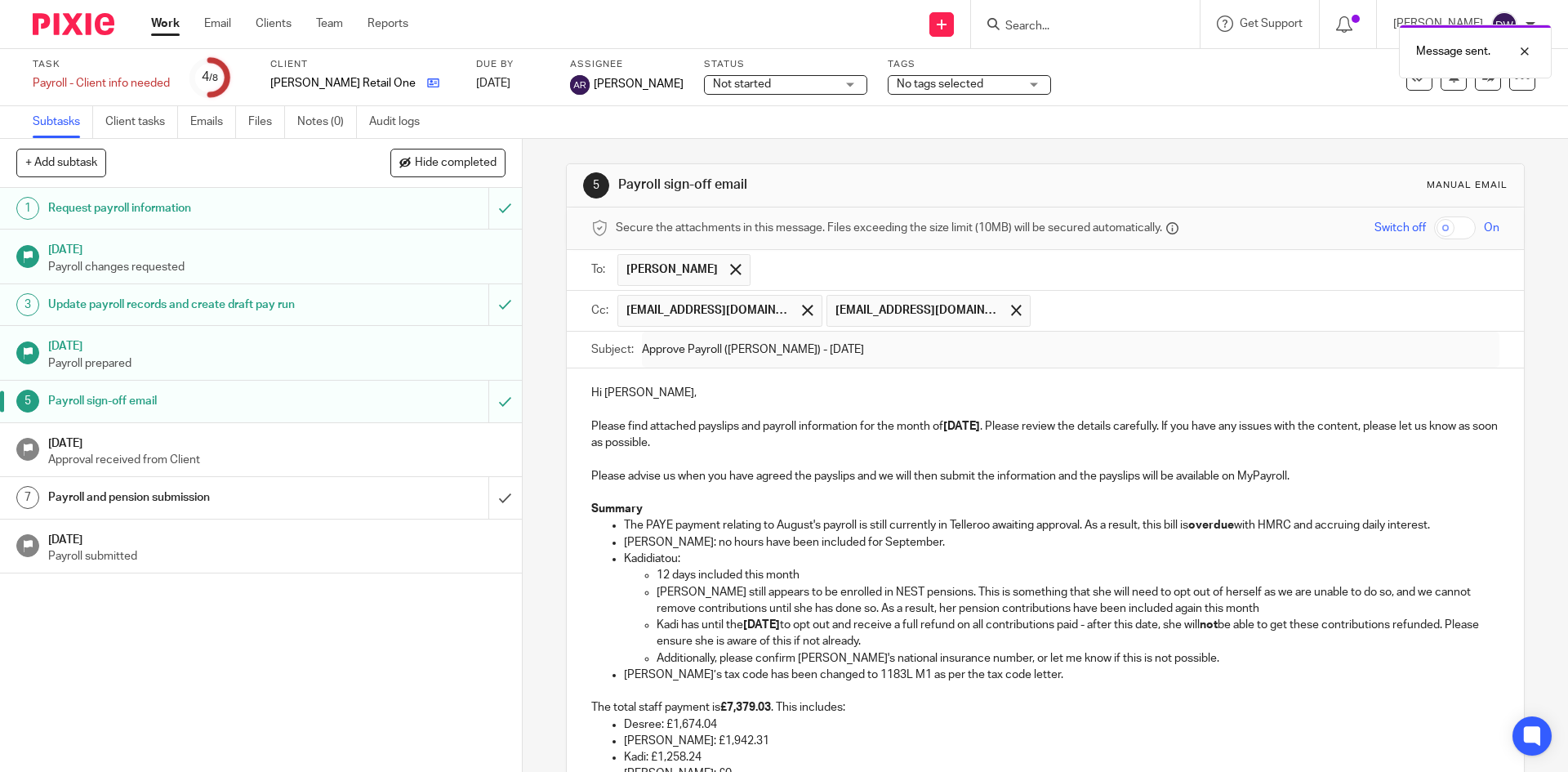
click at [419, 90] on link at bounding box center [430, 84] width 20 height 17
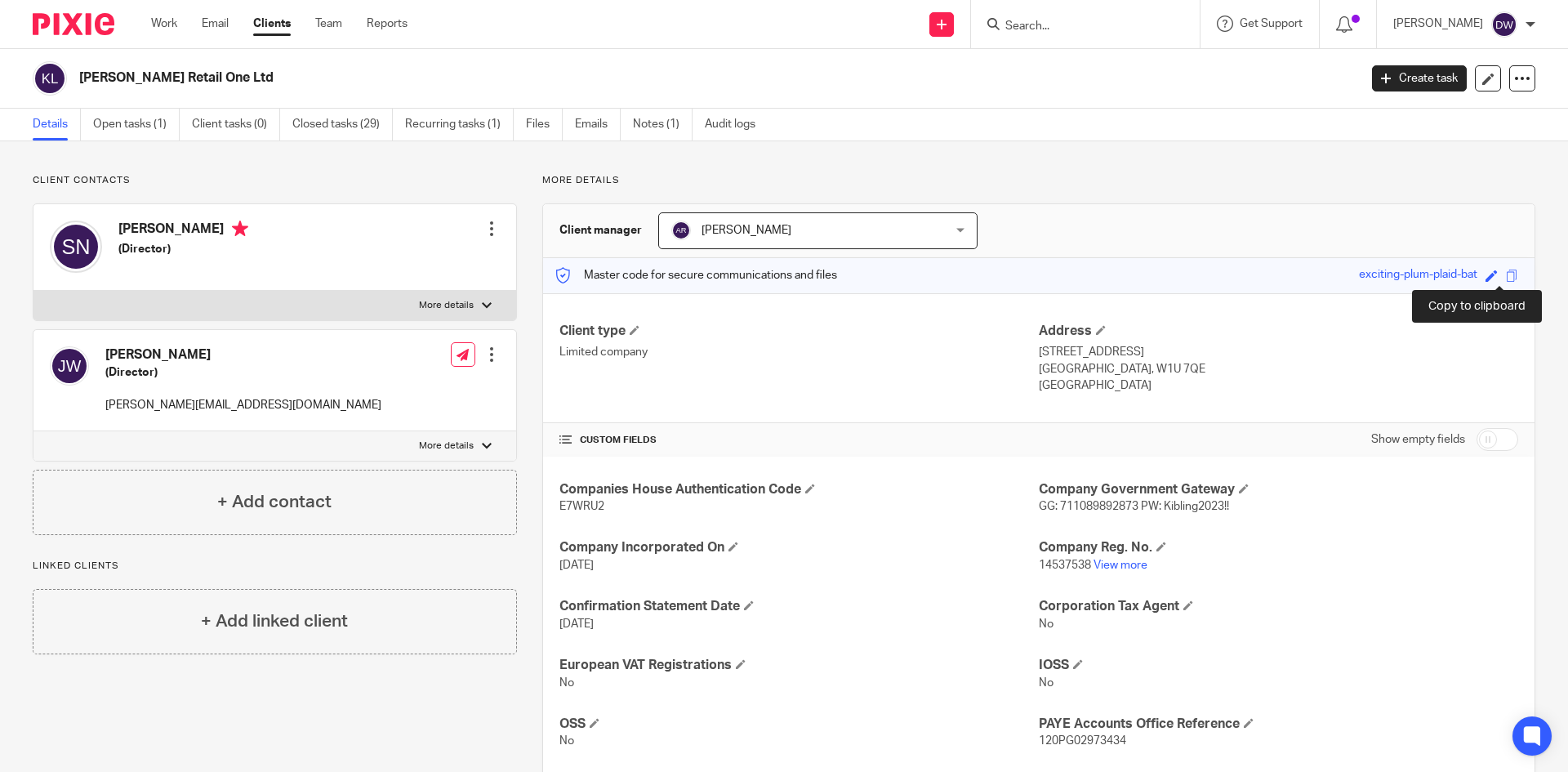
click at [1506, 271] on span at bounding box center [1511, 275] width 12 height 12
